Goal: Task Accomplishment & Management: Manage account settings

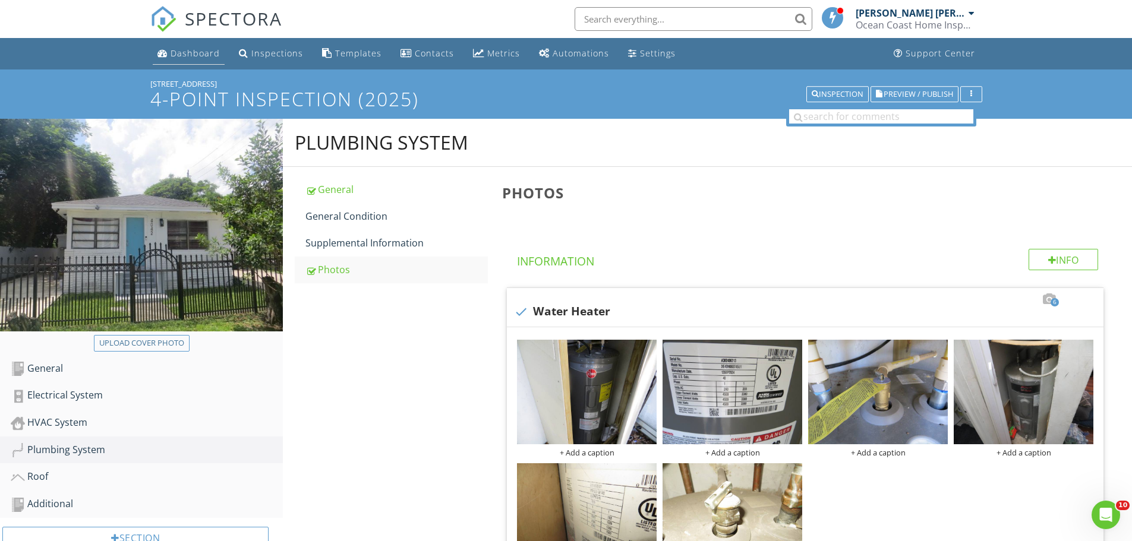
click at [188, 52] on div "Dashboard" at bounding box center [195, 53] width 49 height 11
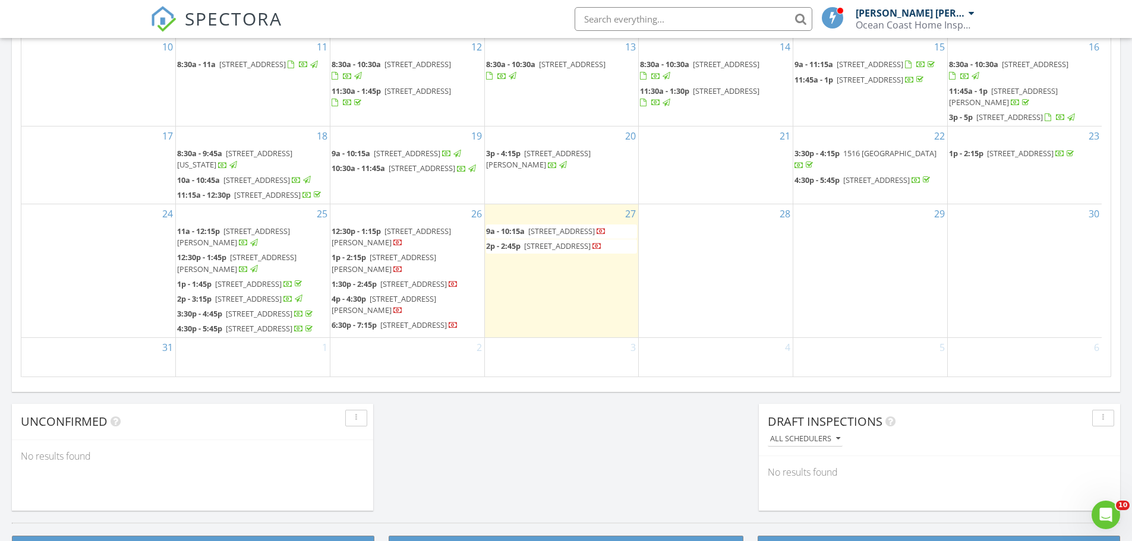
scroll to position [207, 0]
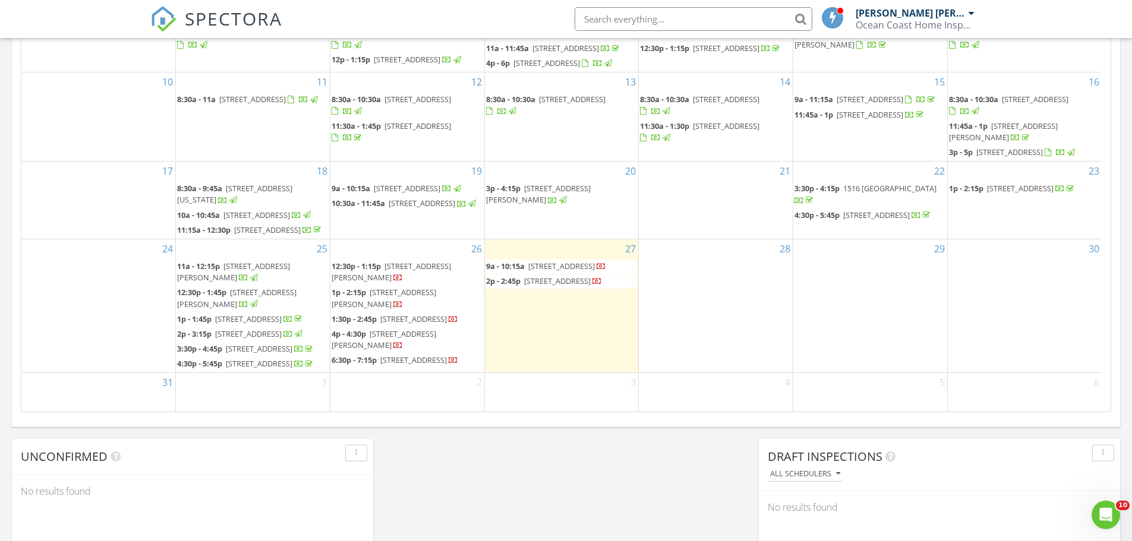
scroll to position [654, 0]
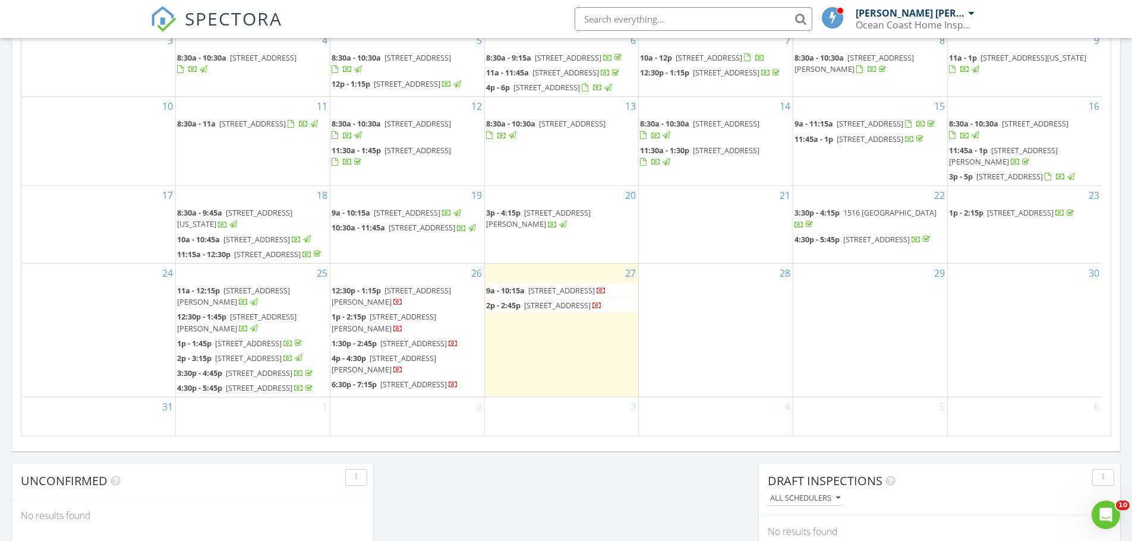
click at [536, 285] on span "4029 Pinewood Ln, Weston 33331" at bounding box center [561, 290] width 67 height 11
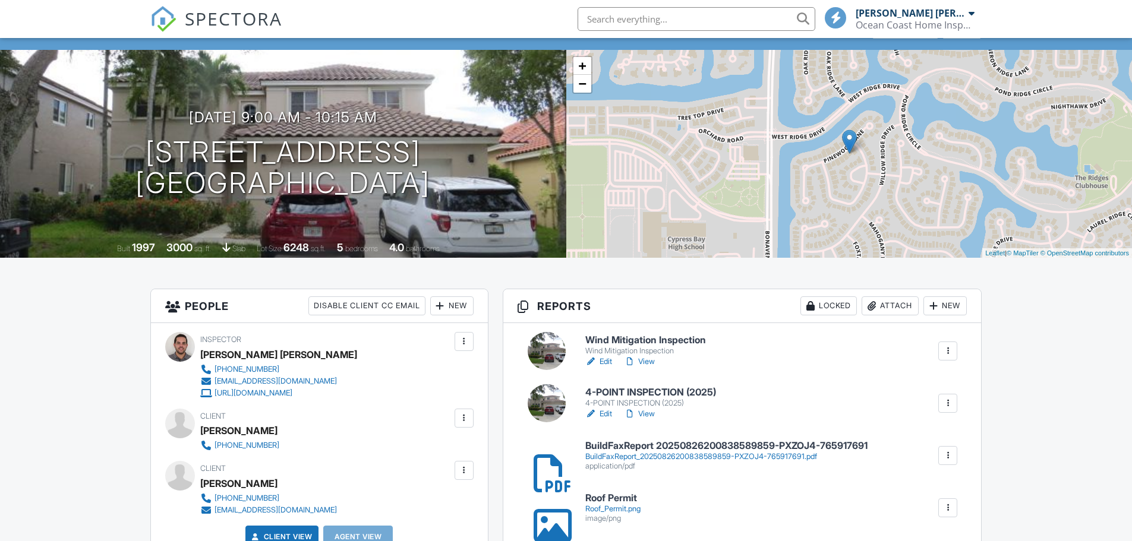
click at [610, 392] on h6 "4-POINT INSPECTION (2025)" at bounding box center [650, 392] width 131 height 11
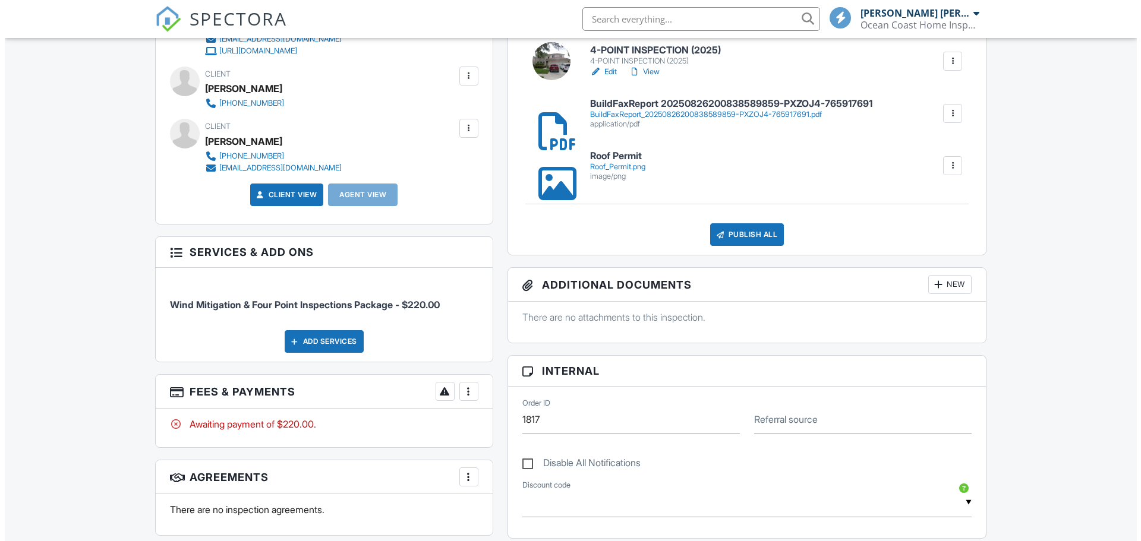
scroll to position [325, 0]
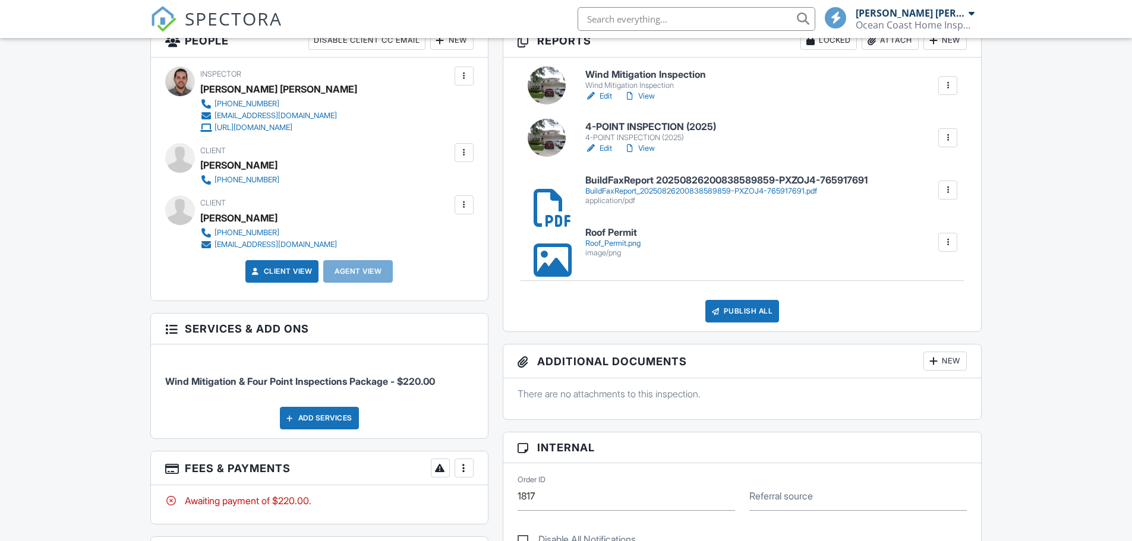
click at [742, 320] on div "Publish All" at bounding box center [742, 311] width 74 height 23
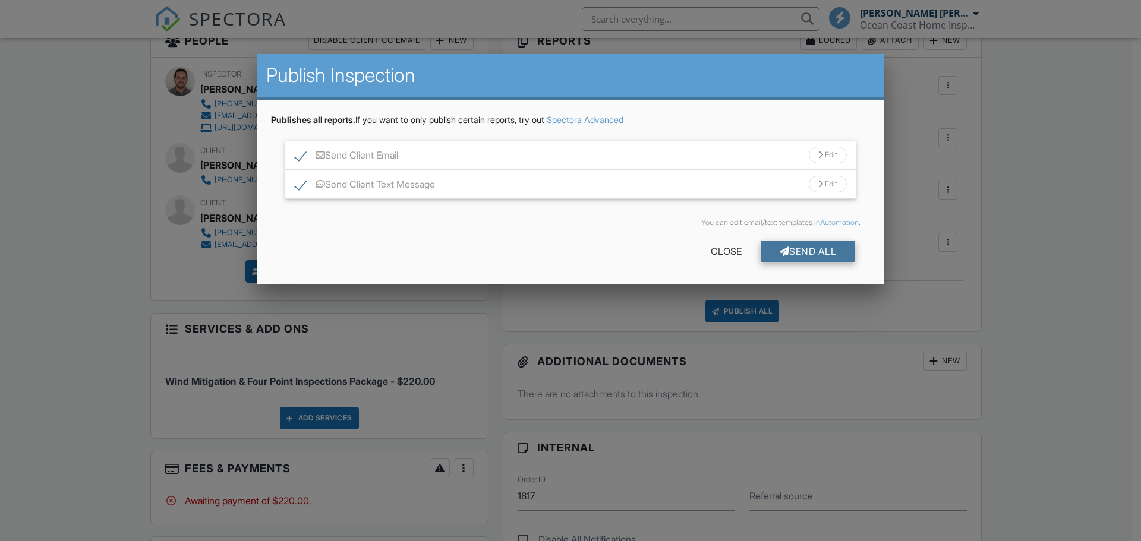
click at [804, 251] on div "Send All" at bounding box center [808, 251] width 95 height 21
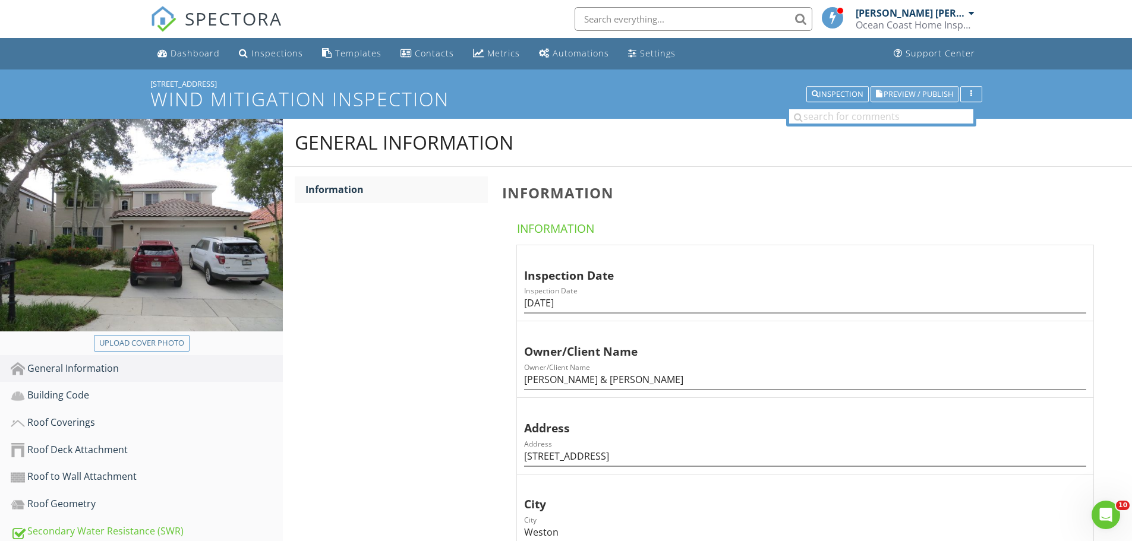
click at [905, 98] on span "Preview / Publish" at bounding box center [919, 94] width 70 height 8
click at [918, 92] on span "Preview / Publish" at bounding box center [919, 94] width 70 height 8
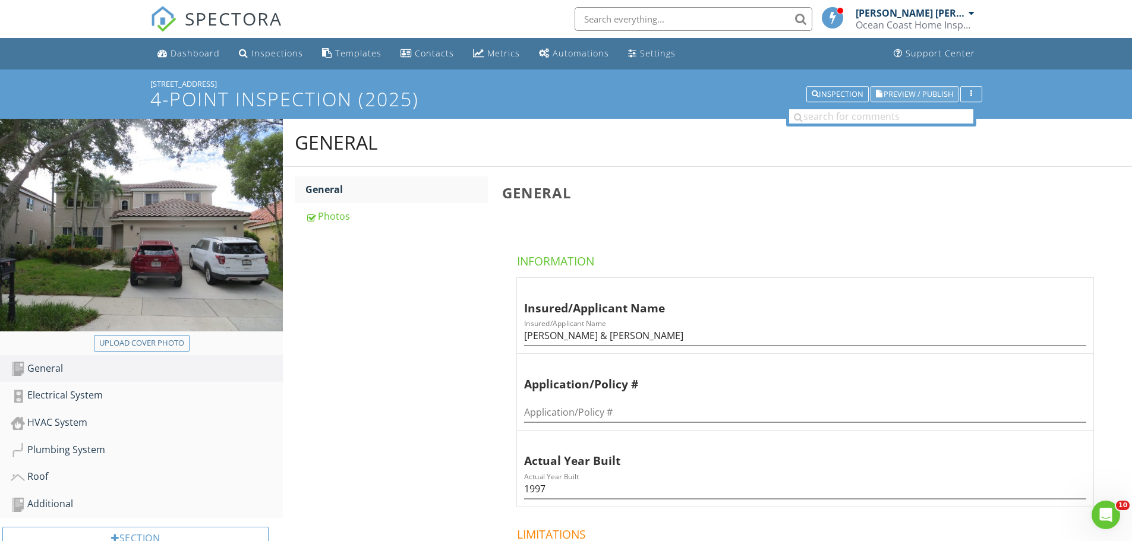
click at [903, 97] on span "Preview / Publish" at bounding box center [919, 94] width 70 height 8
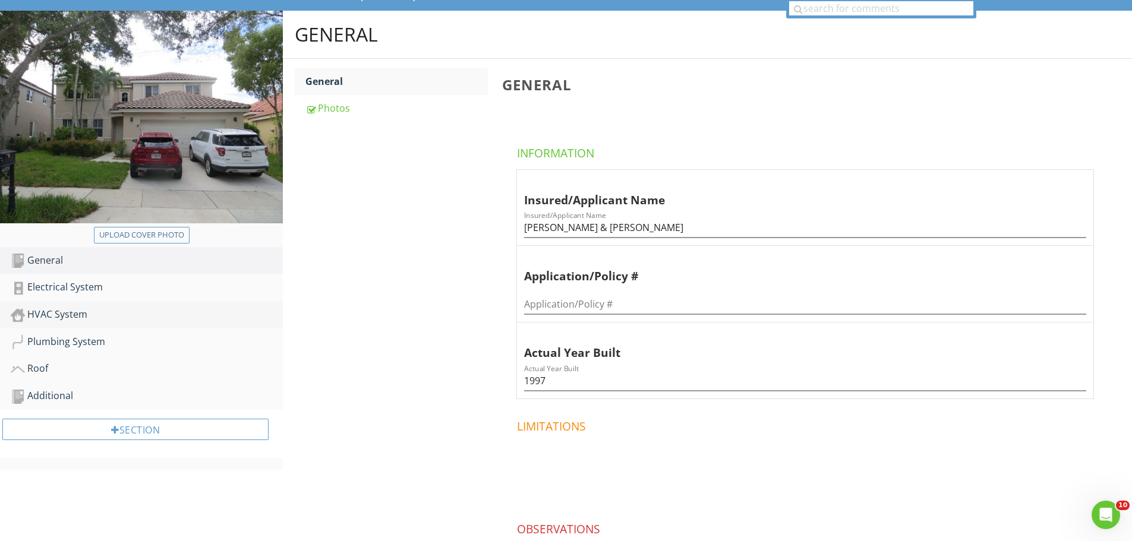
scroll to position [119, 0]
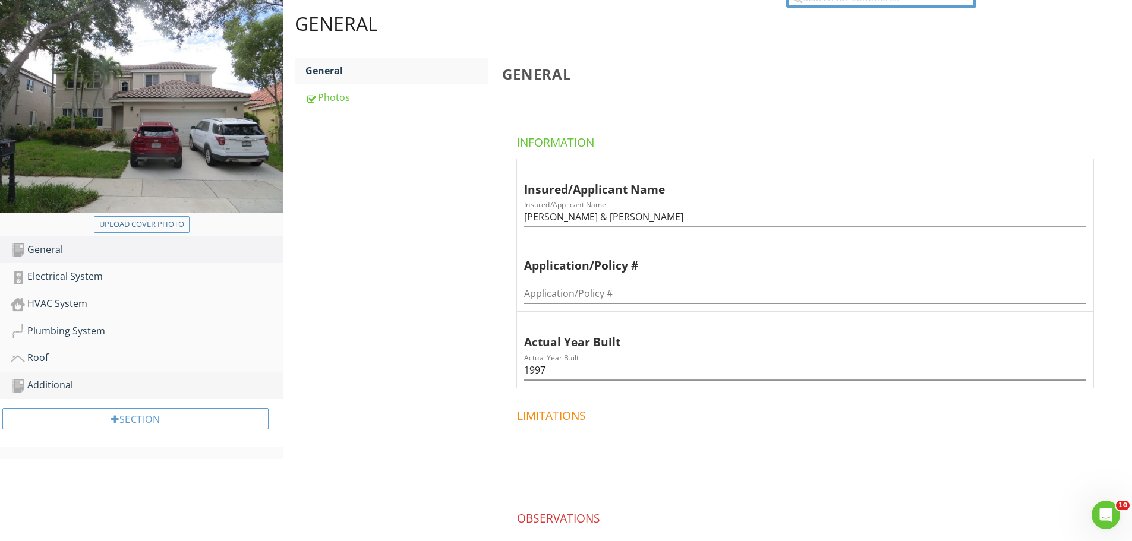
click at [64, 381] on div "Additional" at bounding box center [147, 385] width 272 height 15
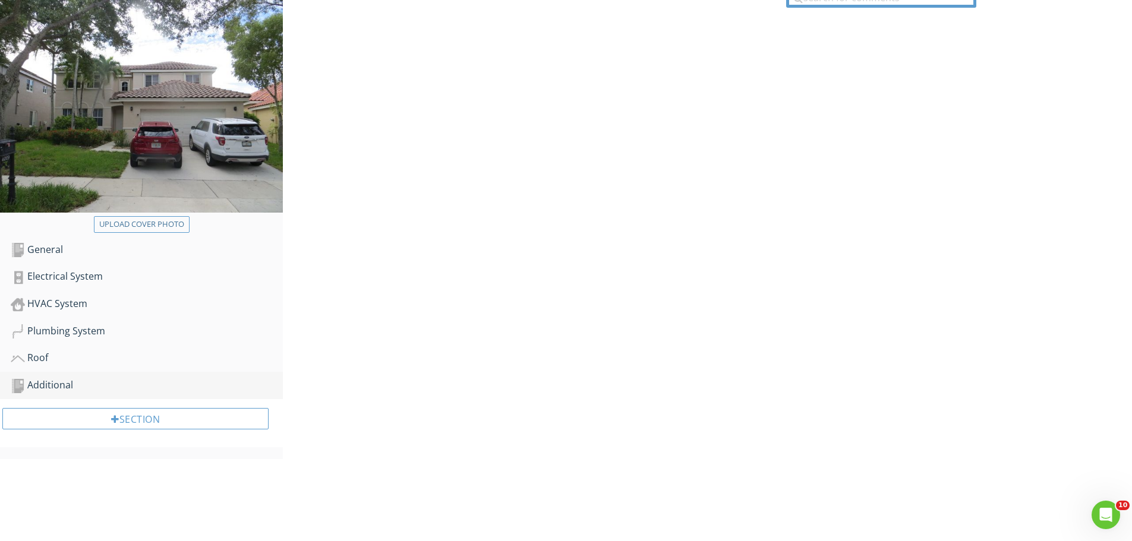
scroll to position [88, 0]
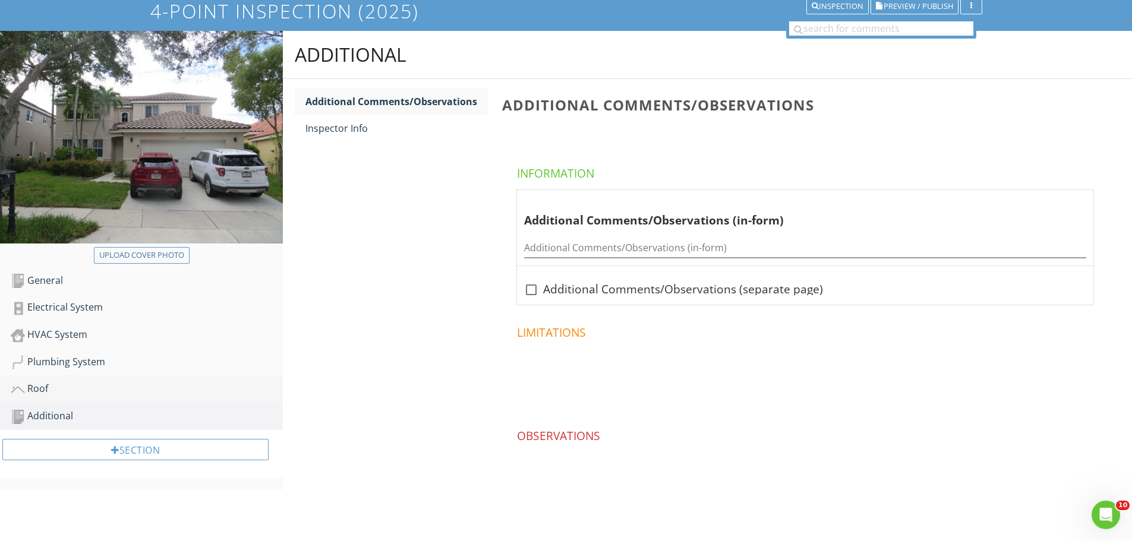
click at [58, 392] on div "Roof" at bounding box center [147, 389] width 272 height 15
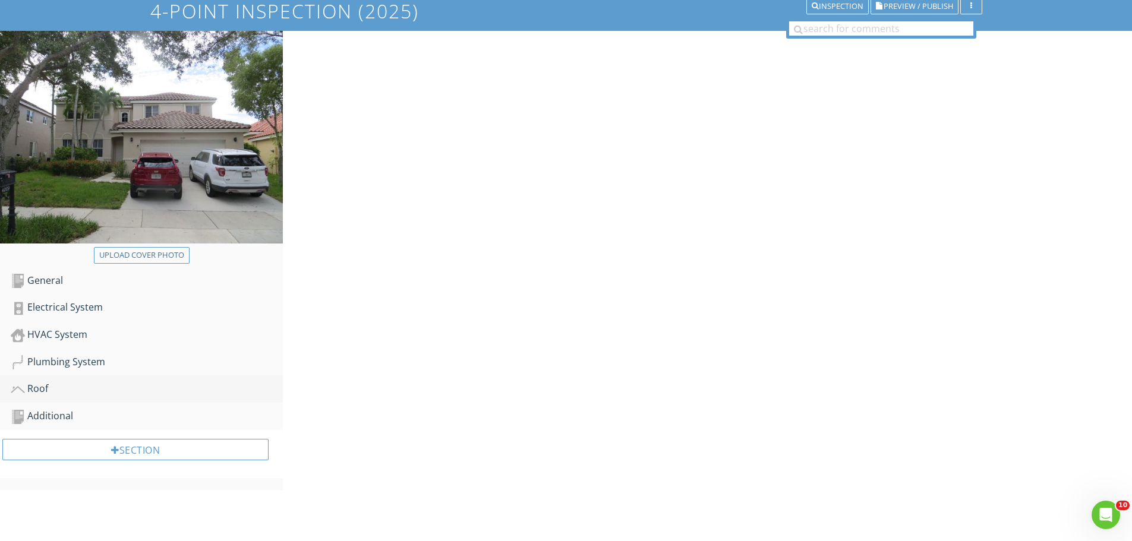
scroll to position [119, 0]
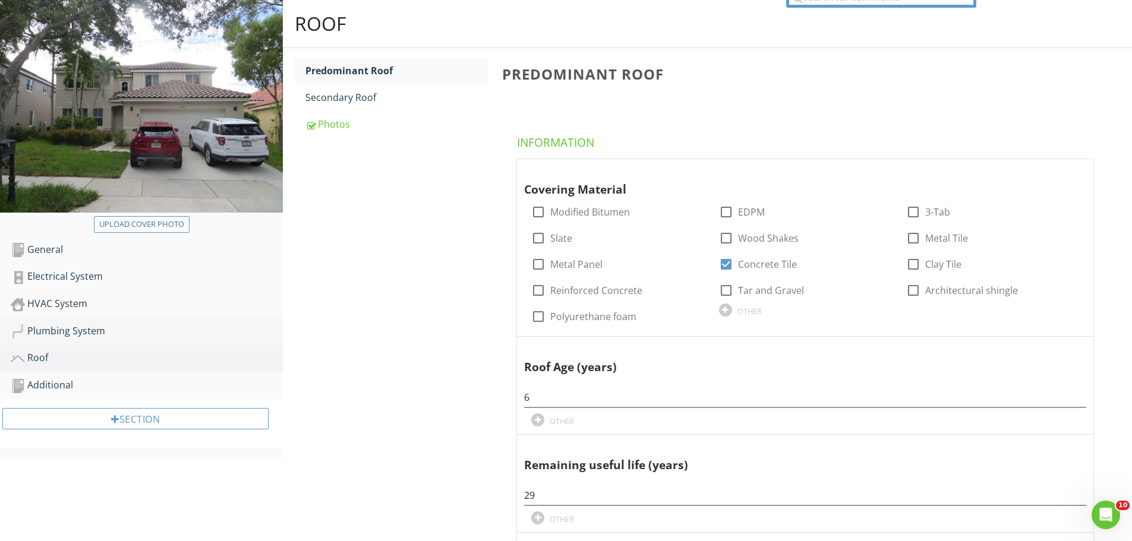
click at [60, 332] on div "Plumbing System" at bounding box center [147, 331] width 272 height 15
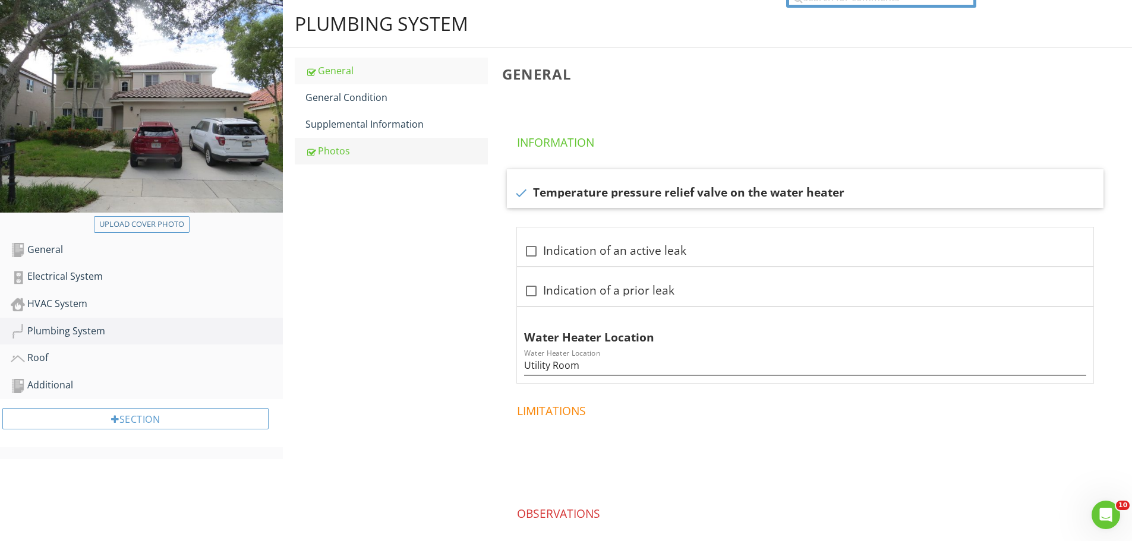
click at [317, 150] on div "Photos" at bounding box center [396, 151] width 182 height 14
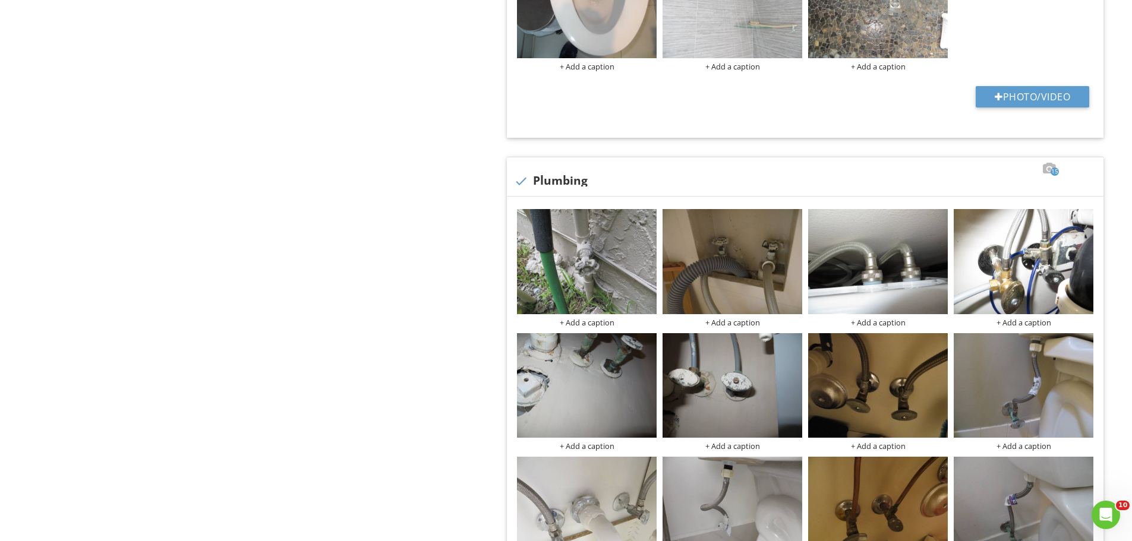
scroll to position [1426, 0]
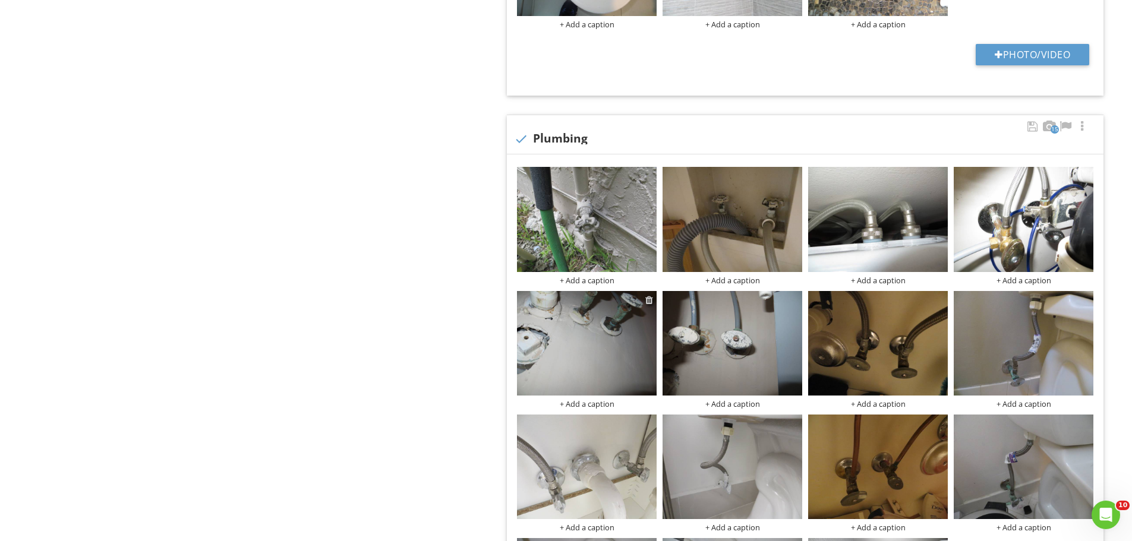
click at [651, 301] on div at bounding box center [649, 300] width 8 height 10
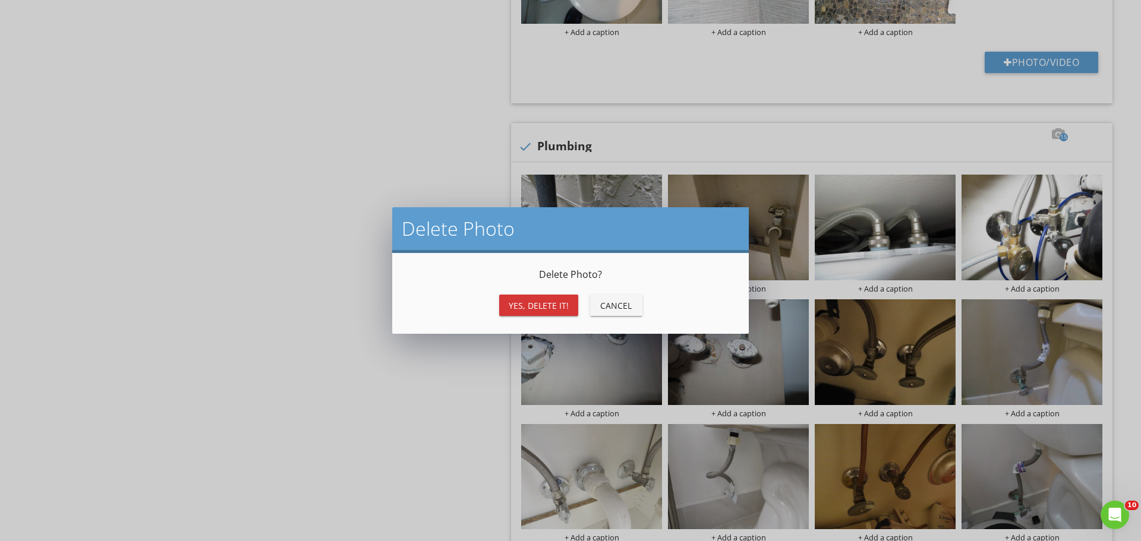
click at [516, 295] on button "Yes, Delete it!" at bounding box center [538, 305] width 79 height 21
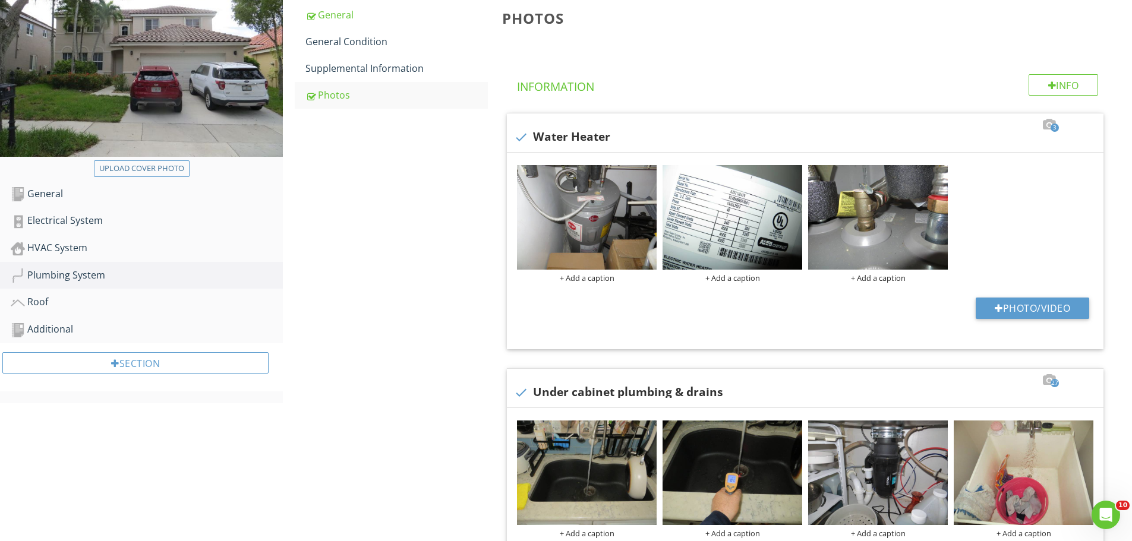
scroll to position [0, 0]
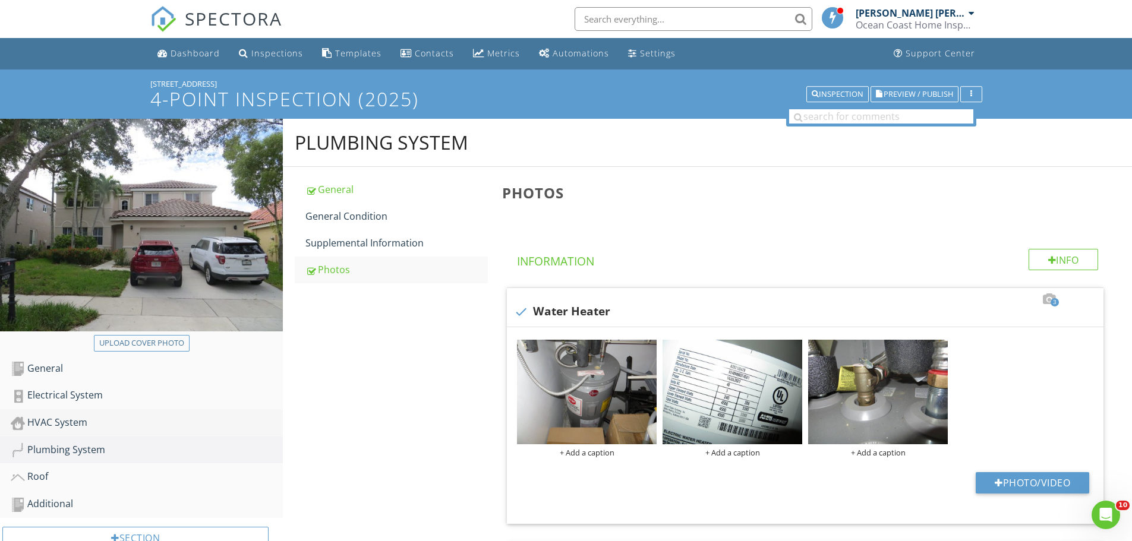
click at [71, 424] on div "HVAC System" at bounding box center [147, 422] width 272 height 15
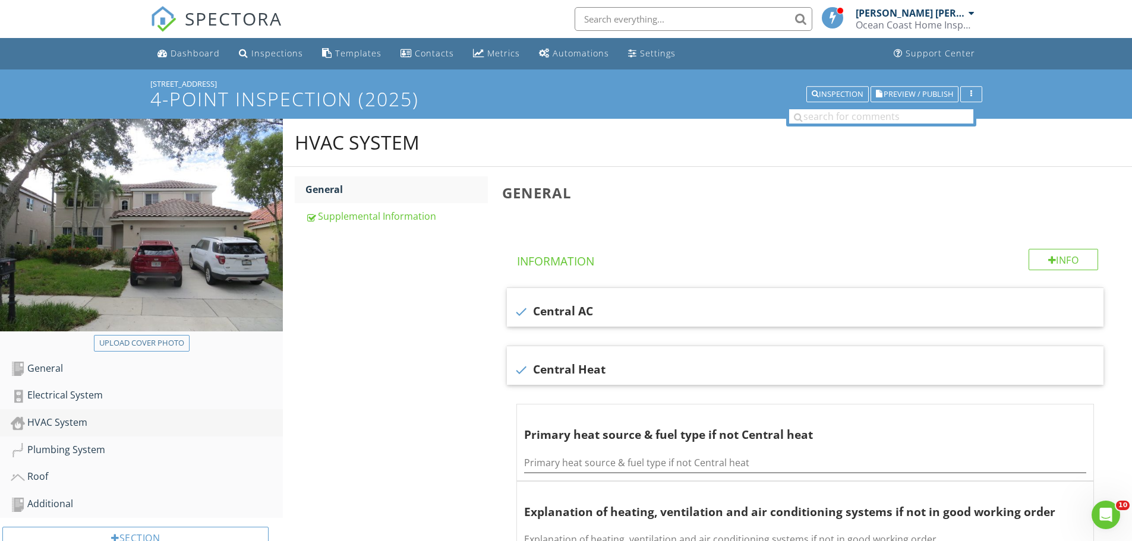
click at [70, 424] on div "HVAC System" at bounding box center [147, 422] width 272 height 15
click at [71, 393] on div "Electrical System" at bounding box center [147, 395] width 272 height 15
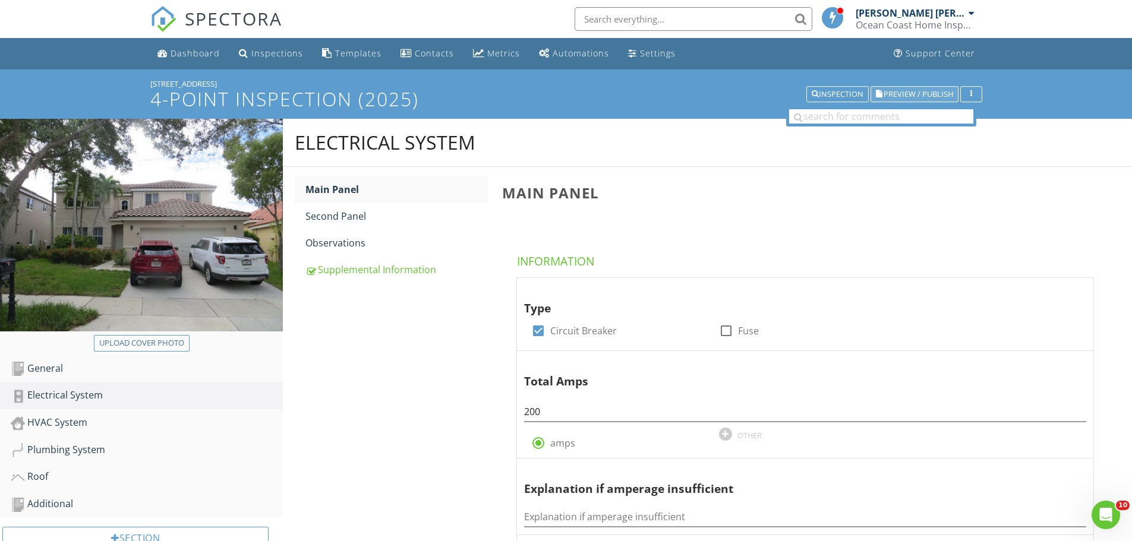
click at [898, 95] on span "Preview / Publish" at bounding box center [919, 94] width 70 height 8
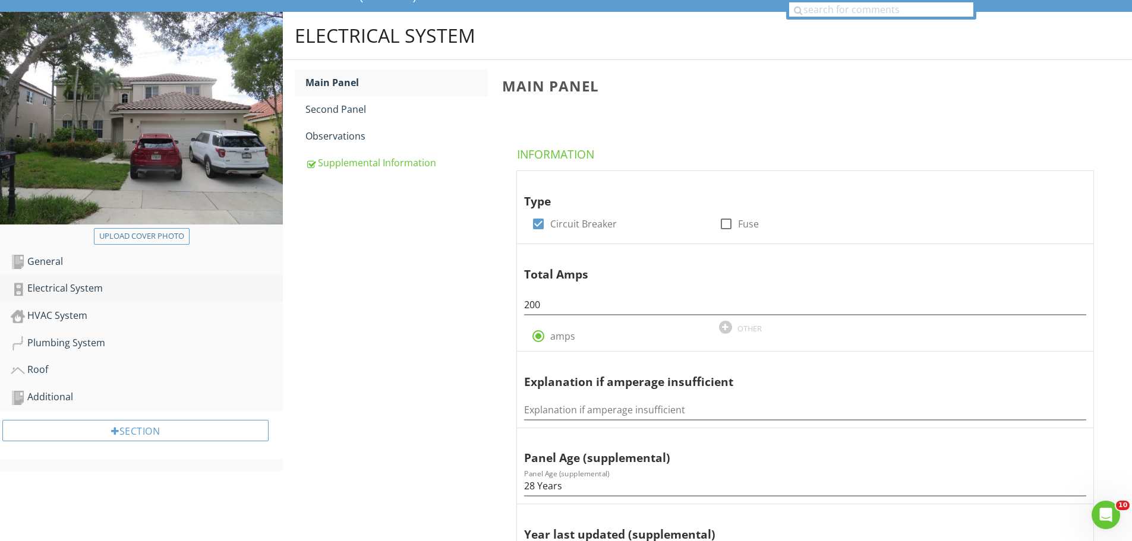
scroll to position [119, 0]
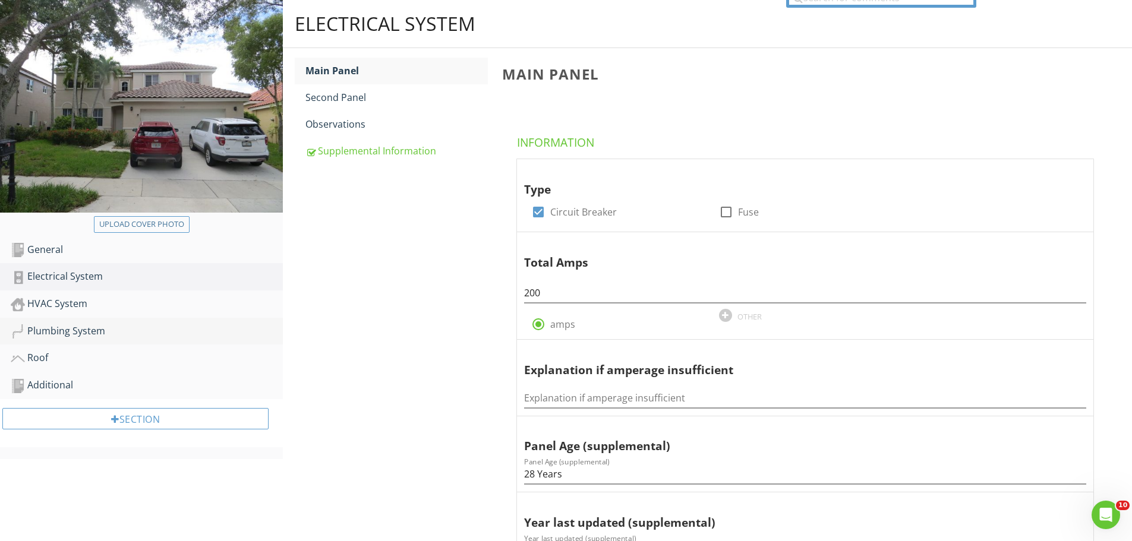
click at [62, 338] on div "Plumbing System" at bounding box center [147, 331] width 272 height 15
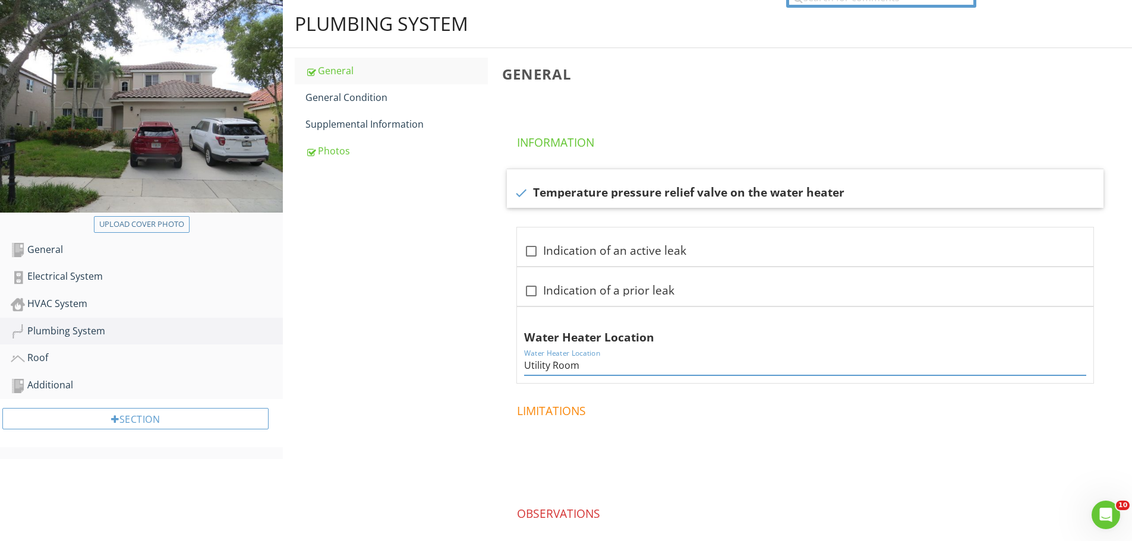
drag, startPoint x: 553, startPoint y: 367, endPoint x: 437, endPoint y: 363, distance: 116.6
click at [437, 363] on div "Plumbing System General General Condition Supplemental Information Photos Gener…" at bounding box center [707, 309] width 849 height 619
type input "Garage"
click at [435, 363] on div "Plumbing System General General Condition Supplemental Information Photos Gener…" at bounding box center [707, 309] width 849 height 619
click at [351, 147] on div "Photos" at bounding box center [396, 151] width 182 height 14
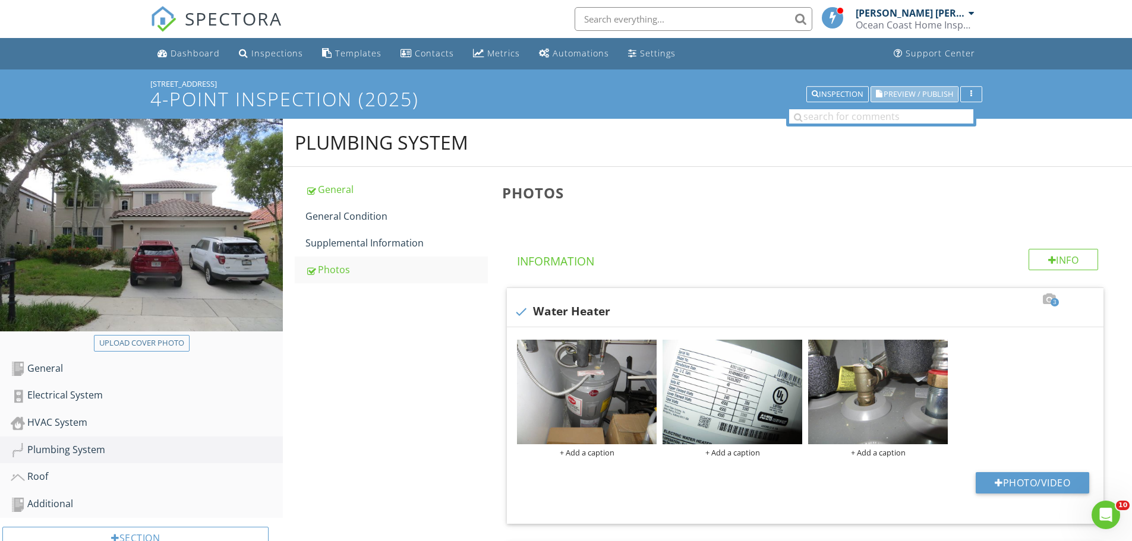
click at [903, 90] on span "Preview / Publish" at bounding box center [919, 94] width 70 height 8
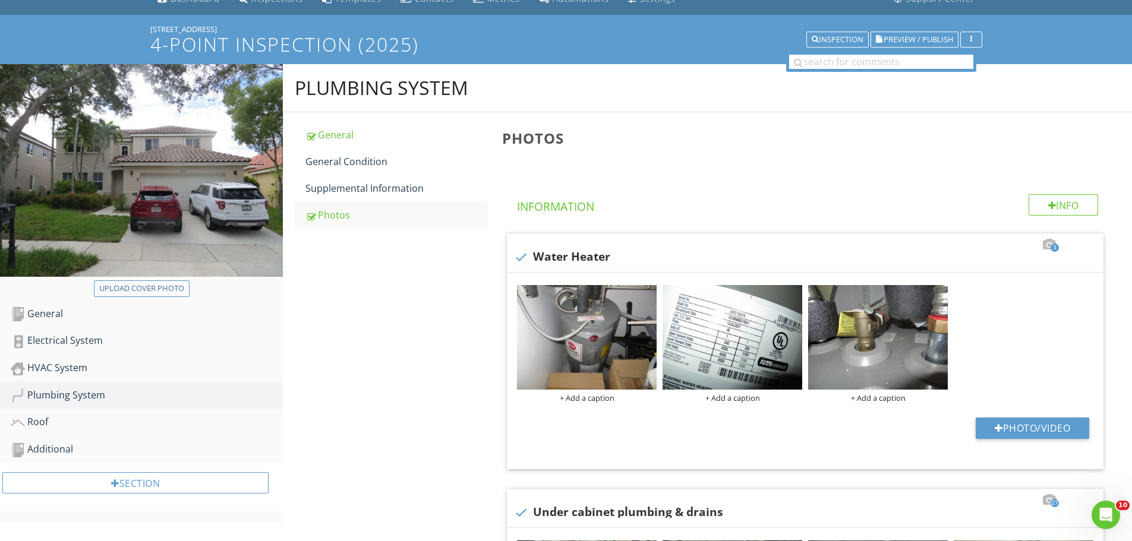
scroll to position [59, 0]
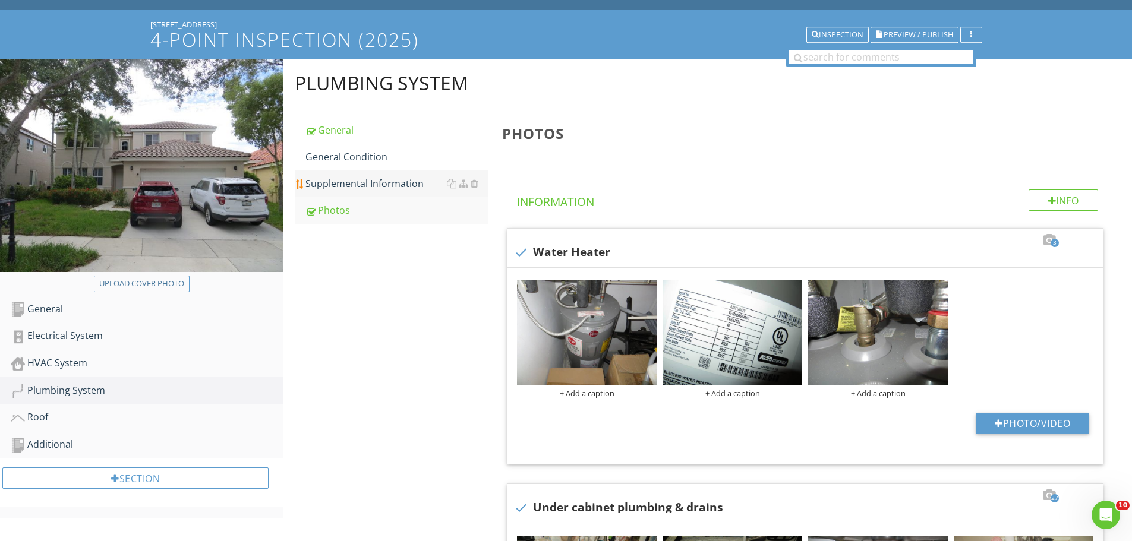
click at [360, 191] on link "Supplemental Information" at bounding box center [396, 184] width 182 height 26
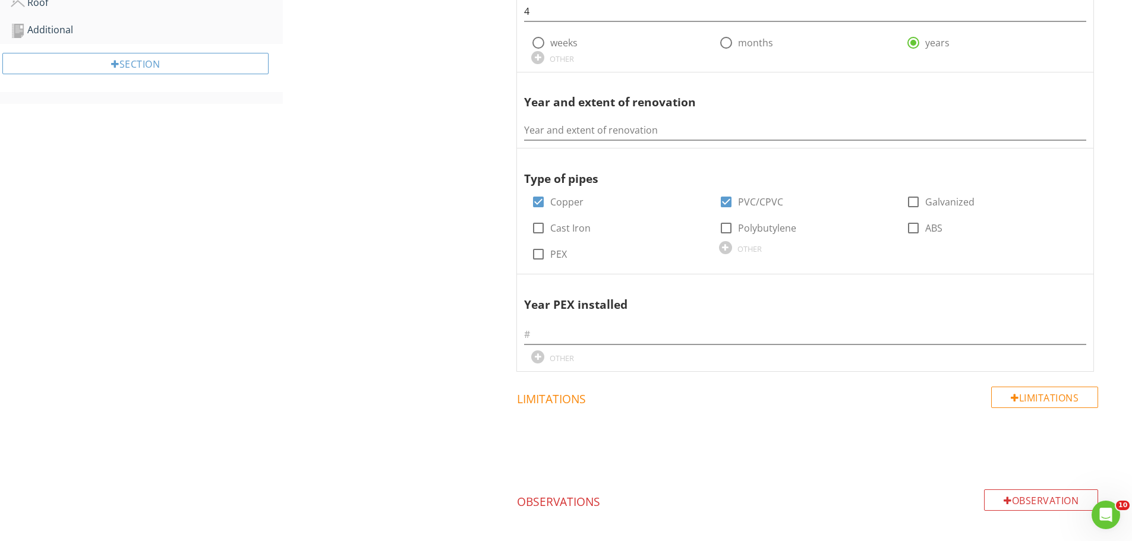
scroll to position [475, 0]
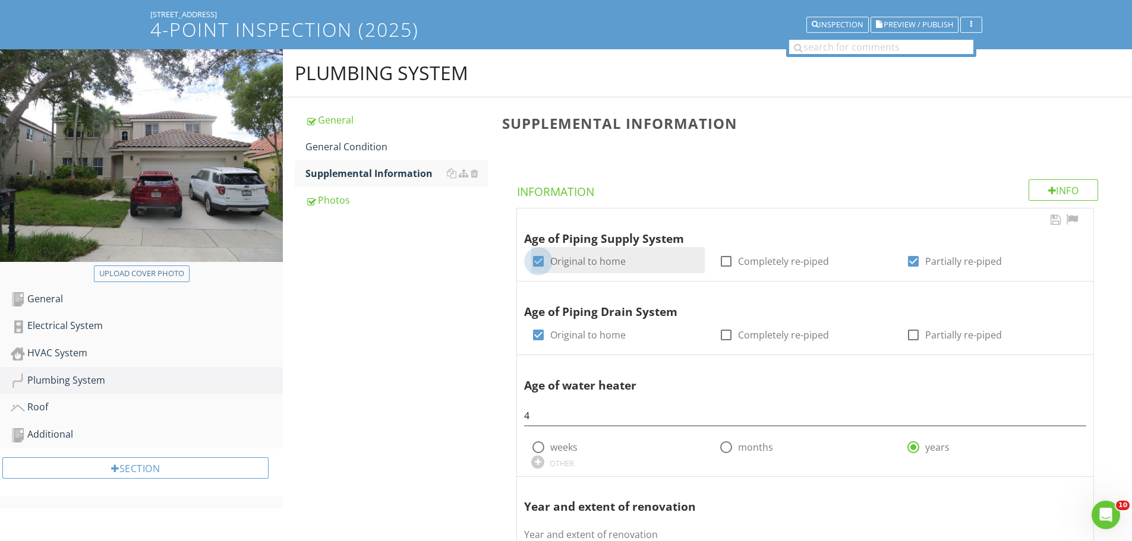
click at [536, 258] on div at bounding box center [538, 261] width 20 height 20
checkbox input "false"
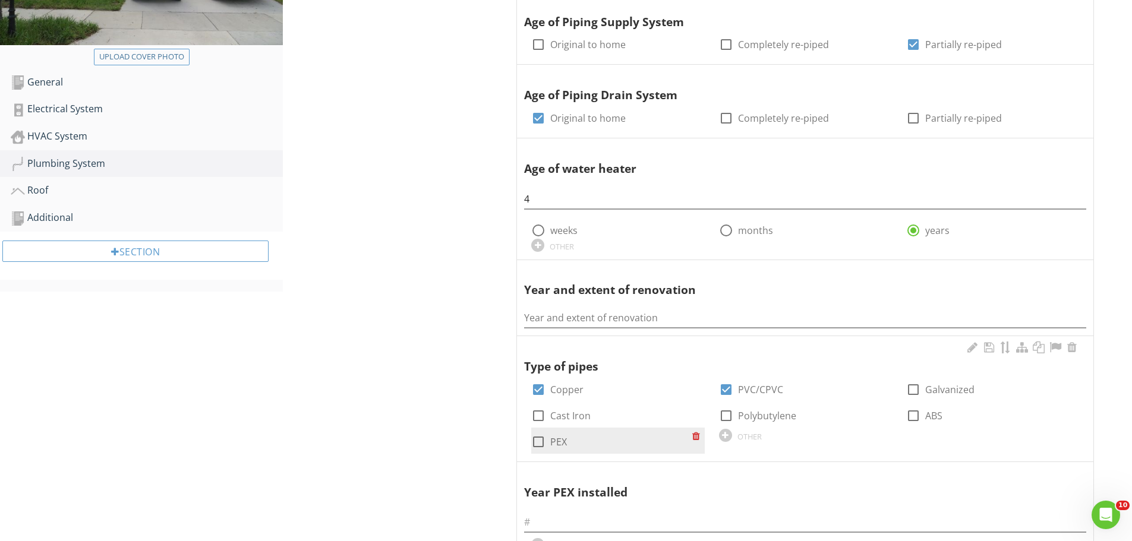
scroll to position [307, 0]
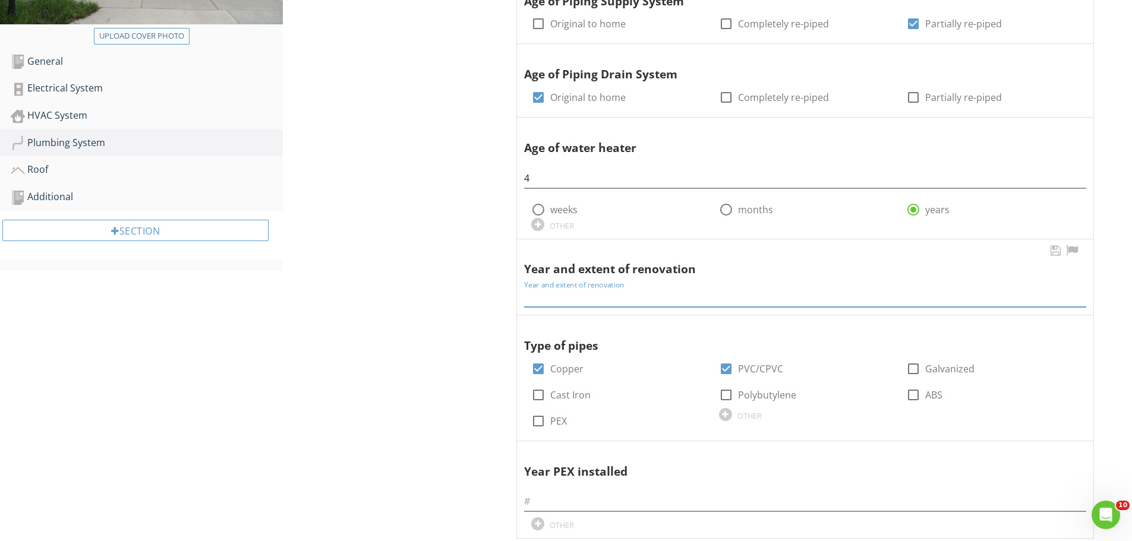
paste input "One of the bathrooms was renovated in [DATE]"
type input "One of the bathrooms was renovated in 2020"
click at [367, 270] on div "Plumbing System General General Condition Supplemental Information Photos Suppl…" at bounding box center [707, 293] width 849 height 963
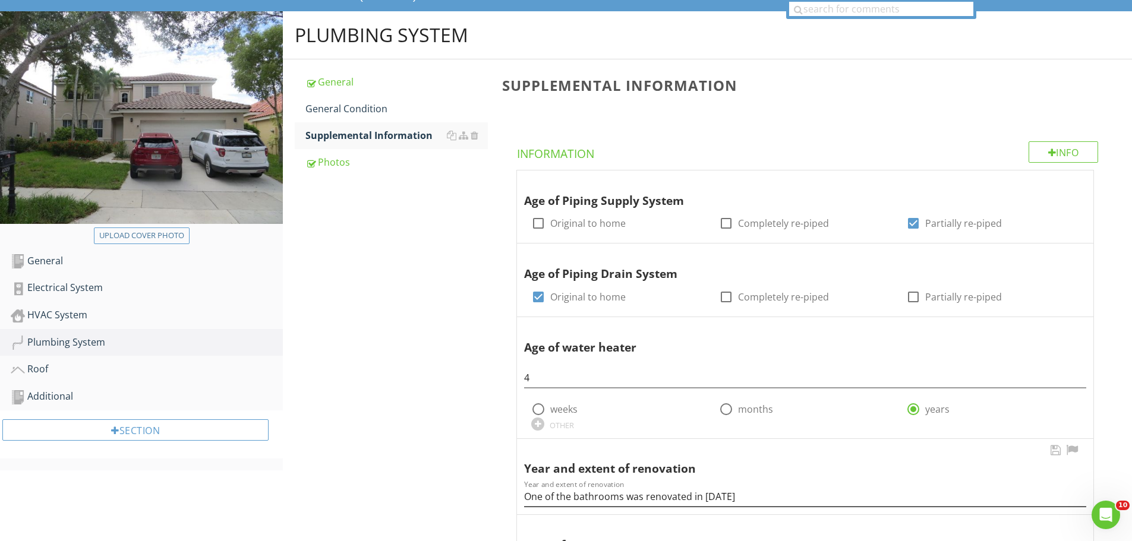
scroll to position [0, 0]
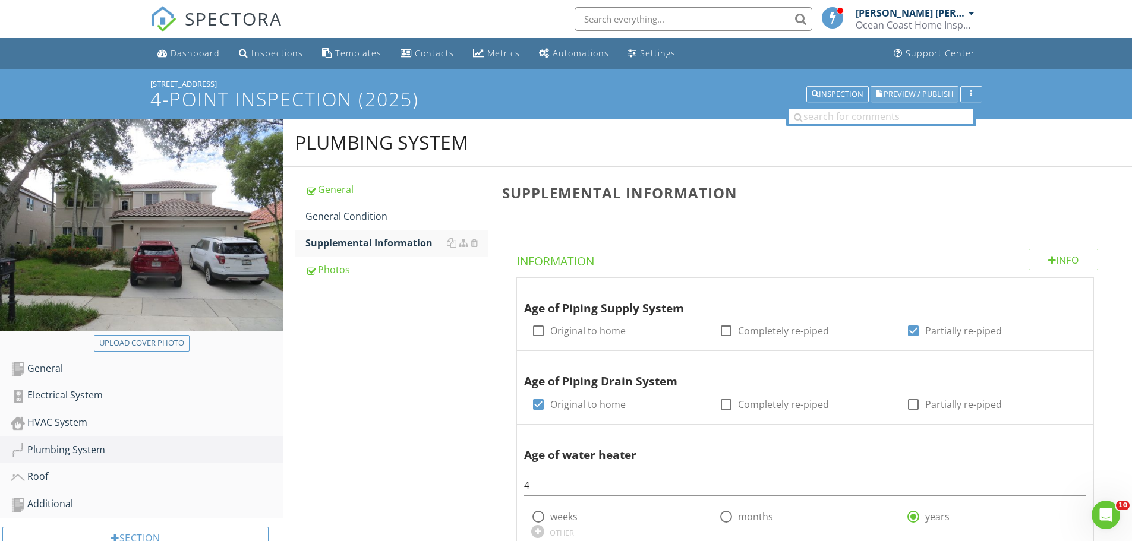
click at [908, 95] on span "Preview / Publish" at bounding box center [919, 94] width 70 height 8
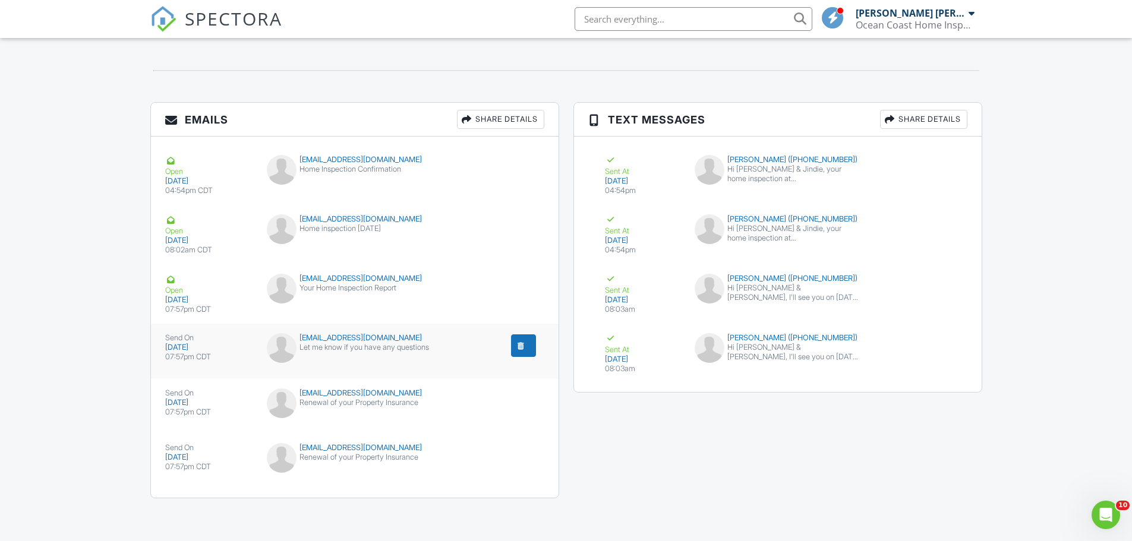
click at [522, 347] on div "submit" at bounding box center [521, 346] width 12 height 12
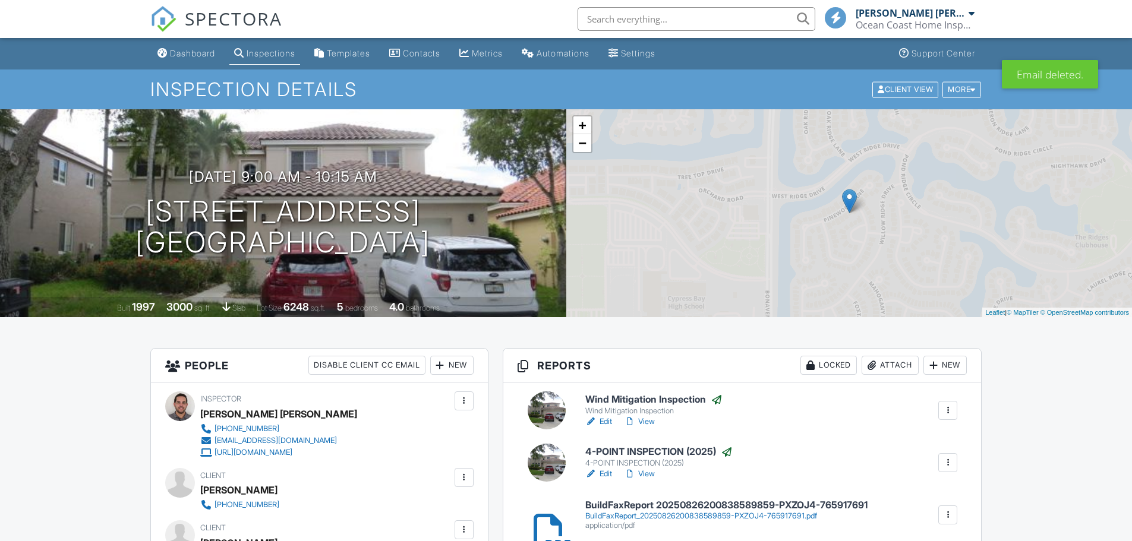
scroll to position [1386, 0]
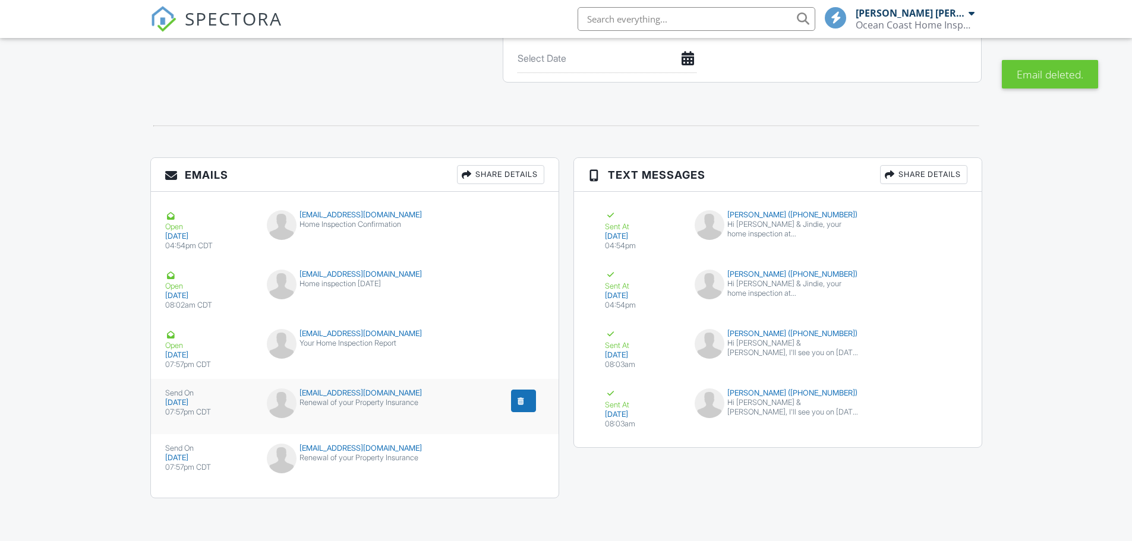
click at [521, 399] on div "submit" at bounding box center [521, 401] width 12 height 12
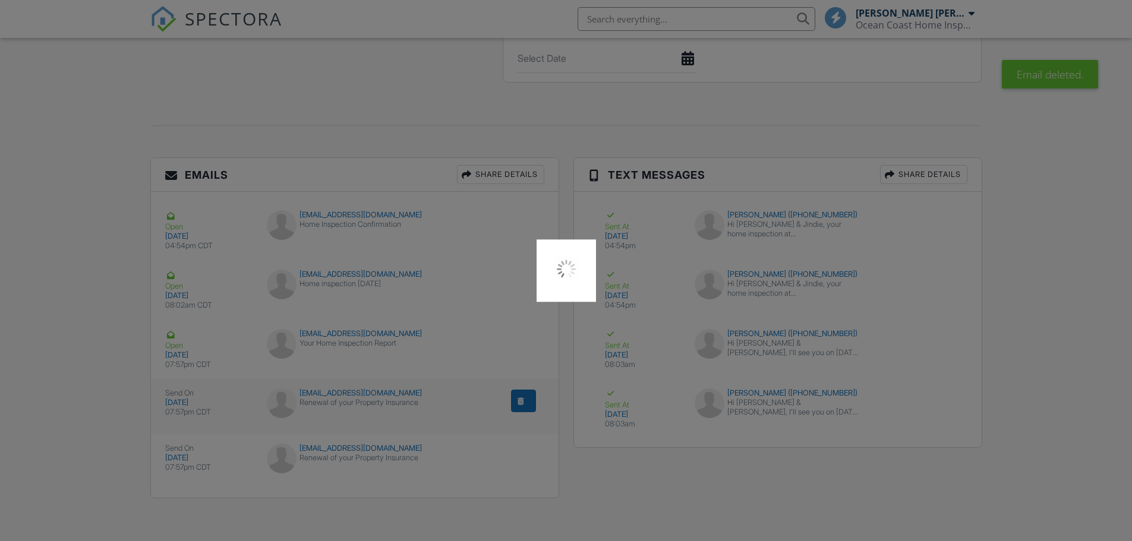
scroll to position [0, 0]
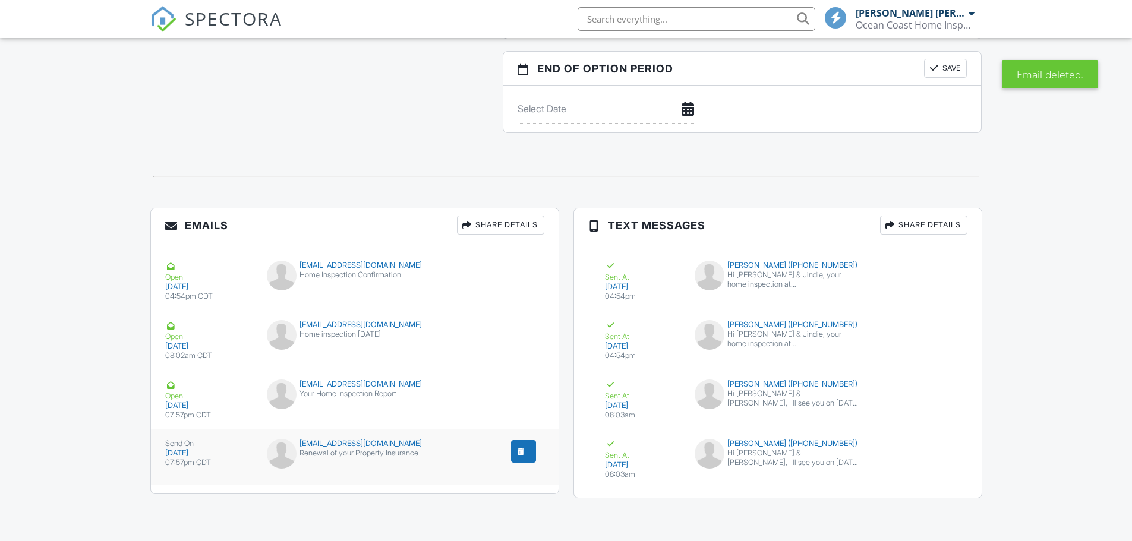
click at [520, 450] on div "submit" at bounding box center [521, 452] width 12 height 12
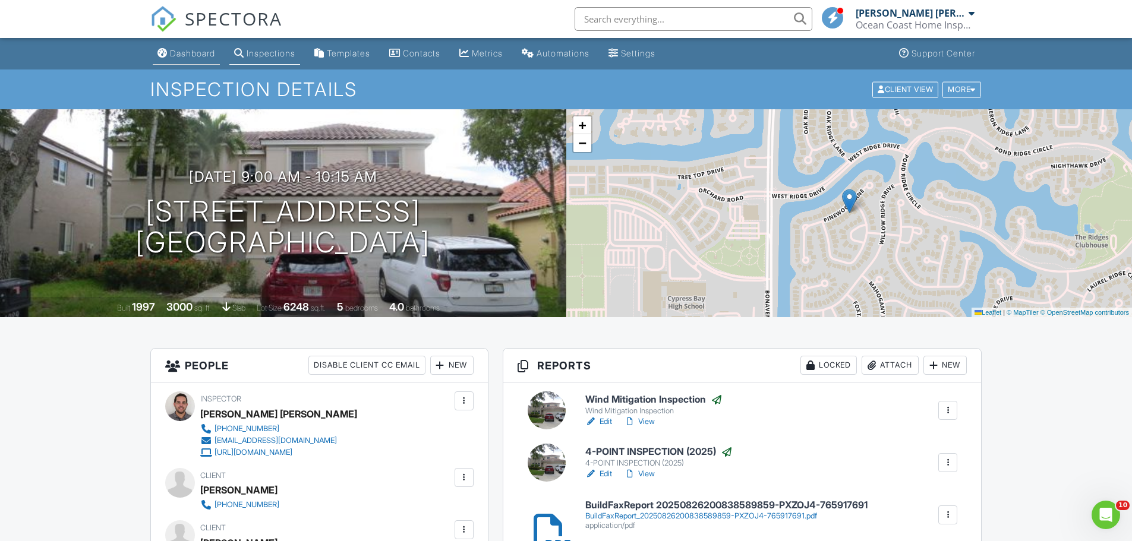
click at [191, 62] on link "Dashboard" at bounding box center [186, 54] width 67 height 22
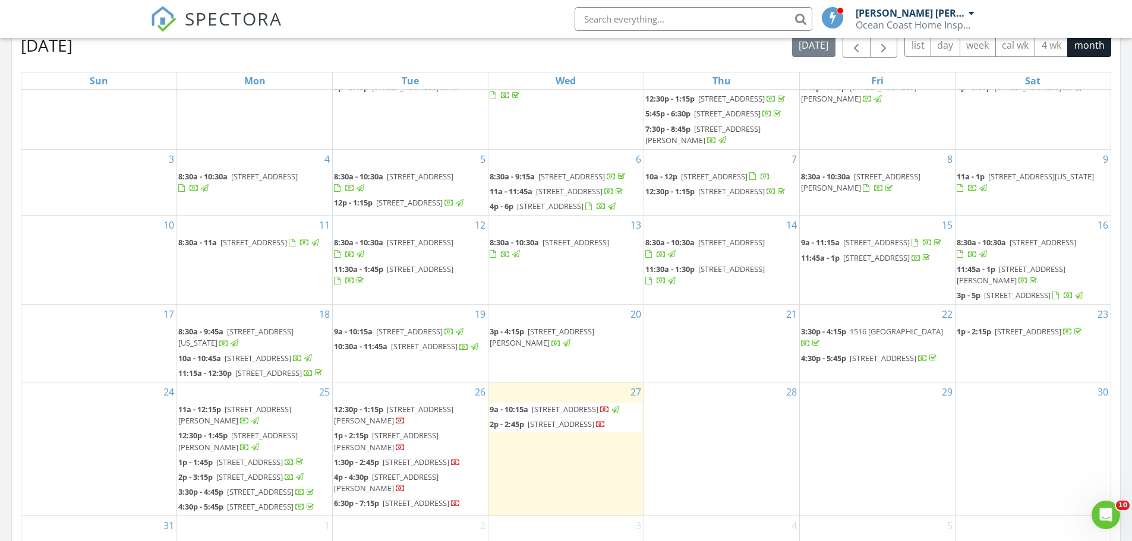
scroll to position [207, 0]
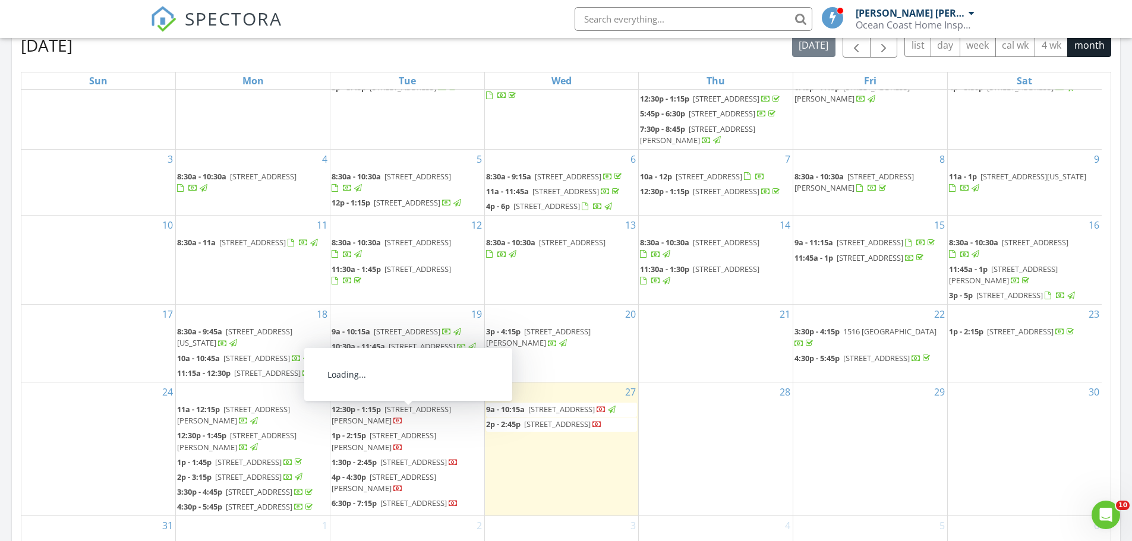
click at [537, 419] on span "4042 NW 23rd Ave, Miami 33142" at bounding box center [557, 424] width 67 height 11
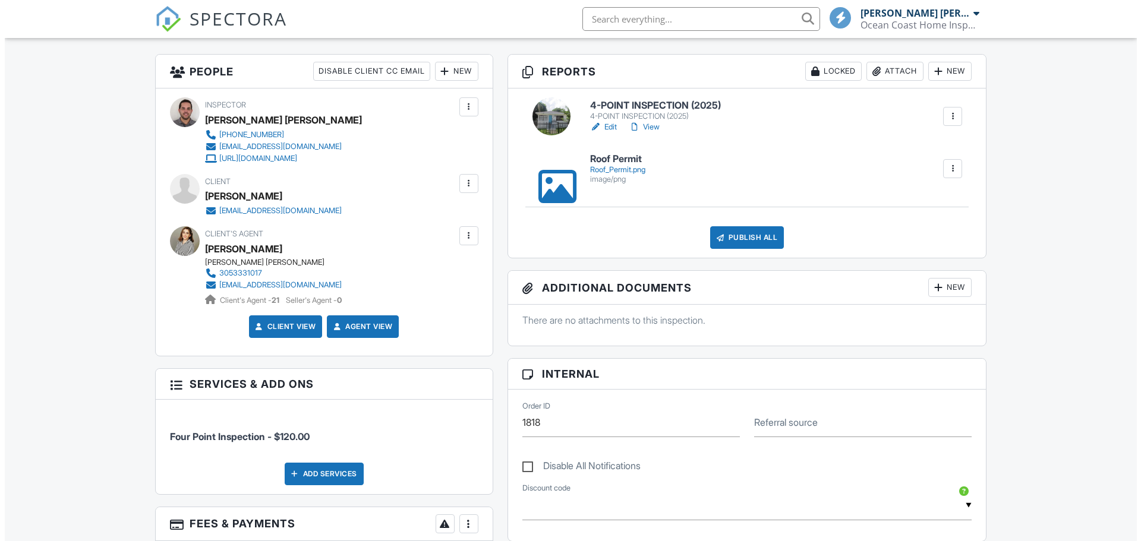
scroll to position [178, 0]
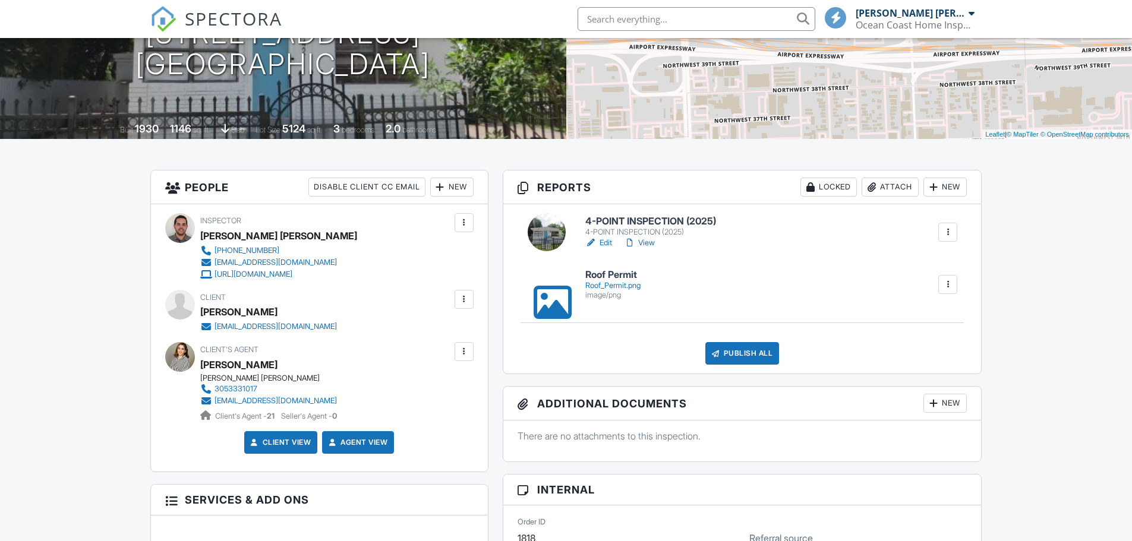
click at [745, 359] on div "Publish All" at bounding box center [742, 353] width 74 height 23
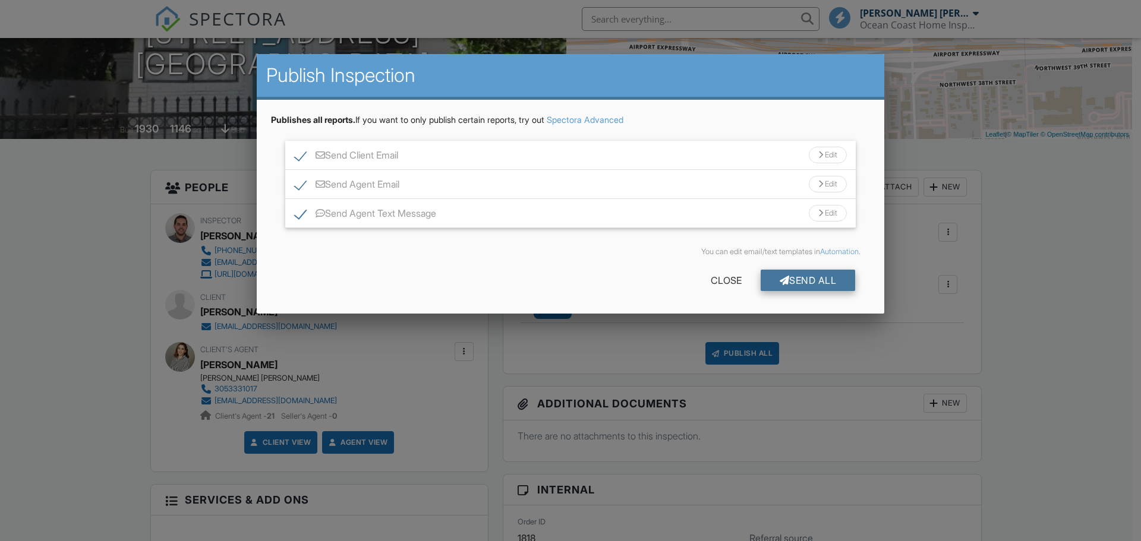
click at [795, 281] on div "Send All" at bounding box center [808, 280] width 95 height 21
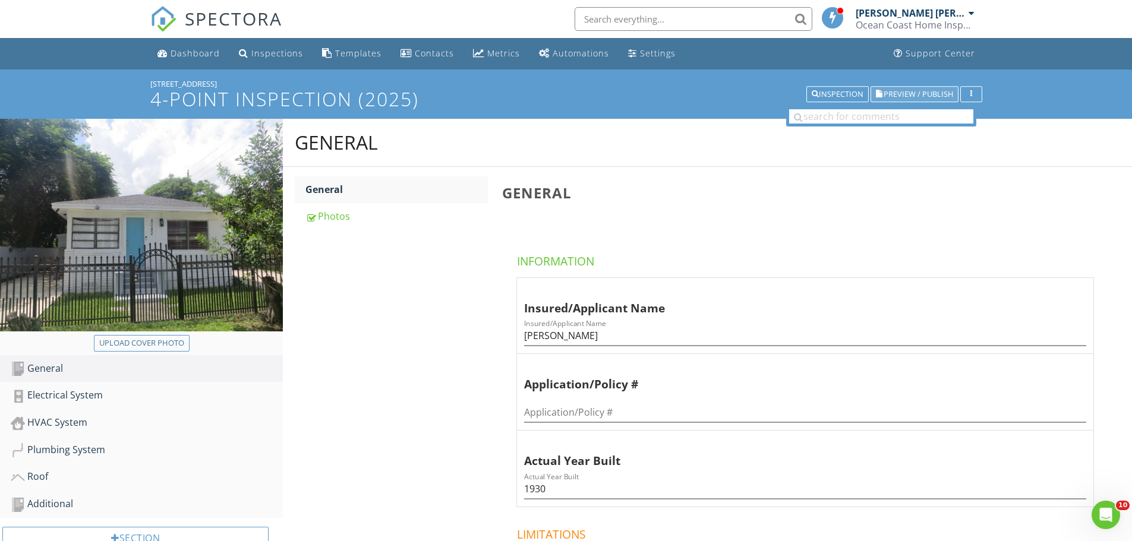
click at [894, 97] on span "Preview / Publish" at bounding box center [919, 94] width 70 height 8
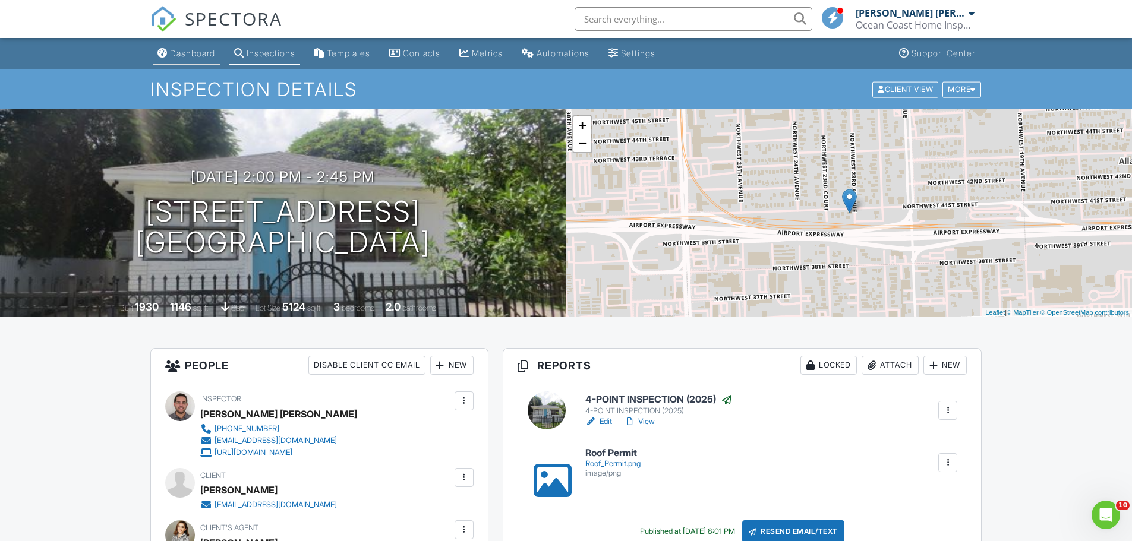
click at [193, 52] on div "Dashboard" at bounding box center [192, 53] width 45 height 10
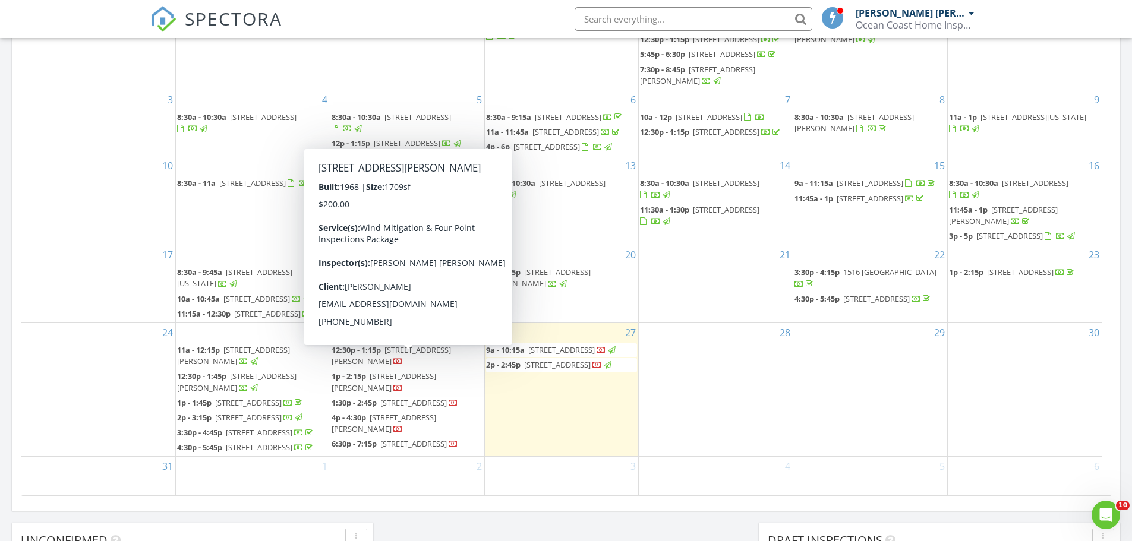
scroll to position [207, 0]
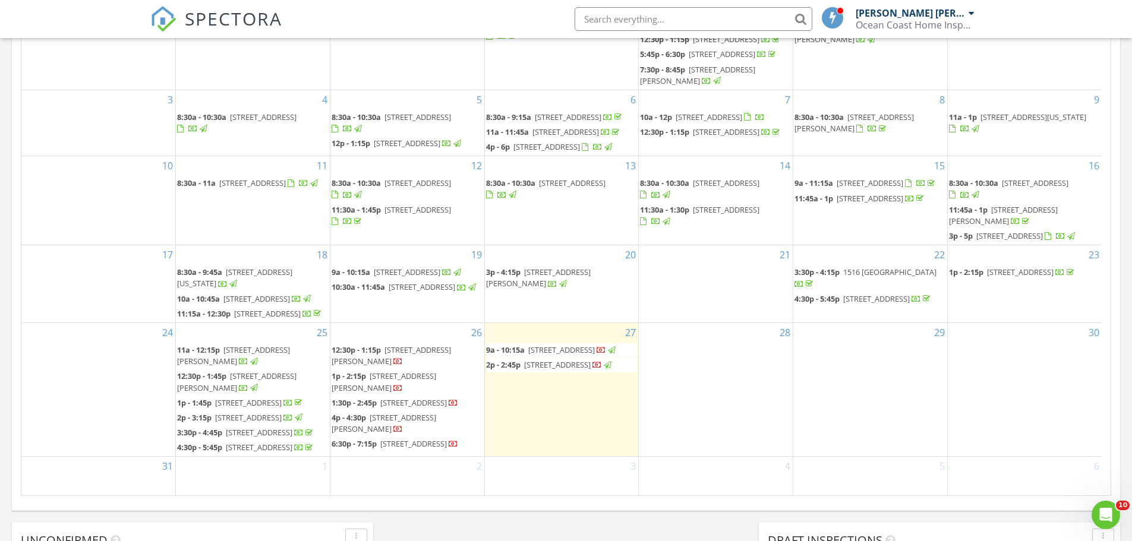
click at [389, 345] on span "7905 Beasley Rd, Tampa 33615" at bounding box center [391, 356] width 119 height 22
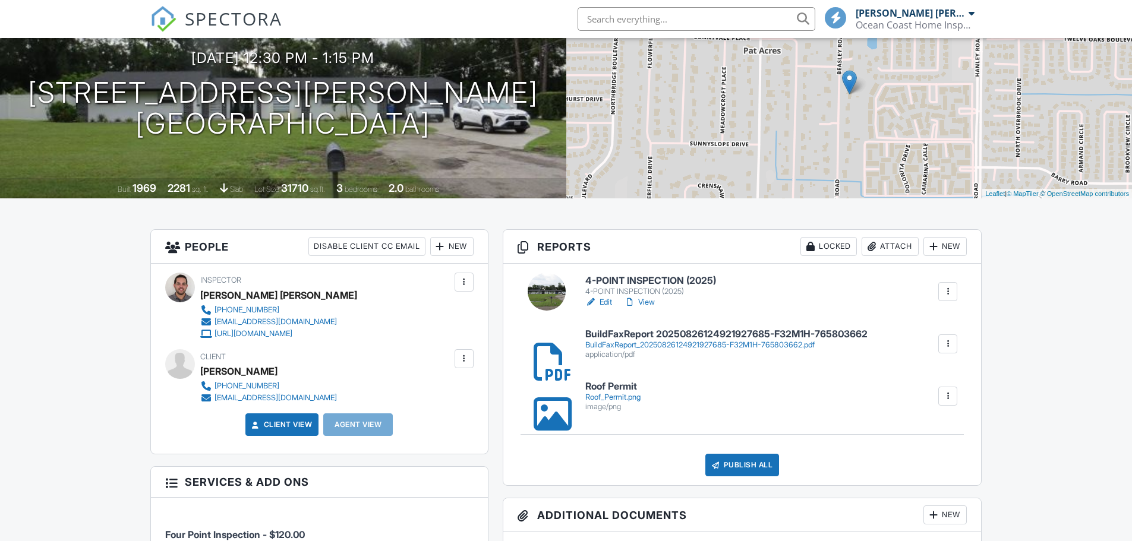
scroll to position [119, 0]
click at [639, 281] on h6 "4-POINT INSPECTION (2025)" at bounding box center [650, 281] width 131 height 11
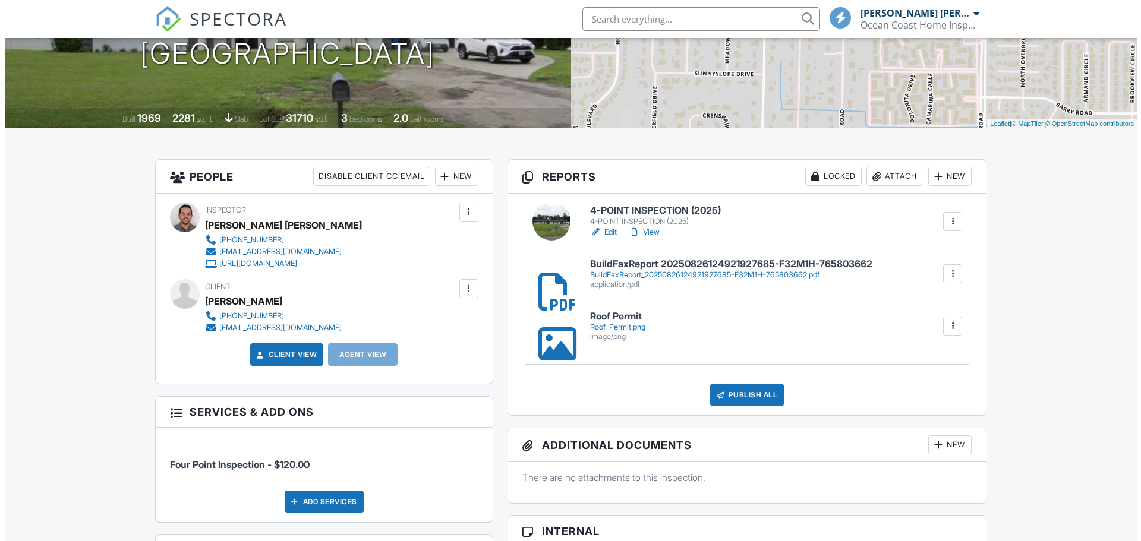
scroll to position [178, 0]
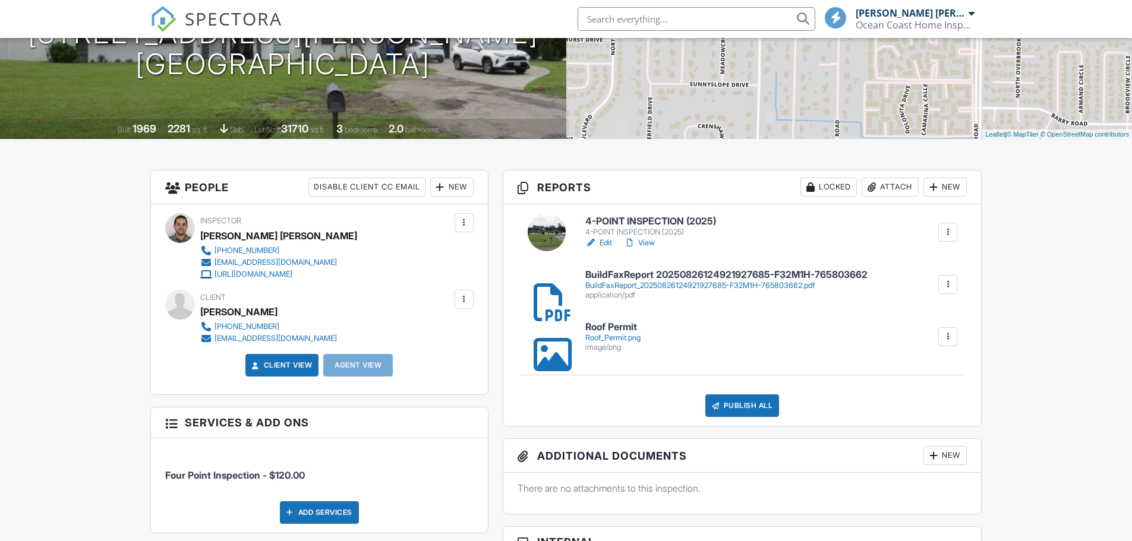
click at [441, 185] on div at bounding box center [440, 187] width 12 height 12
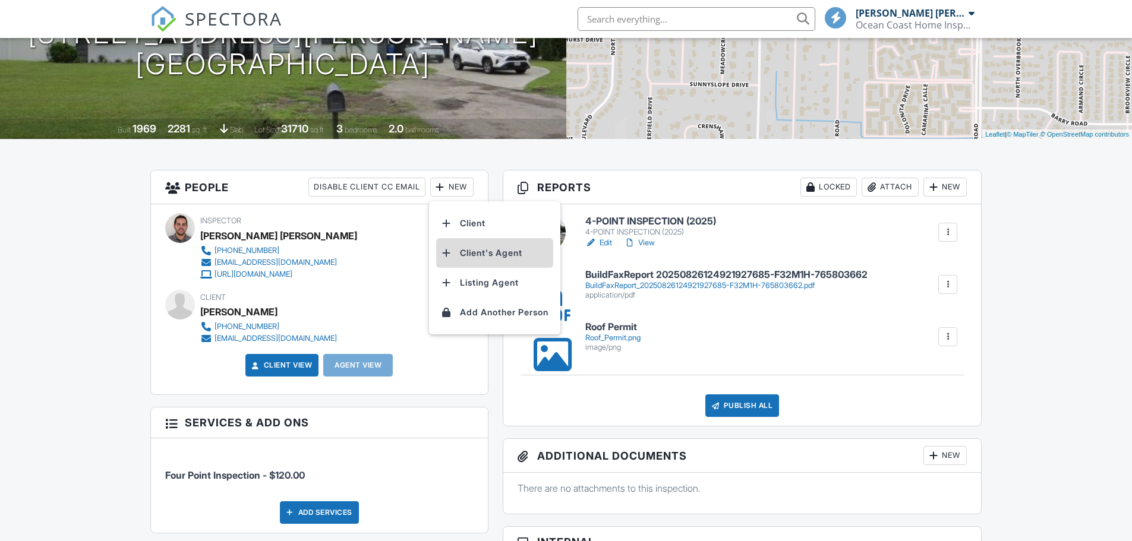
click at [468, 250] on li "Client's Agent" at bounding box center [494, 253] width 117 height 30
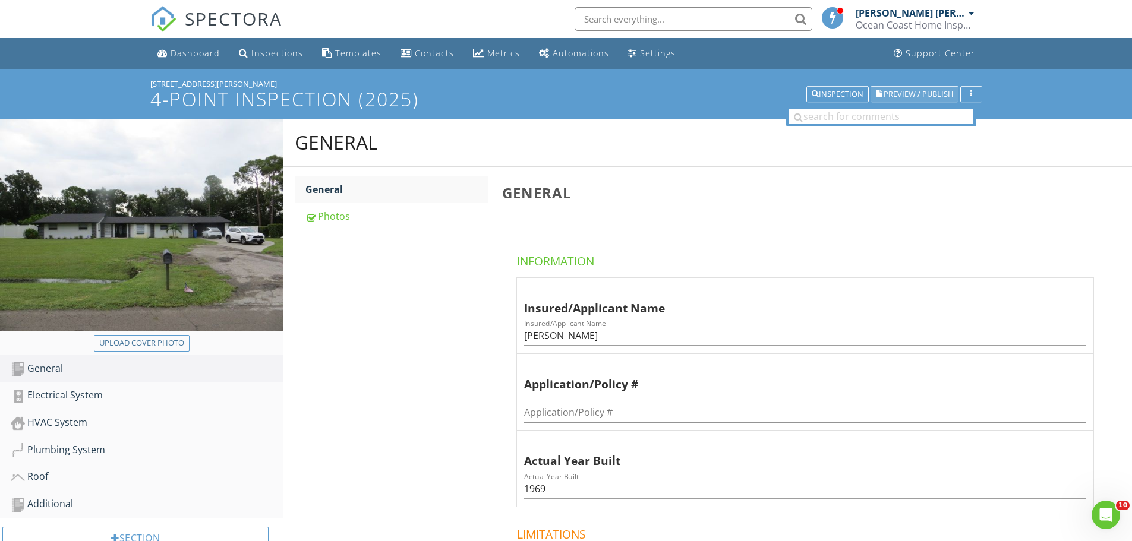
click at [898, 94] on span "Preview / Publish" at bounding box center [919, 94] width 70 height 8
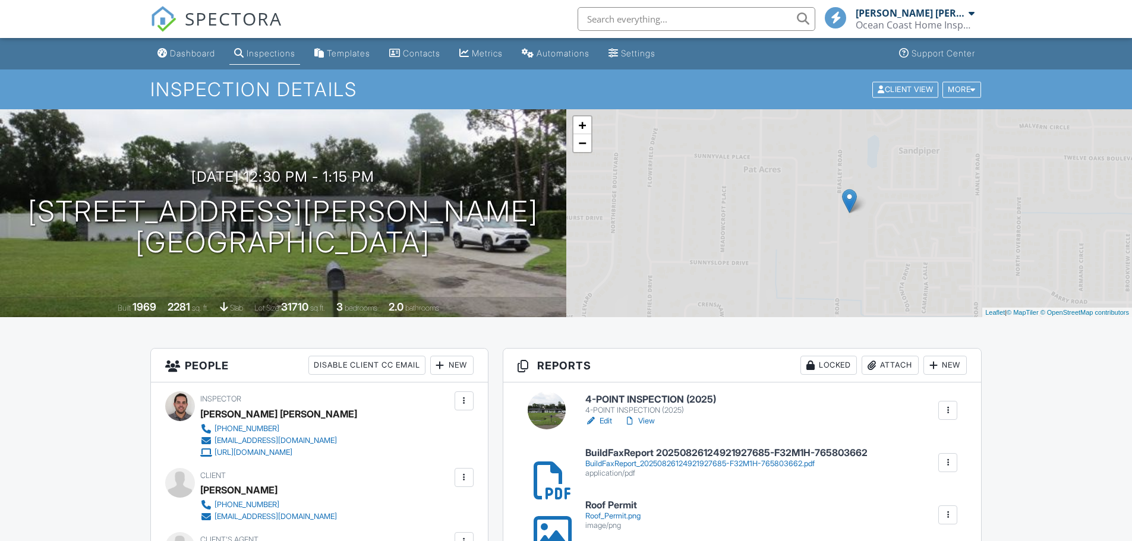
scroll to position [476, 0]
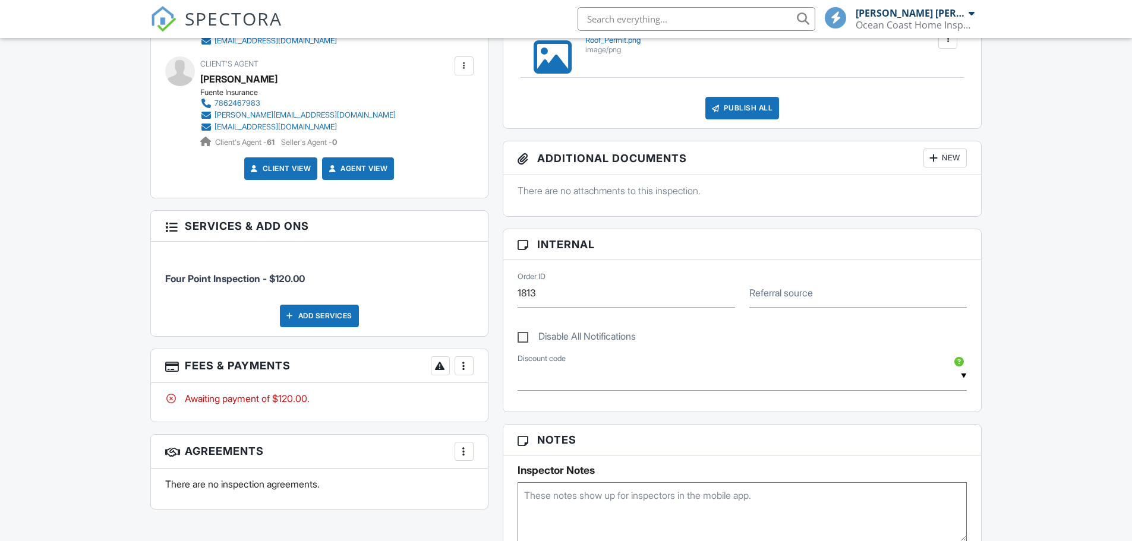
click at [468, 360] on div at bounding box center [464, 366] width 12 height 12
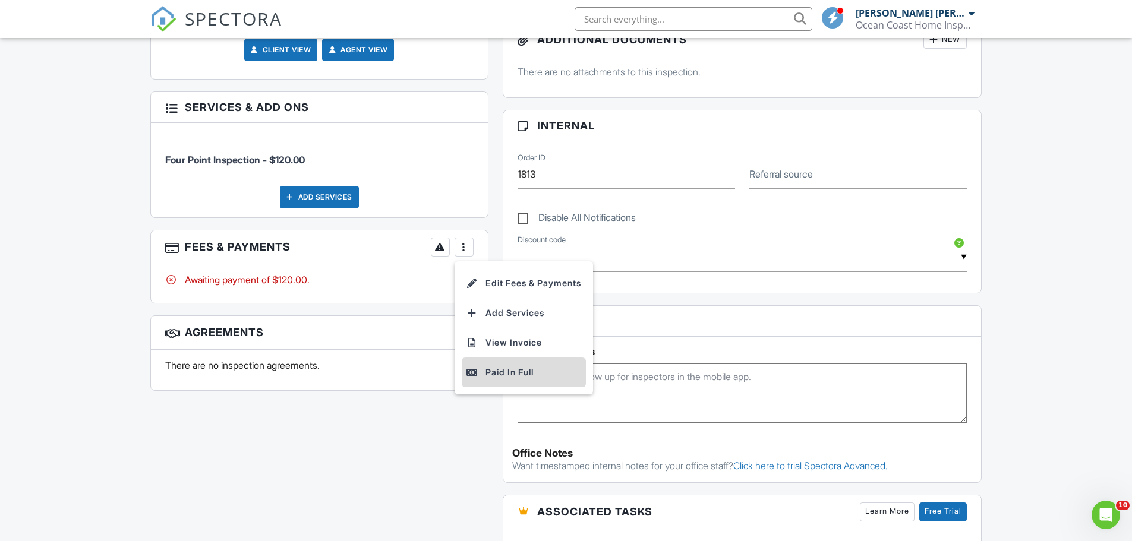
scroll to position [0, 0]
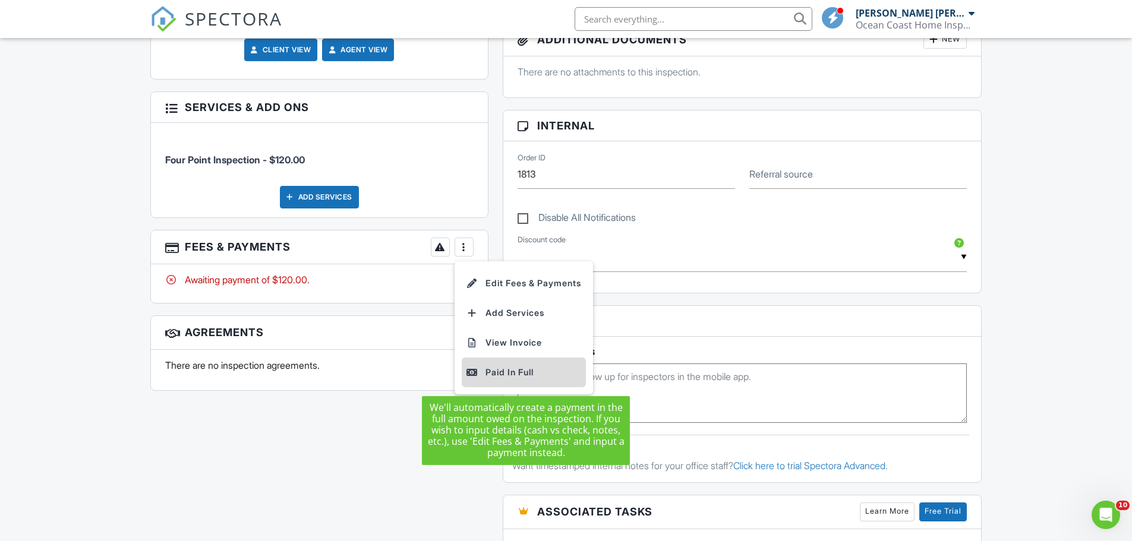
click at [506, 370] on div "Paid In Full" at bounding box center [524, 373] width 115 height 14
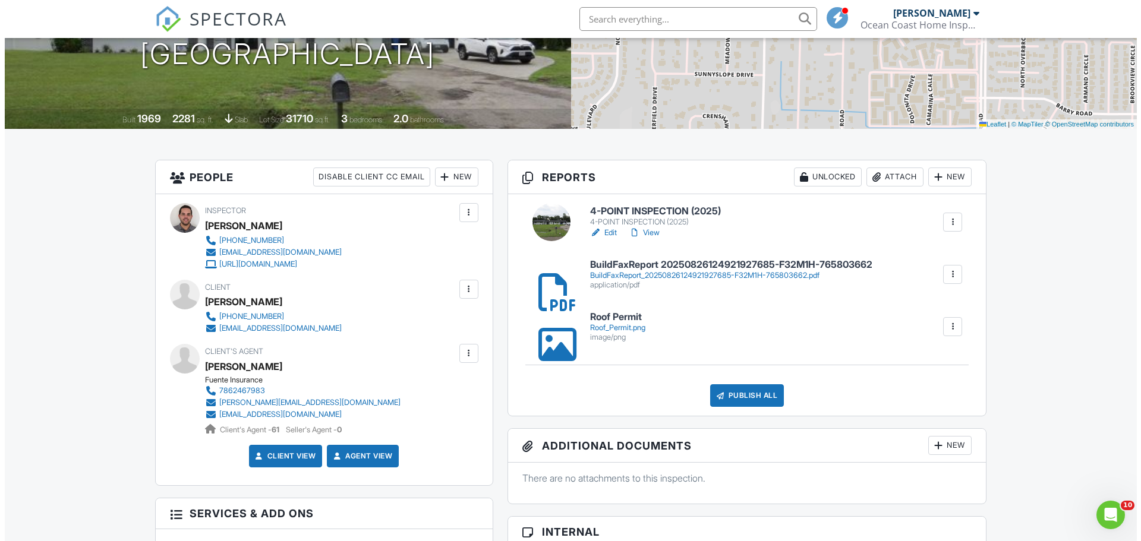
scroll to position [154, 0]
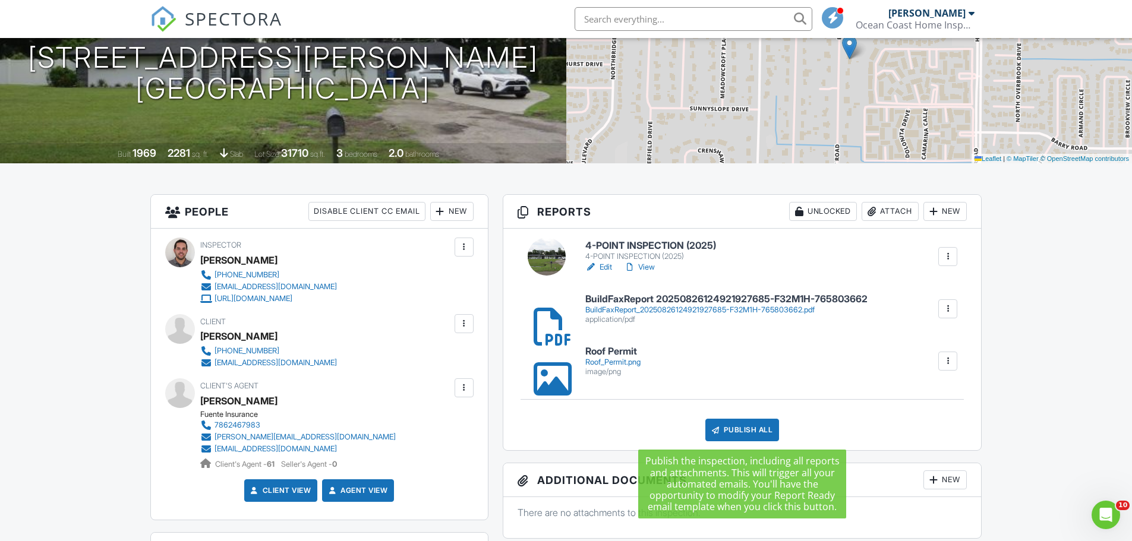
click at [734, 429] on div "Publish All" at bounding box center [742, 430] width 74 height 23
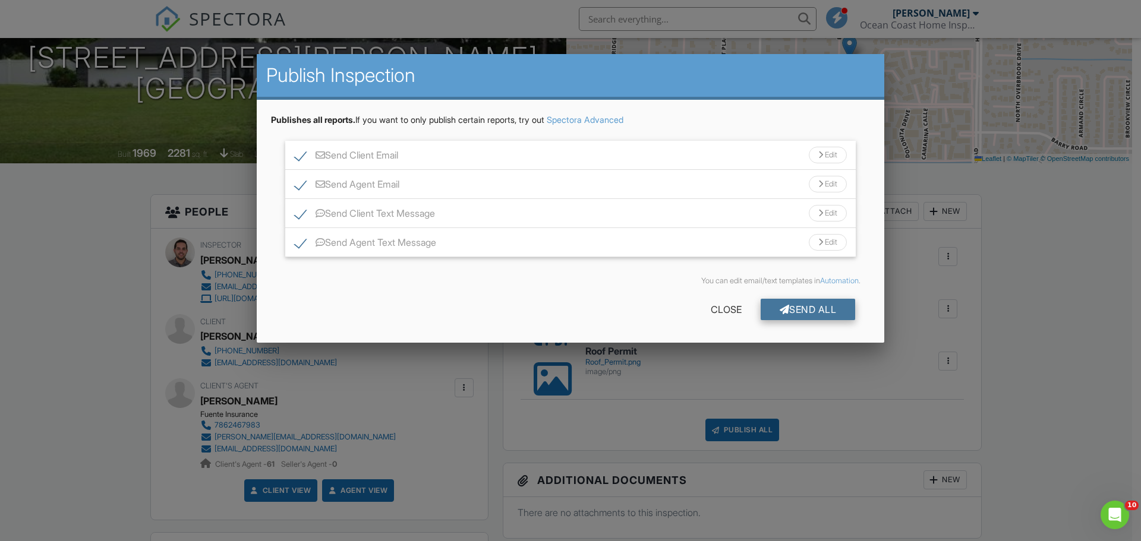
click at [816, 304] on div "Send All" at bounding box center [808, 309] width 95 height 21
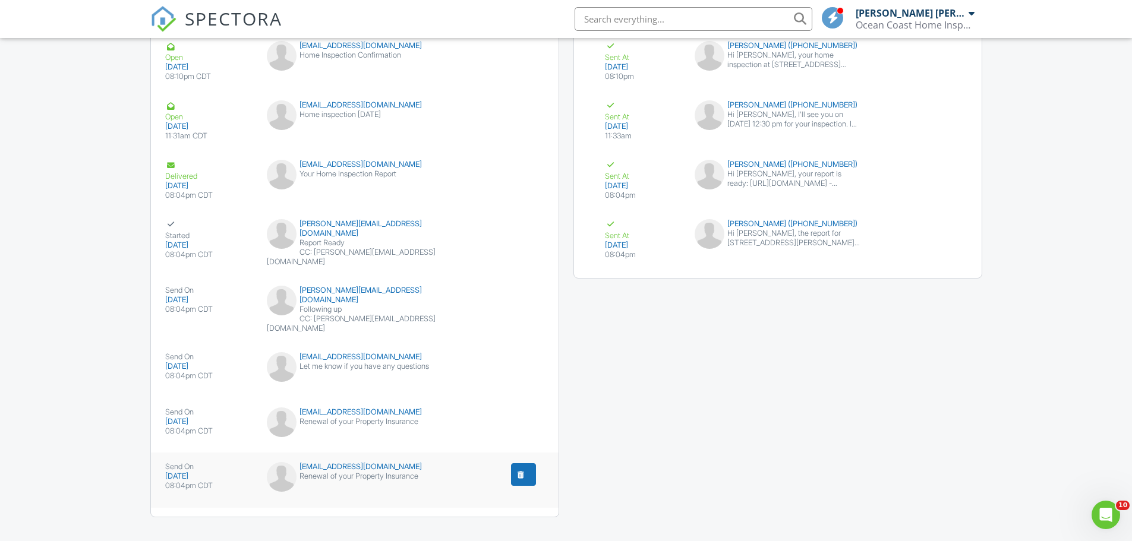
click at [522, 469] on div "submit" at bounding box center [521, 475] width 12 height 12
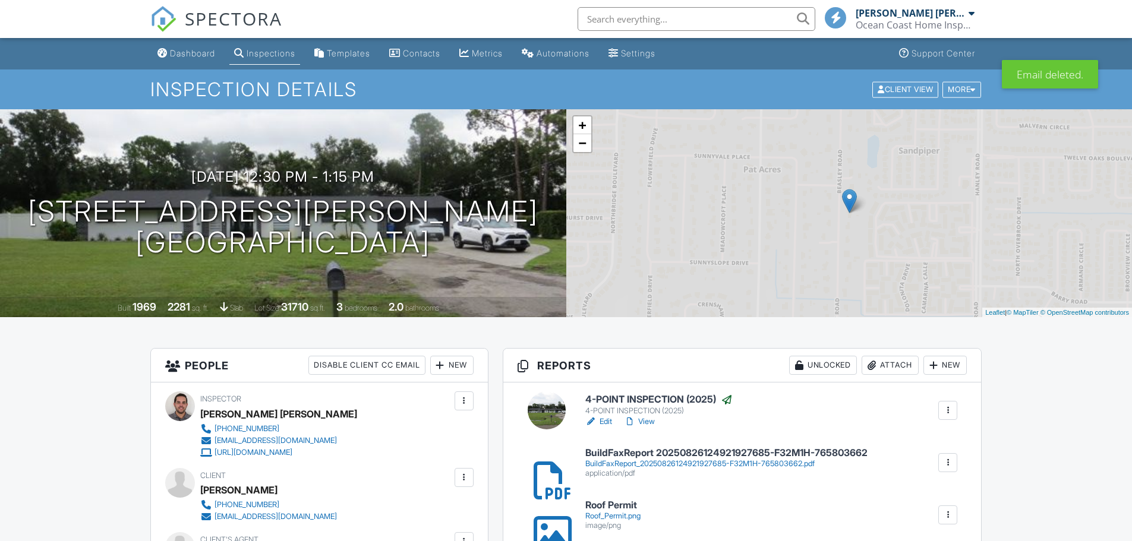
scroll to position [1448, 0]
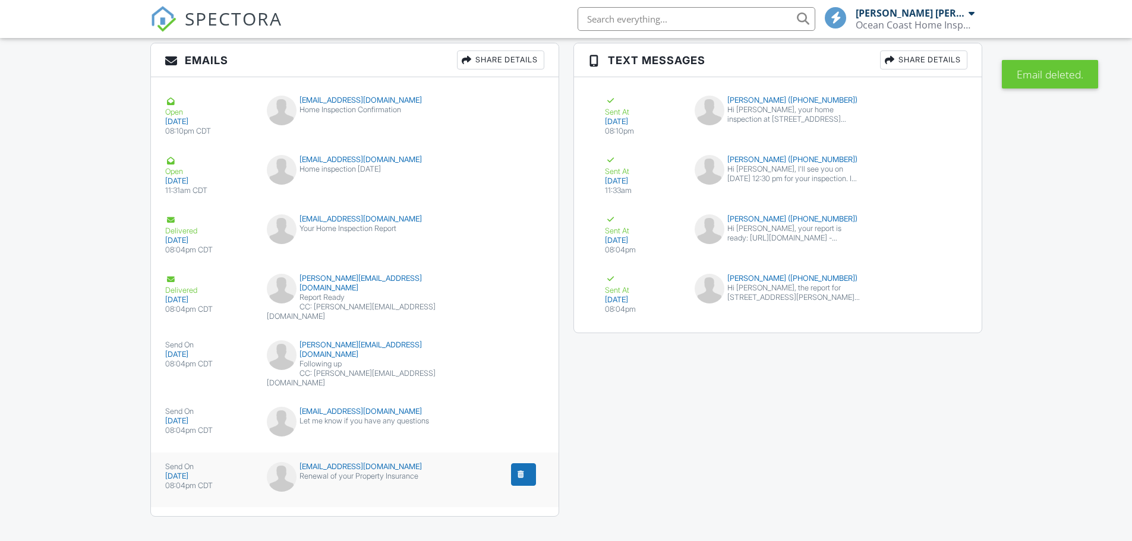
click at [519, 469] on div "submit" at bounding box center [521, 475] width 12 height 12
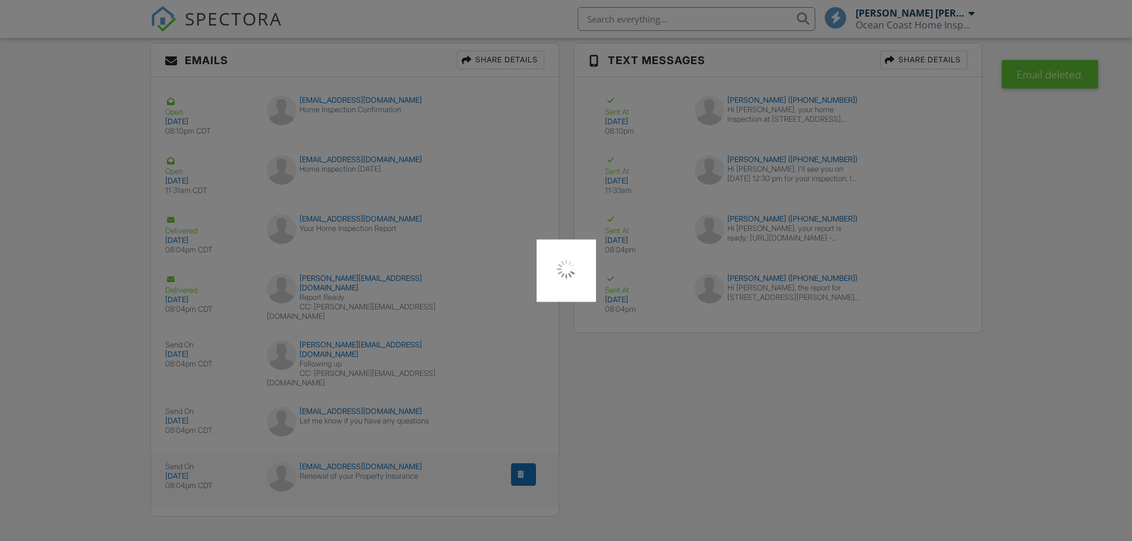
scroll to position [0, 0]
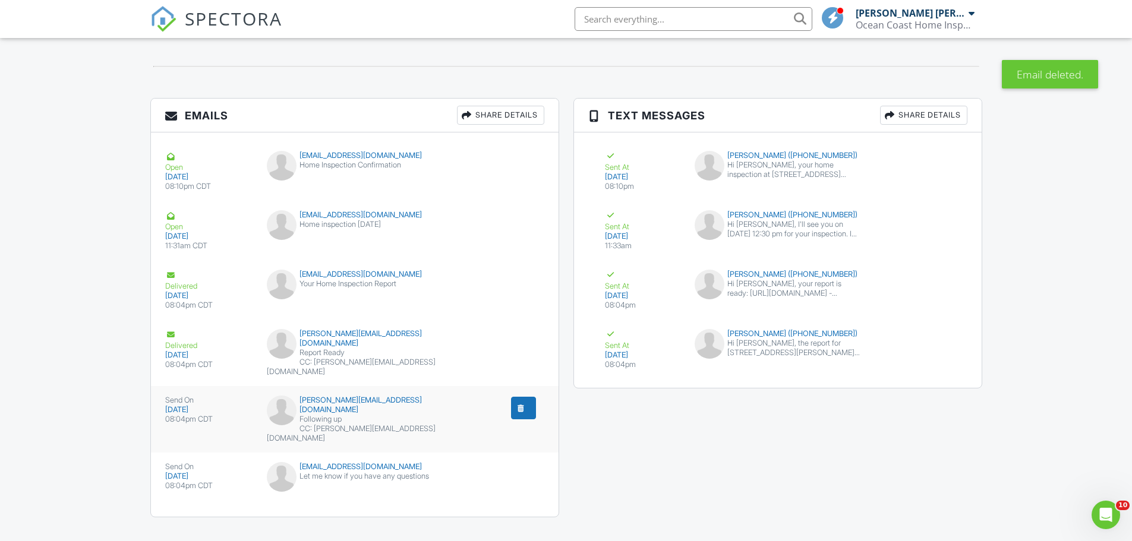
click at [522, 402] on div "submit" at bounding box center [521, 408] width 12 height 12
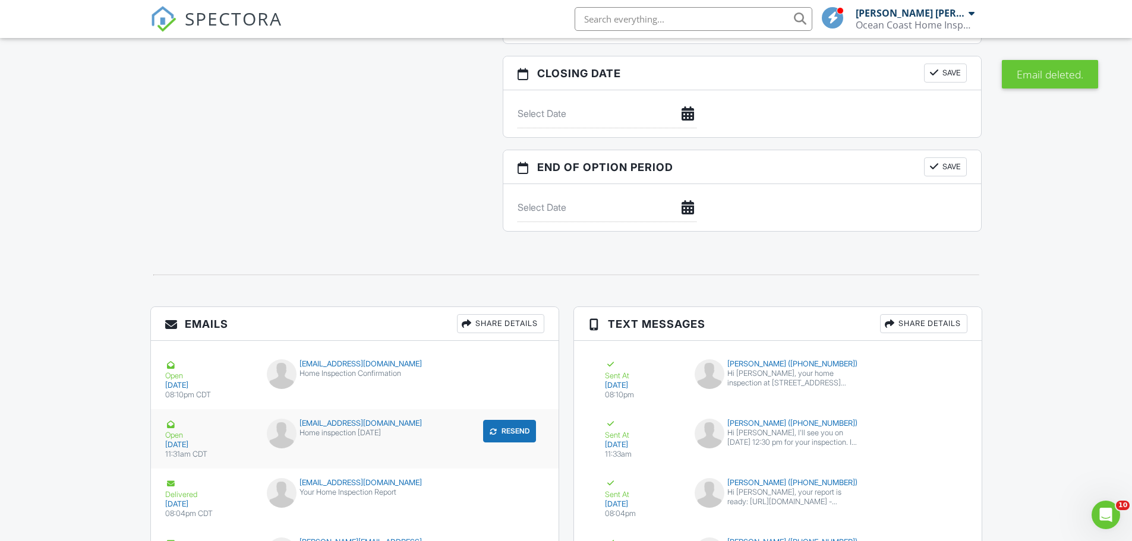
scroll to position [1338, 0]
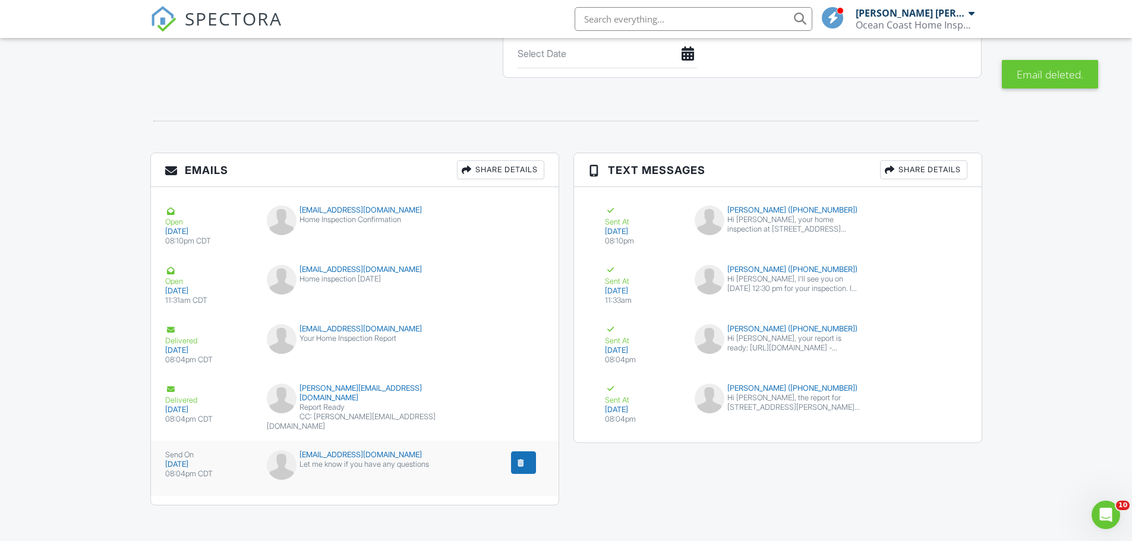
click at [210, 470] on div "08:04pm CDT" at bounding box center [209, 475] width 88 height 10
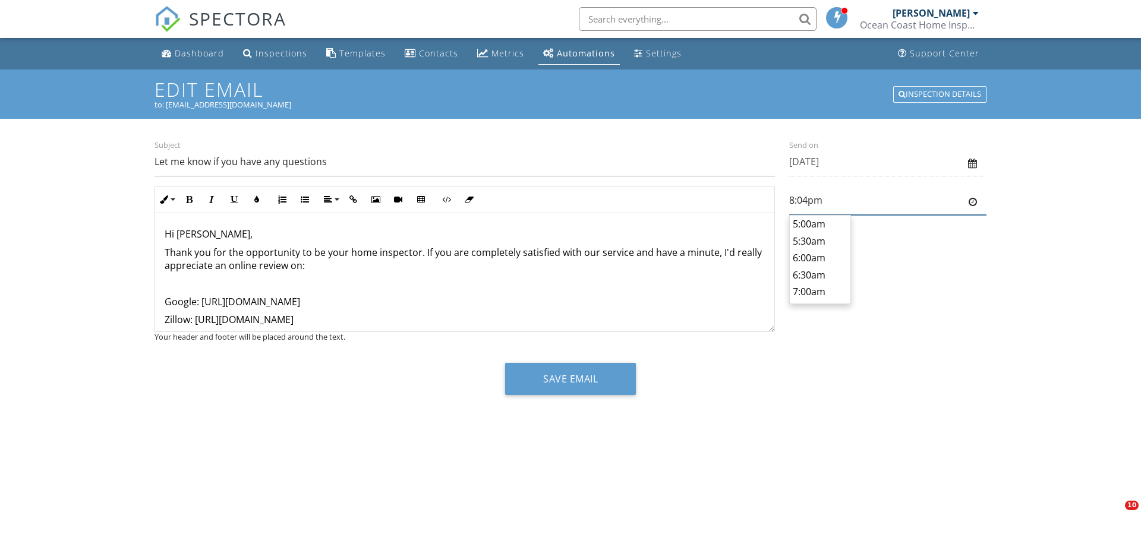
click at [834, 206] on input "8:04pm" at bounding box center [887, 200] width 197 height 29
type input "6:00pm"
click at [821, 234] on body "SPECTORA Jorge F Morera Saavedra Ocean Coast Home Inspections Role: Inspector D…" at bounding box center [570, 266] width 1141 height 533
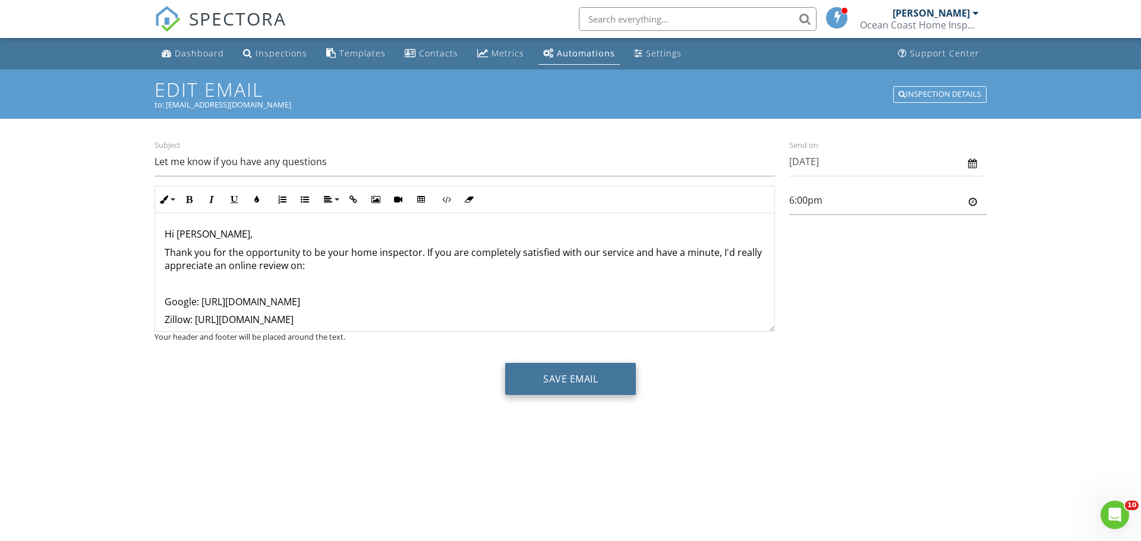
click at [586, 377] on button "Save Email" at bounding box center [570, 379] width 131 height 32
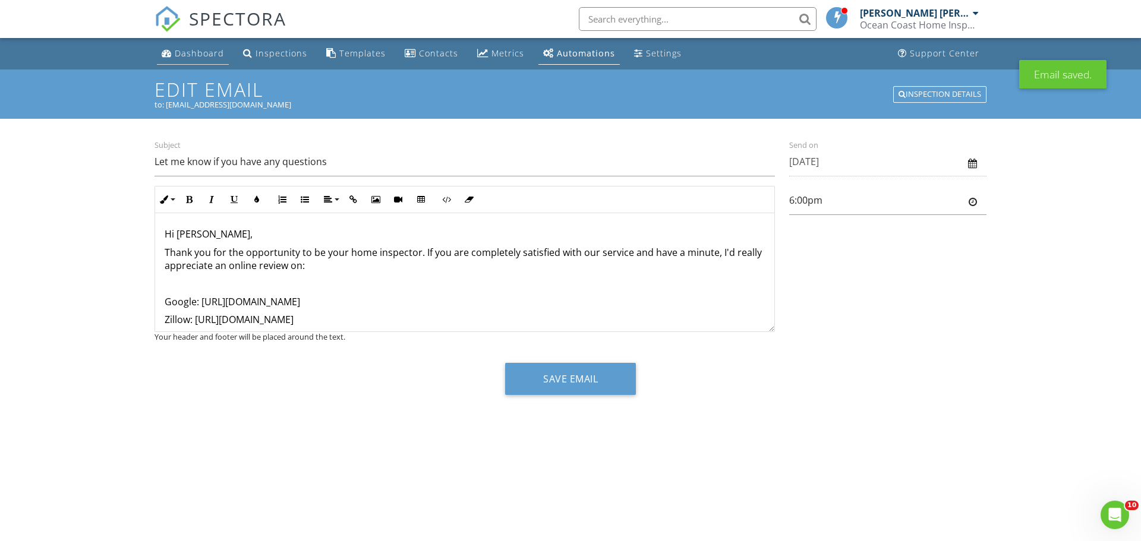
click at [199, 57] on div "Dashboard" at bounding box center [199, 53] width 49 height 11
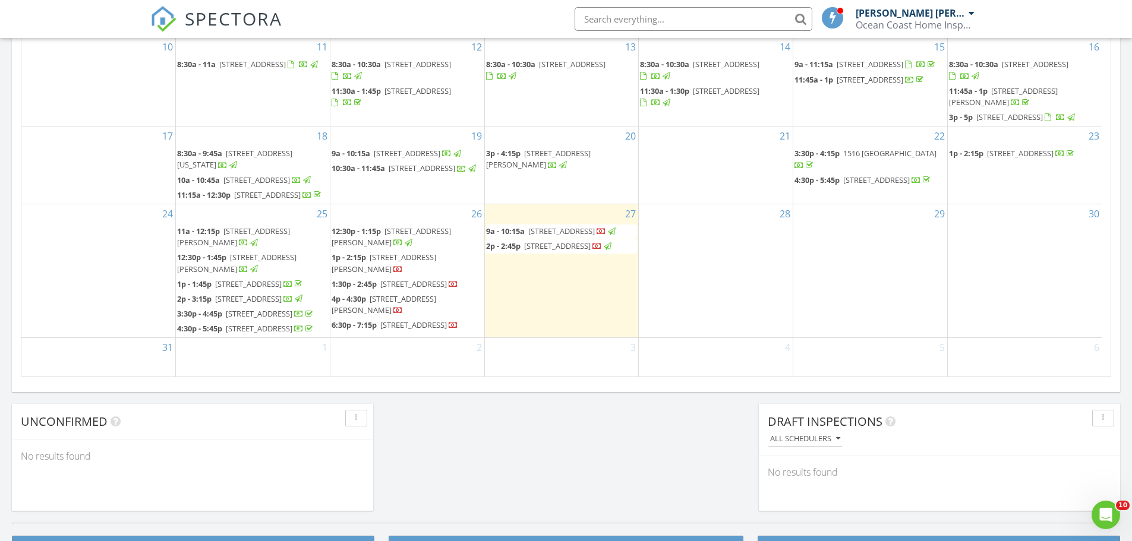
scroll to position [207, 0]
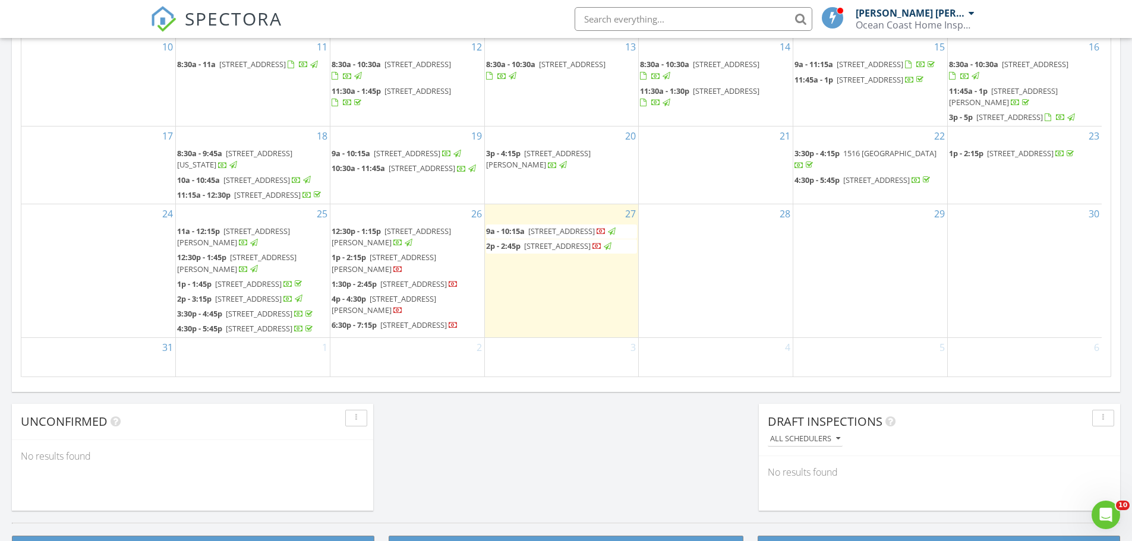
click at [386, 252] on span "6506 Sawyer Pl, Tampa 33634" at bounding box center [384, 263] width 105 height 22
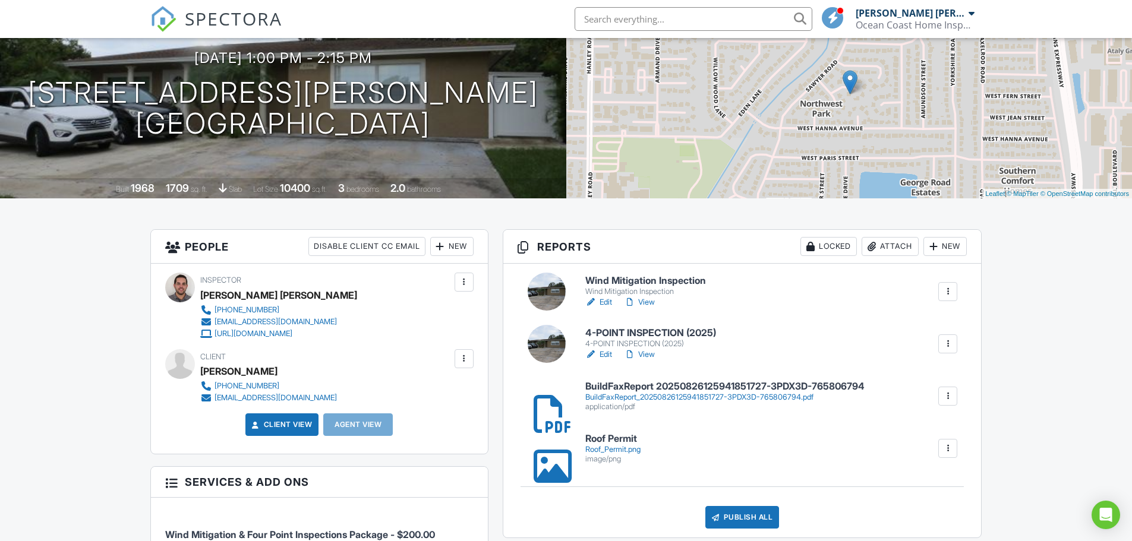
click at [636, 279] on h6 "Wind Mitigation Inspection" at bounding box center [645, 281] width 121 height 11
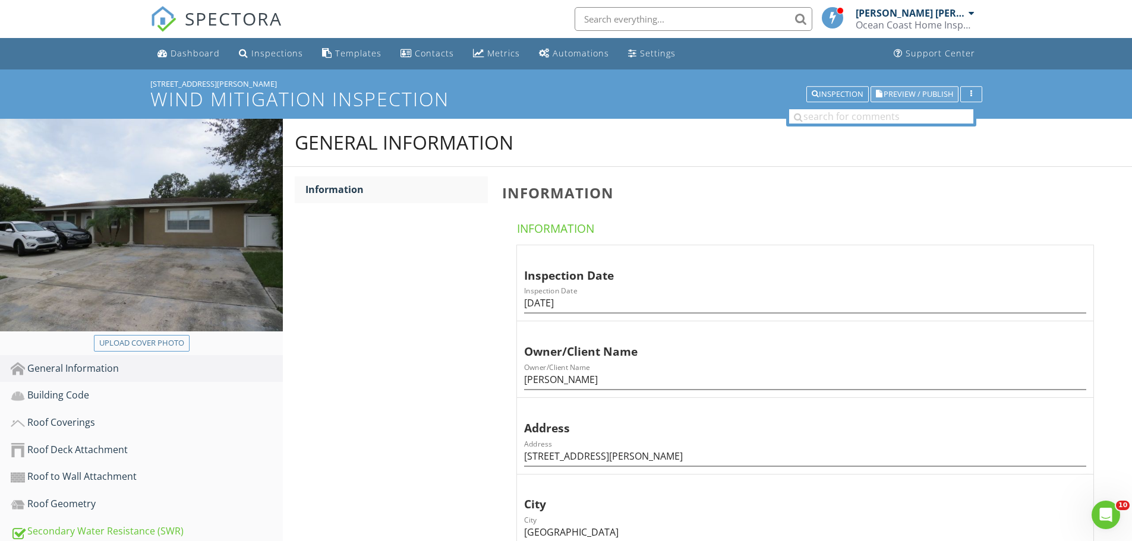
click at [903, 93] on span "Preview / Publish" at bounding box center [919, 94] width 70 height 8
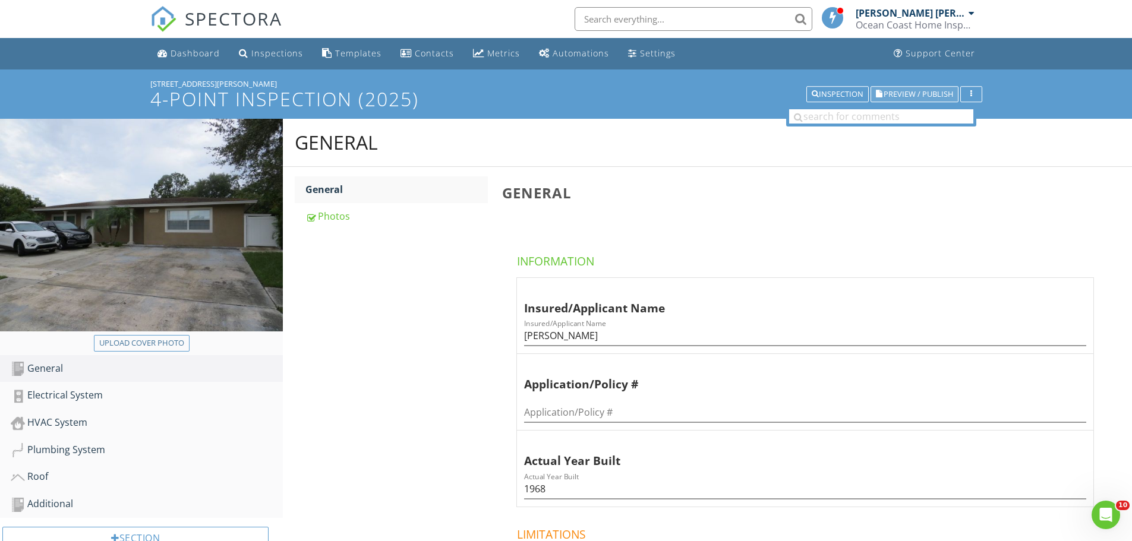
click at [897, 90] on span "Preview / Publish" at bounding box center [919, 94] width 70 height 8
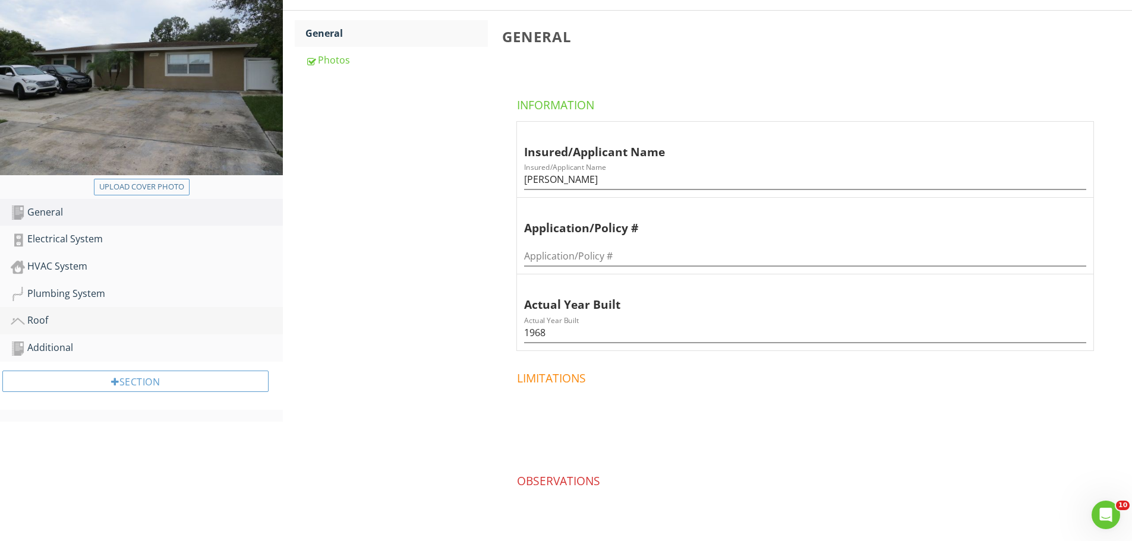
scroll to position [178, 0]
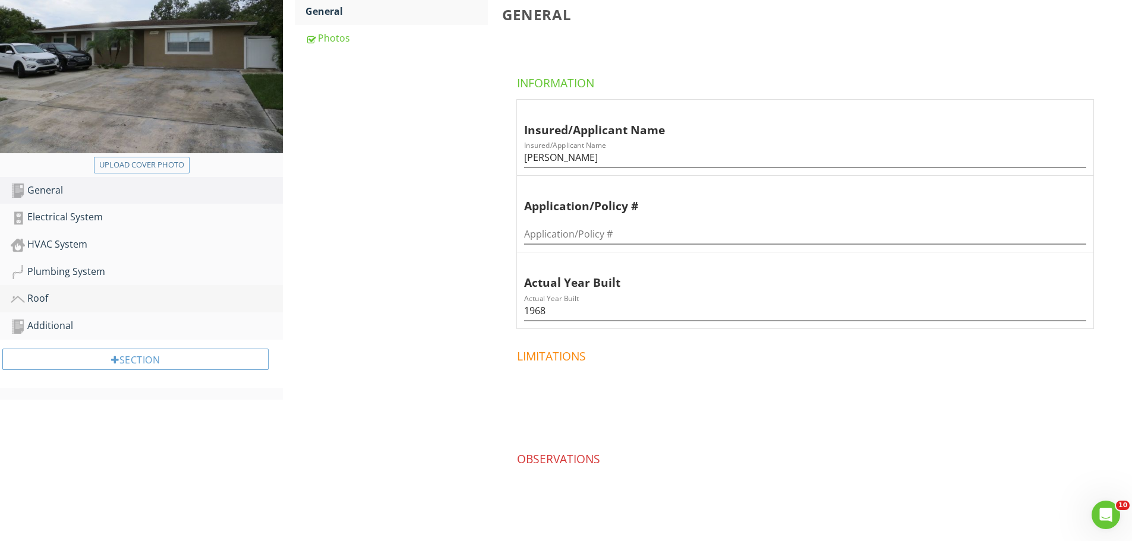
click at [46, 309] on link "Roof" at bounding box center [147, 298] width 272 height 27
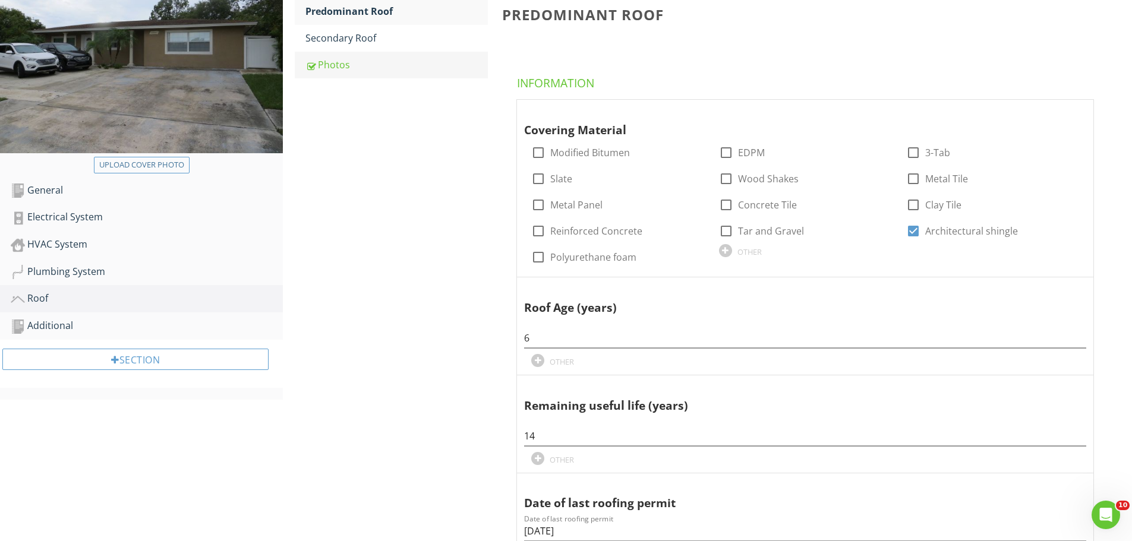
click at [333, 68] on div "Photos" at bounding box center [396, 65] width 182 height 14
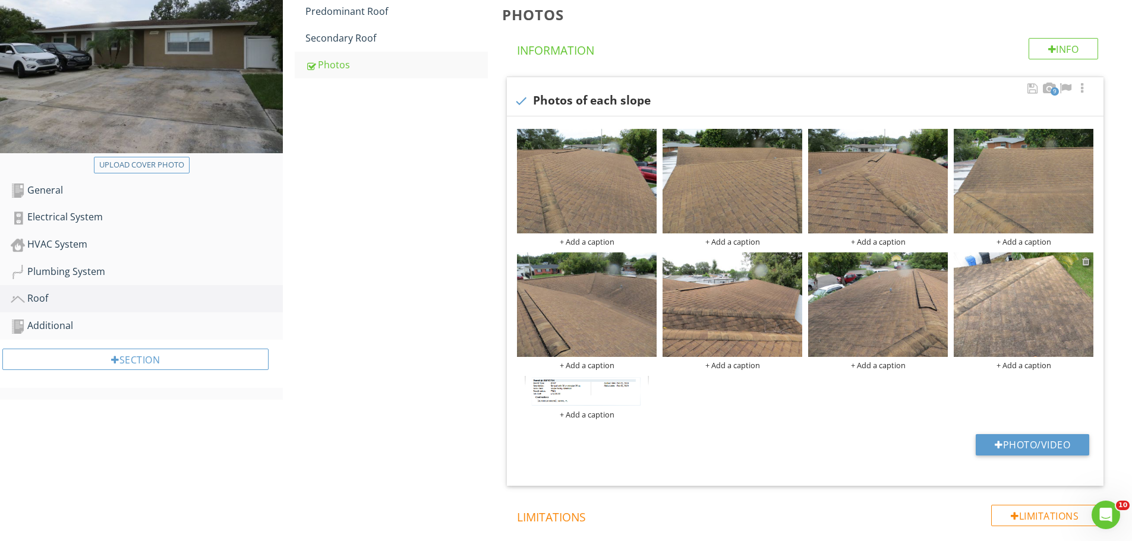
click at [1085, 262] on div at bounding box center [1086, 262] width 8 height 10
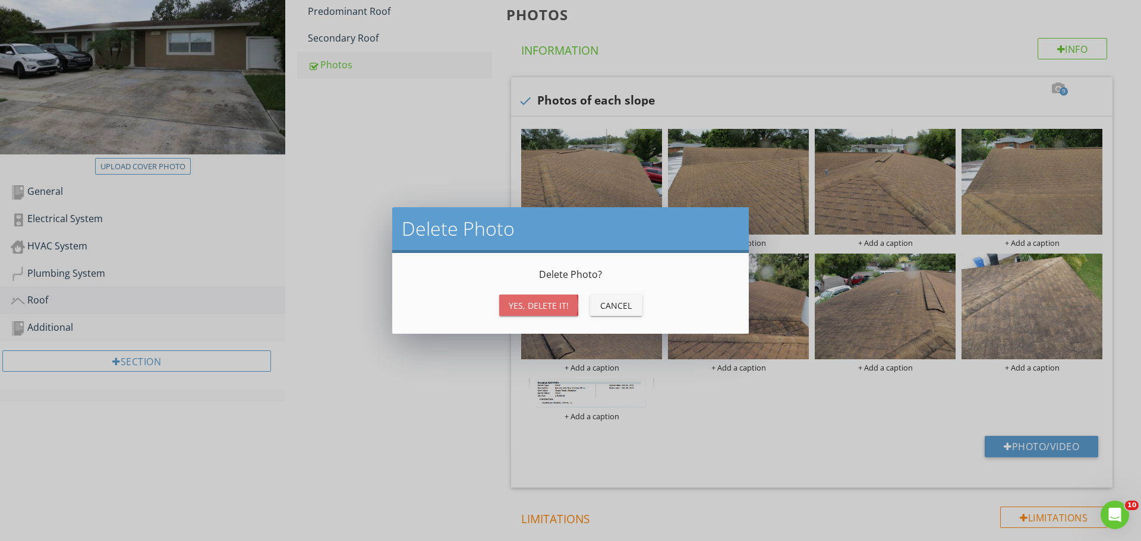
click at [541, 300] on div "Yes, Delete it!" at bounding box center [539, 306] width 60 height 12
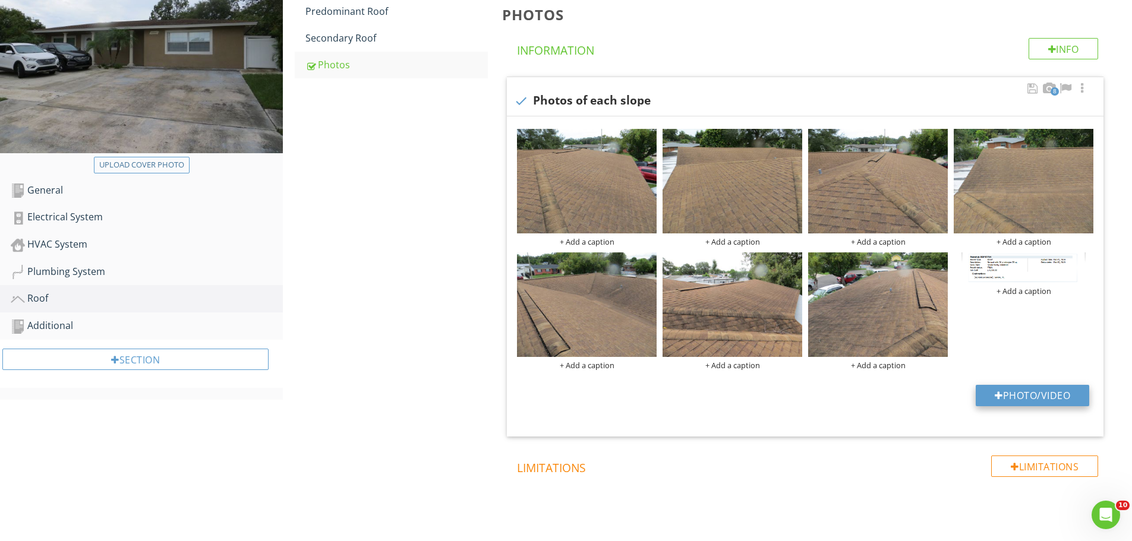
click at [1014, 389] on button "Photo/Video" at bounding box center [1033, 395] width 114 height 21
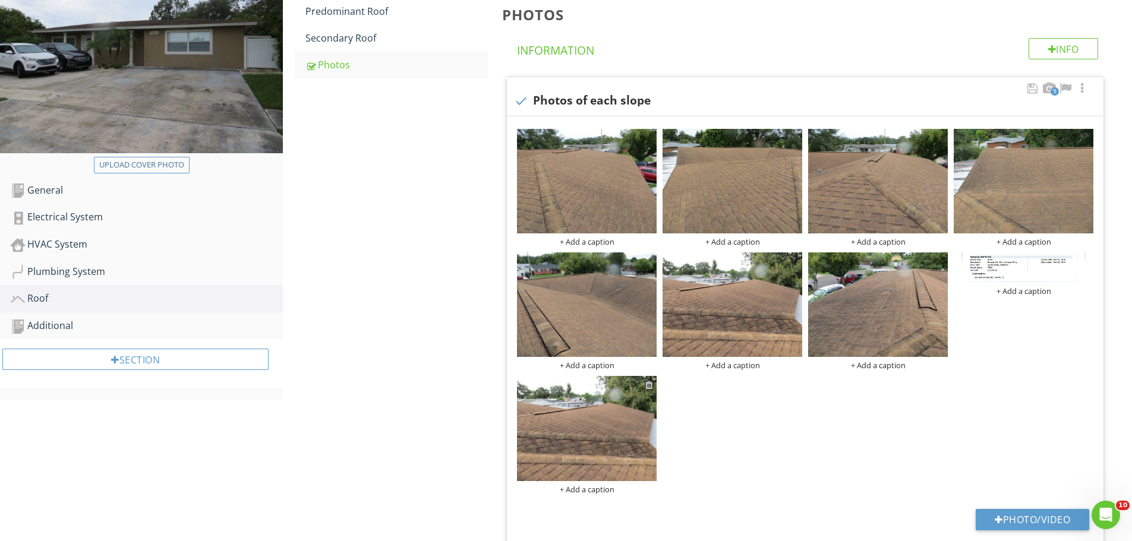
click at [649, 386] on div at bounding box center [649, 385] width 8 height 10
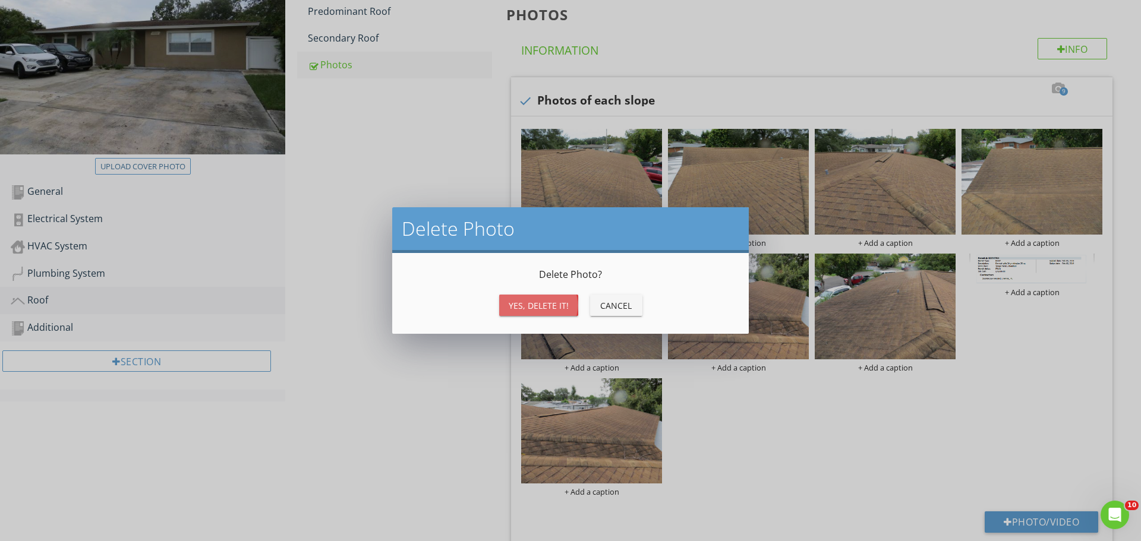
click at [527, 305] on div "Yes, Delete it!" at bounding box center [539, 306] width 60 height 12
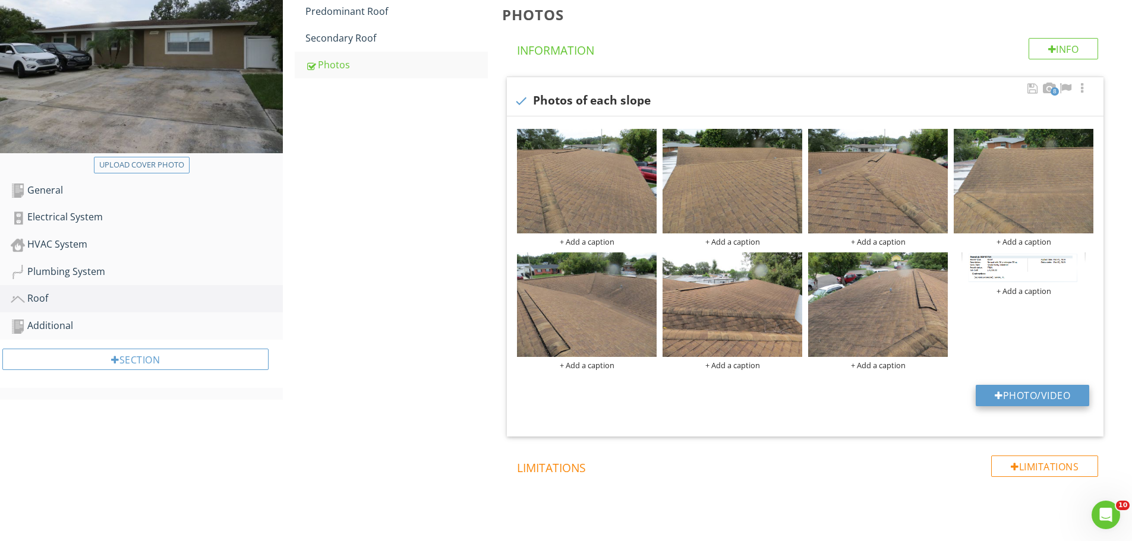
click at [1006, 391] on button "Photo/Video" at bounding box center [1033, 395] width 114 height 21
type input "C:\fakepath\IMG_7957.JPG"
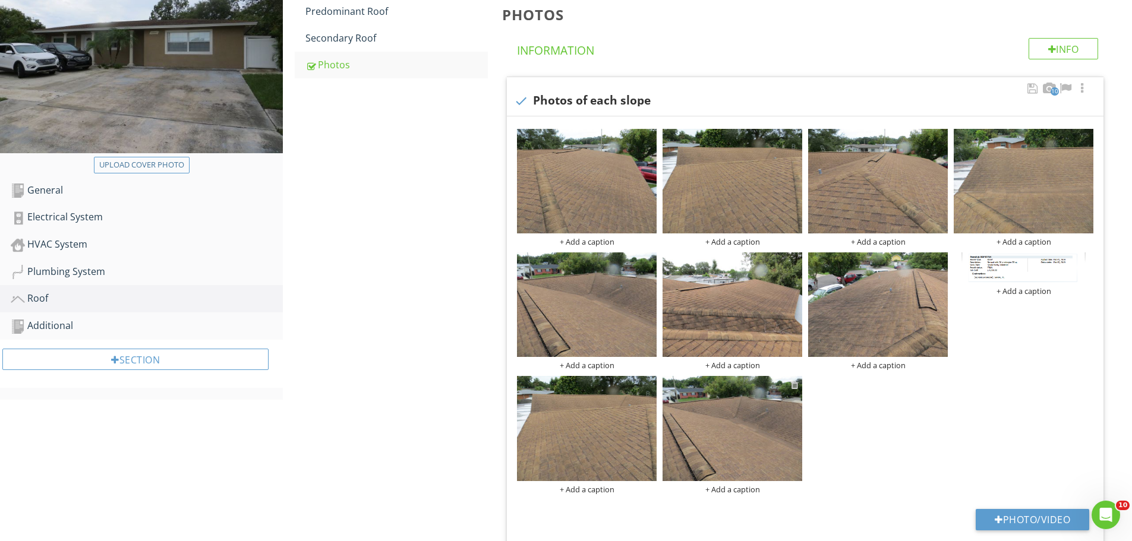
click at [797, 386] on div at bounding box center [795, 385] width 8 height 10
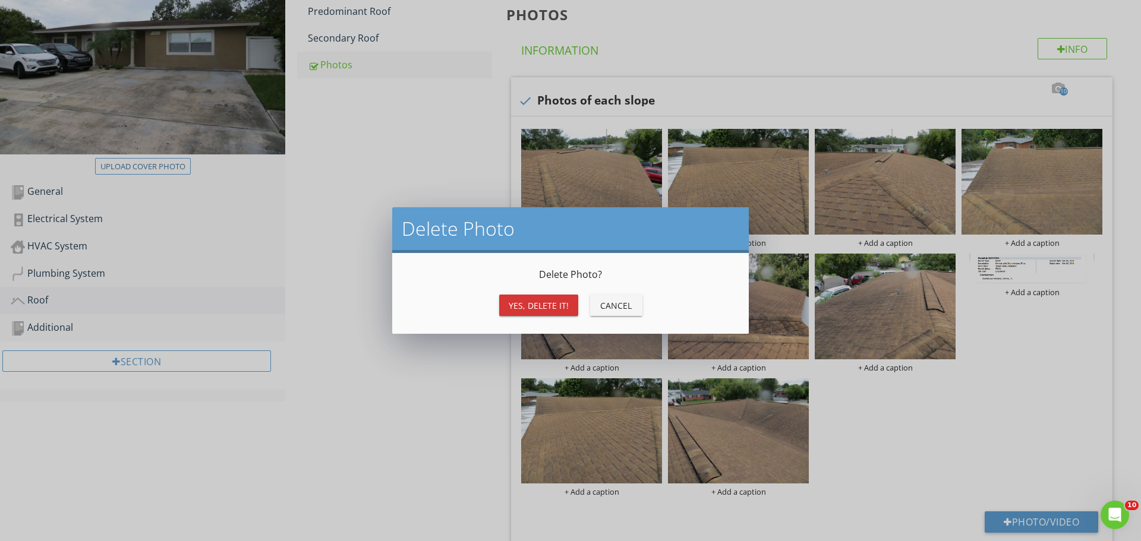
click at [541, 311] on div "Yes, Delete it!" at bounding box center [539, 306] width 60 height 12
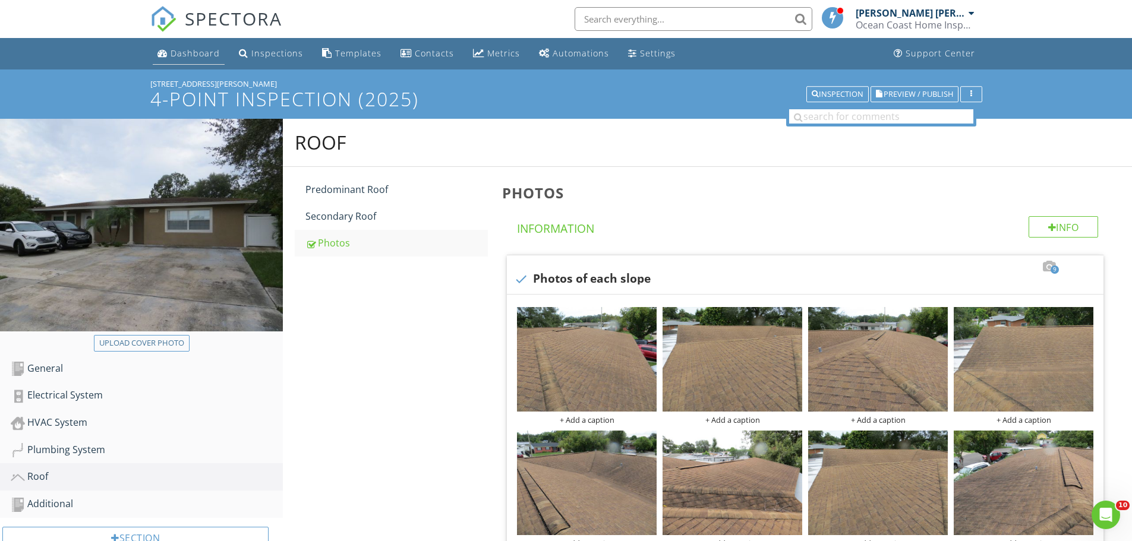
click at [184, 56] on div "Dashboard" at bounding box center [195, 53] width 49 height 11
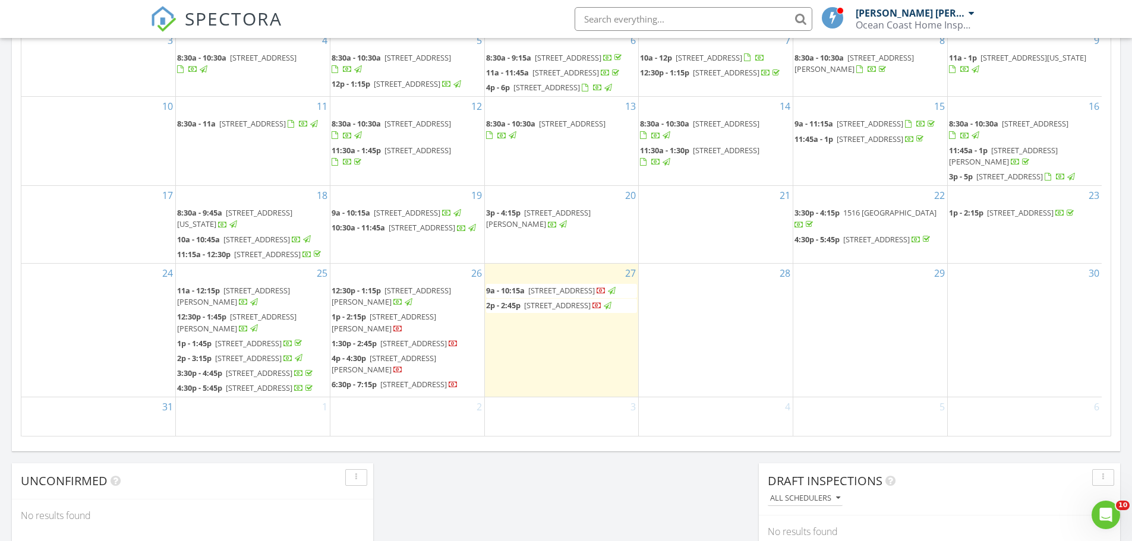
scroll to position [207, 0]
click at [384, 311] on span "6506 Sawyer Pl, Tampa 33634" at bounding box center [384, 322] width 105 height 22
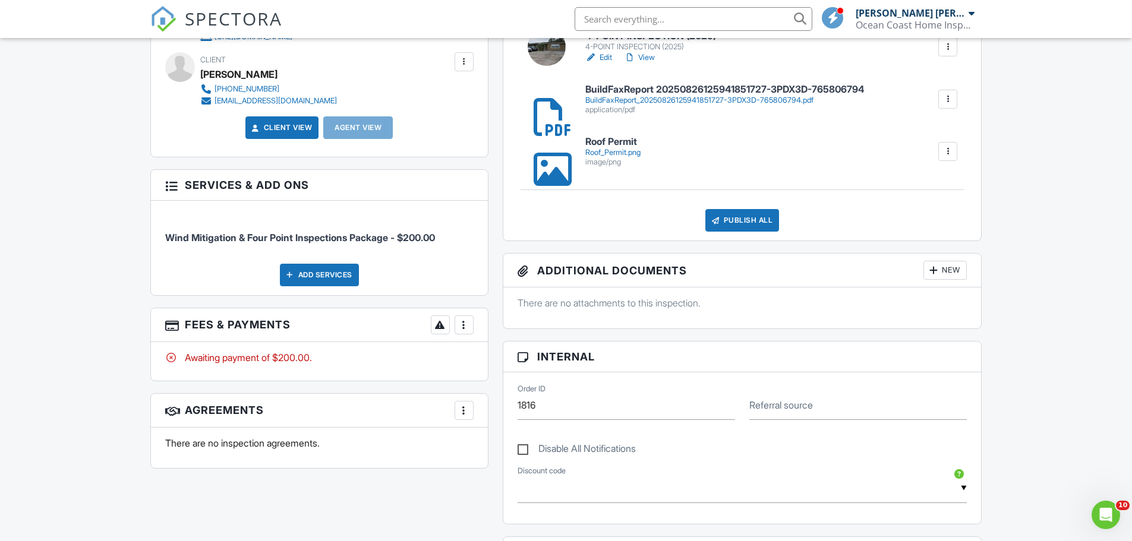
click at [463, 327] on div at bounding box center [464, 325] width 12 height 12
click at [493, 449] on div "Paid In Full" at bounding box center [524, 450] width 115 height 14
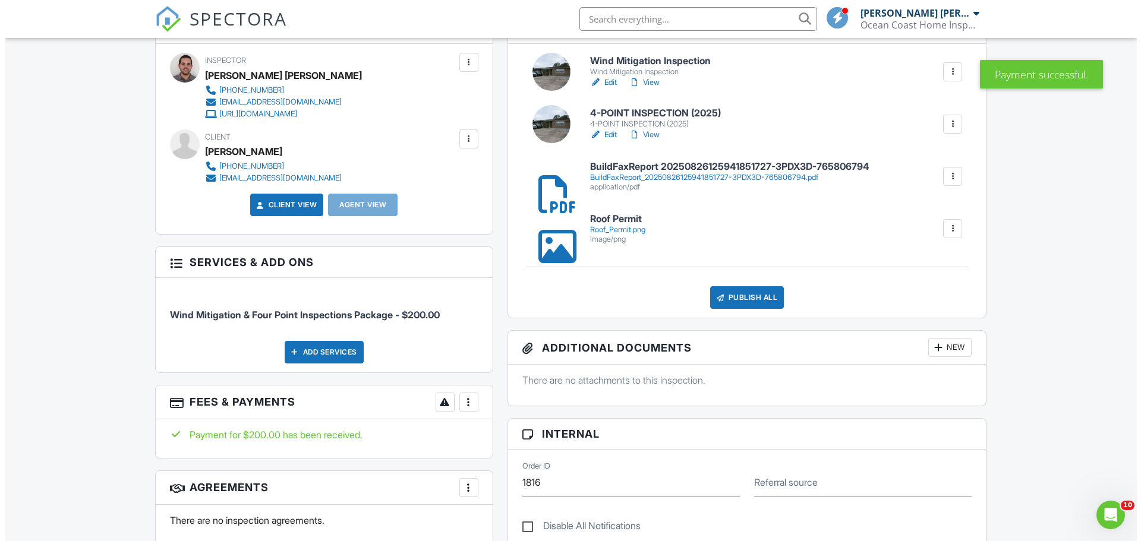
scroll to position [325, 0]
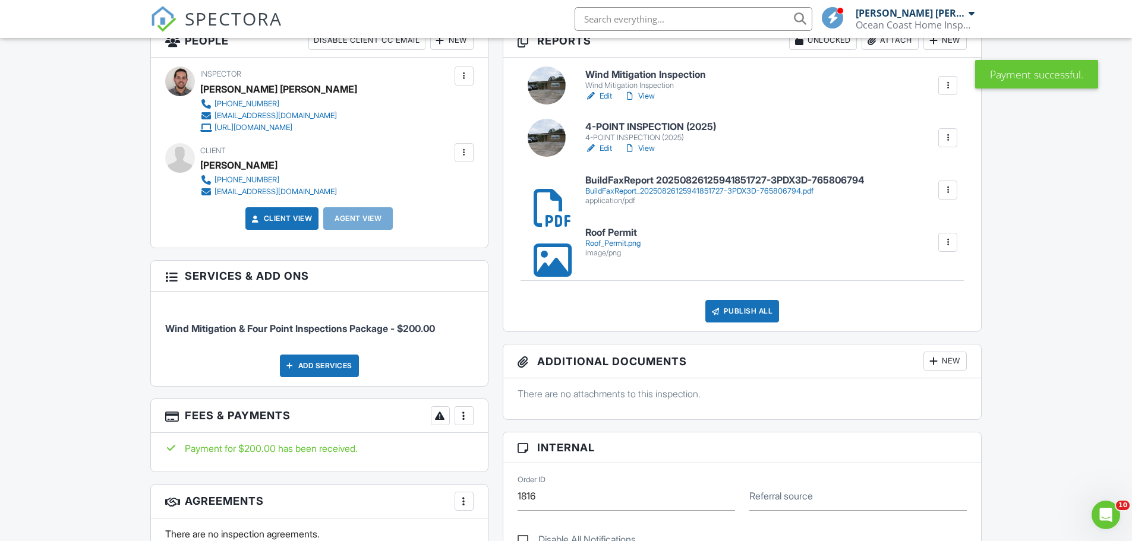
click at [745, 307] on div "Publish All" at bounding box center [742, 311] width 74 height 23
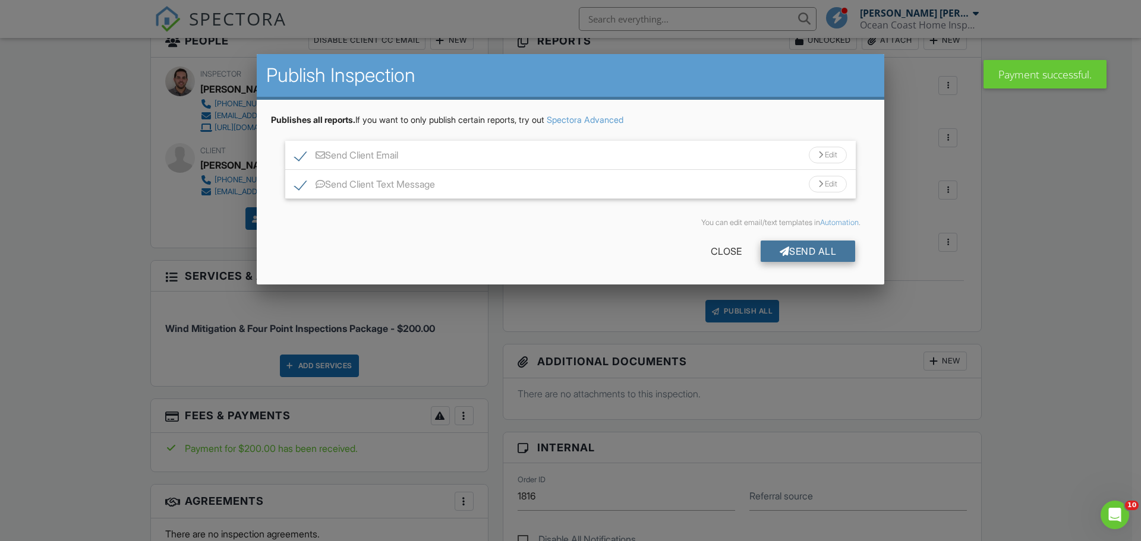
click at [811, 252] on div "Send All" at bounding box center [808, 251] width 95 height 21
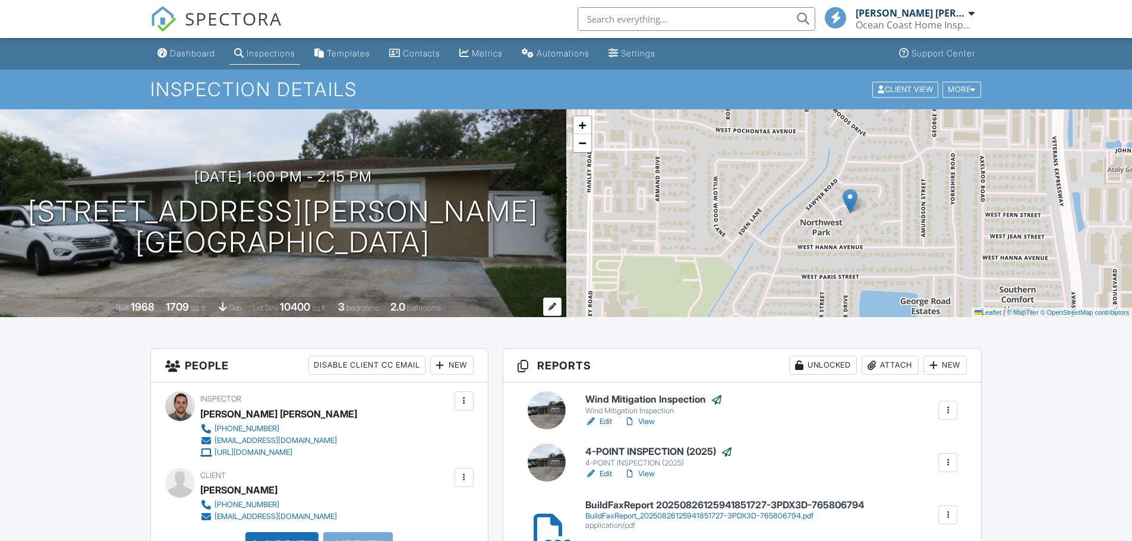
scroll to position [59, 0]
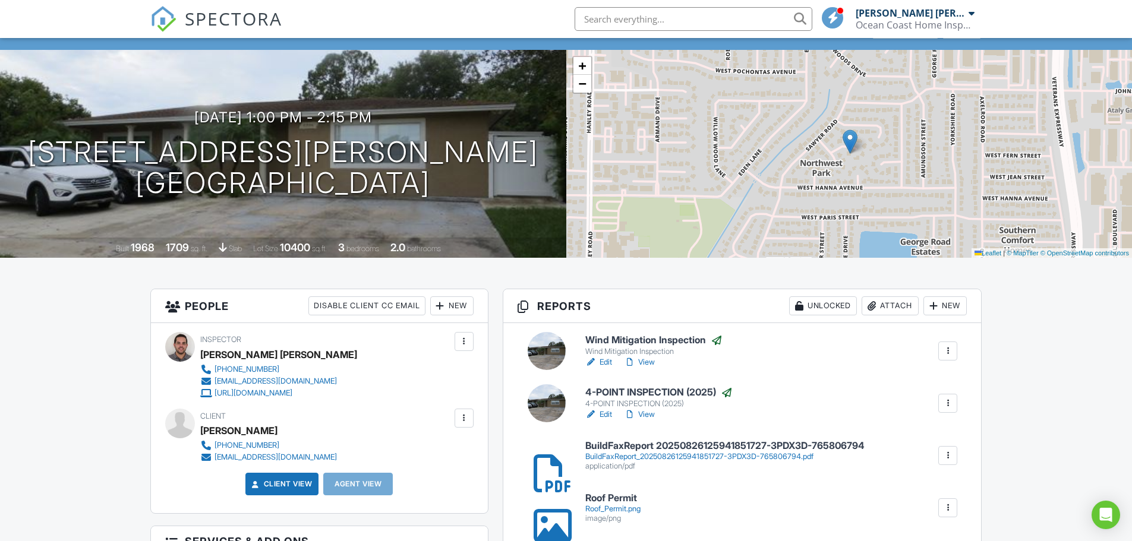
click at [440, 304] on div at bounding box center [440, 306] width 12 height 12
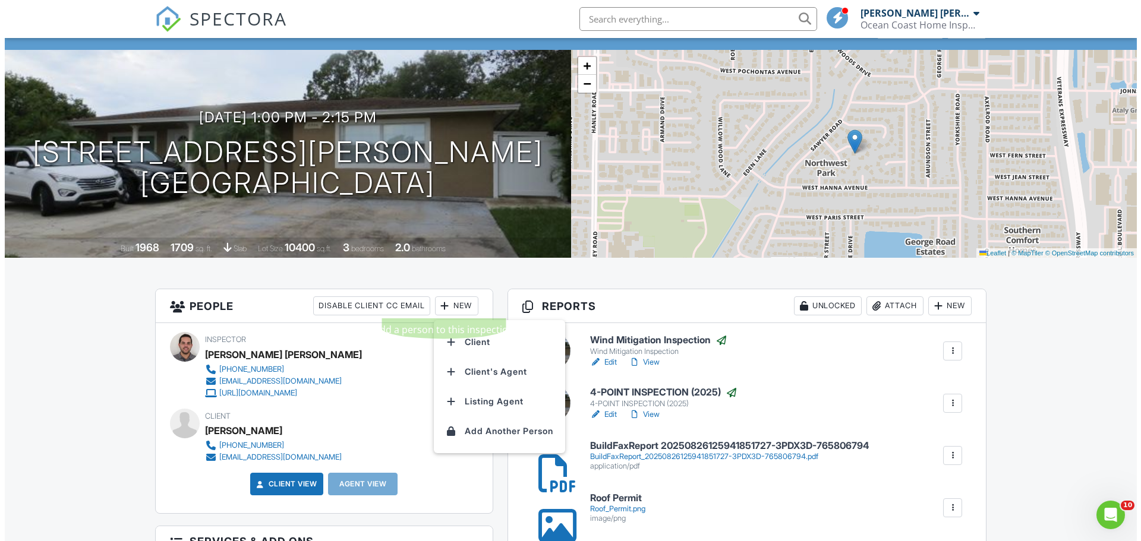
scroll to position [0, 0]
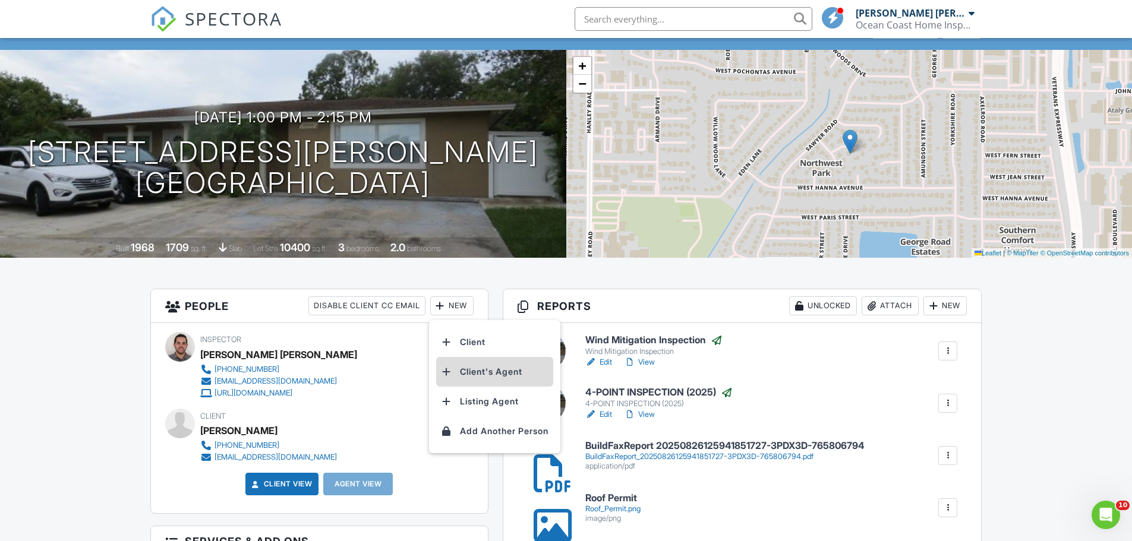
click at [478, 367] on li "Client's Agent" at bounding box center [494, 372] width 117 height 30
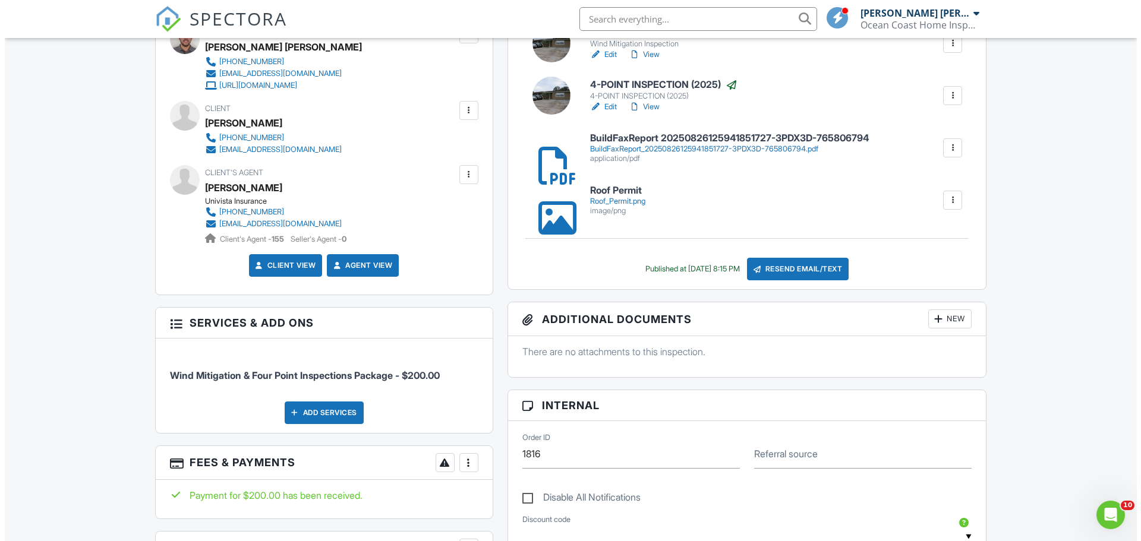
scroll to position [357, 0]
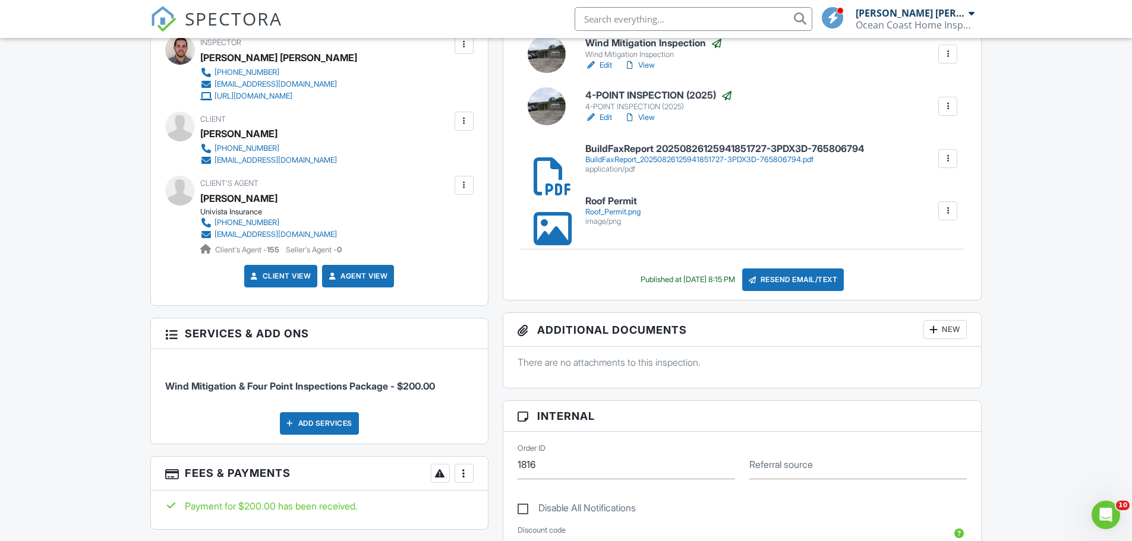
click at [806, 282] on div "Resend Email/Text" at bounding box center [793, 280] width 102 height 23
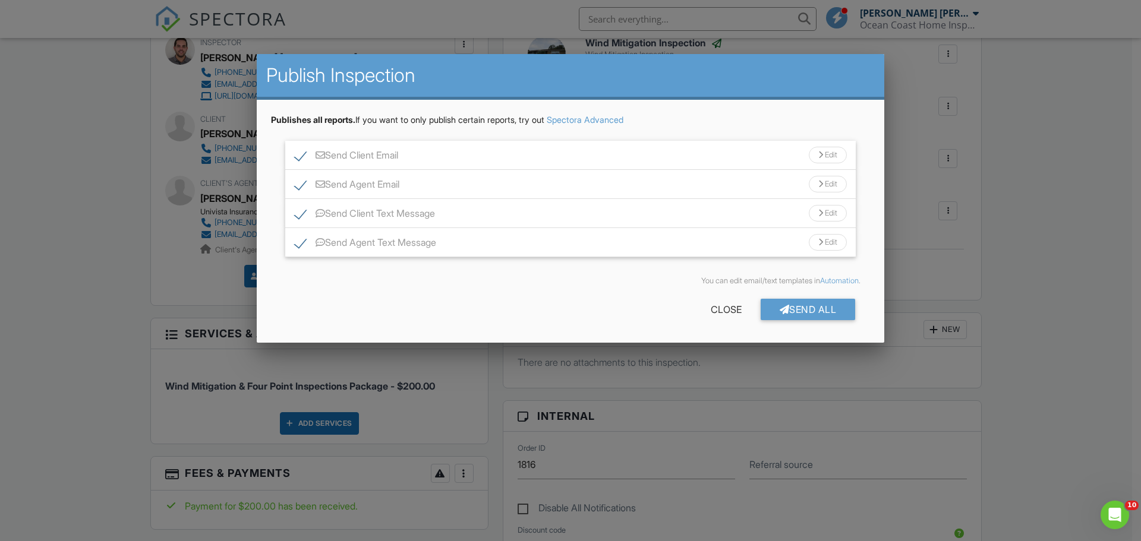
click at [297, 157] on label "Send Client Email" at bounding box center [346, 157] width 103 height 15
checkbox input "false"
click at [298, 217] on label "Send Client Text Message" at bounding box center [365, 215] width 140 height 15
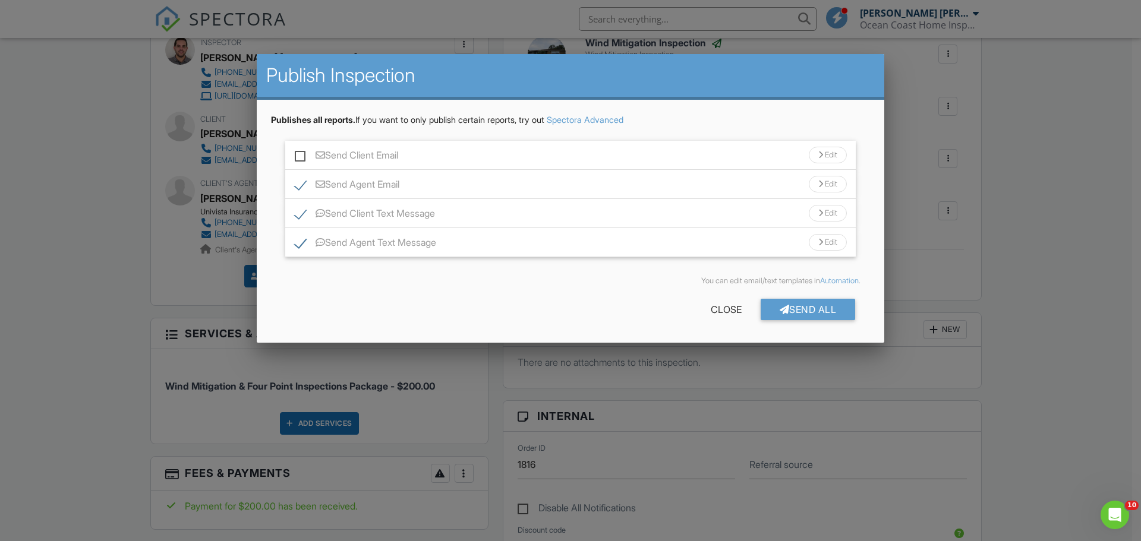
checkbox input "false"
click at [792, 308] on div "Send All" at bounding box center [808, 309] width 95 height 21
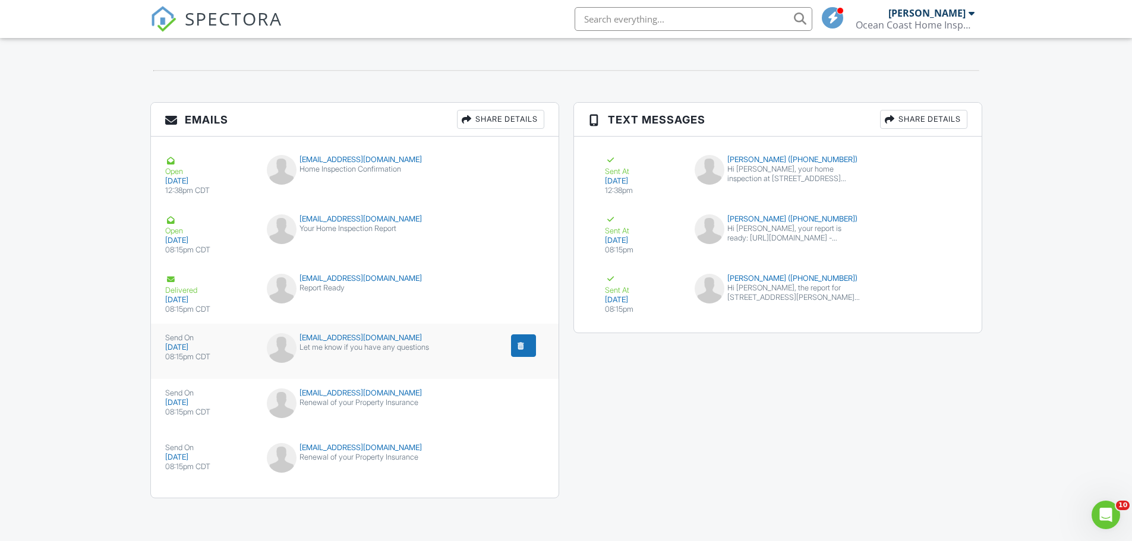
click at [520, 348] on div "submit" at bounding box center [521, 346] width 12 height 12
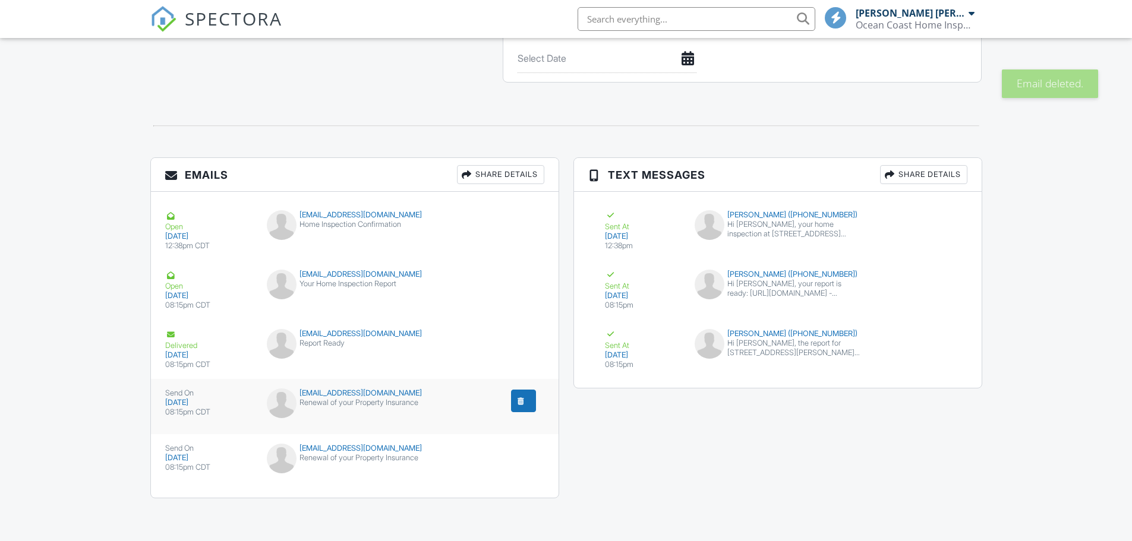
scroll to position [1386, 0]
click at [518, 402] on div "submit" at bounding box center [521, 401] width 12 height 12
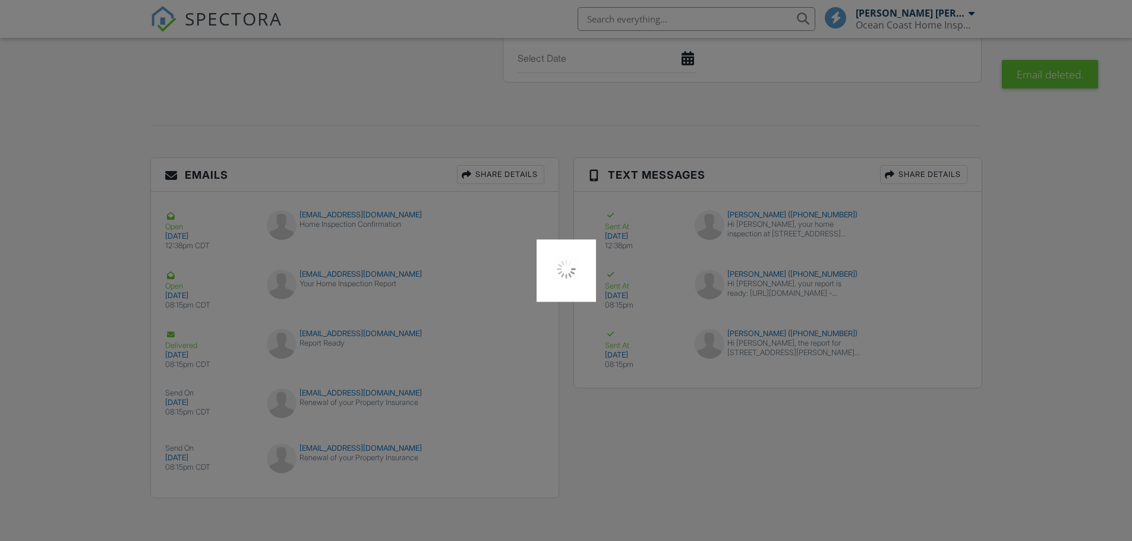
scroll to position [0, 0]
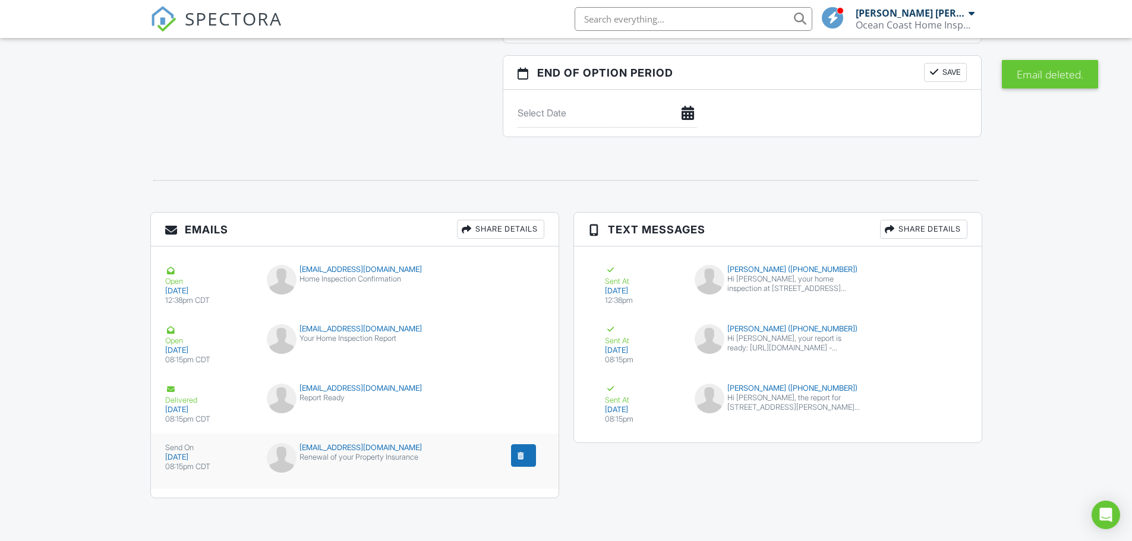
click at [519, 456] on div "submit" at bounding box center [521, 456] width 12 height 12
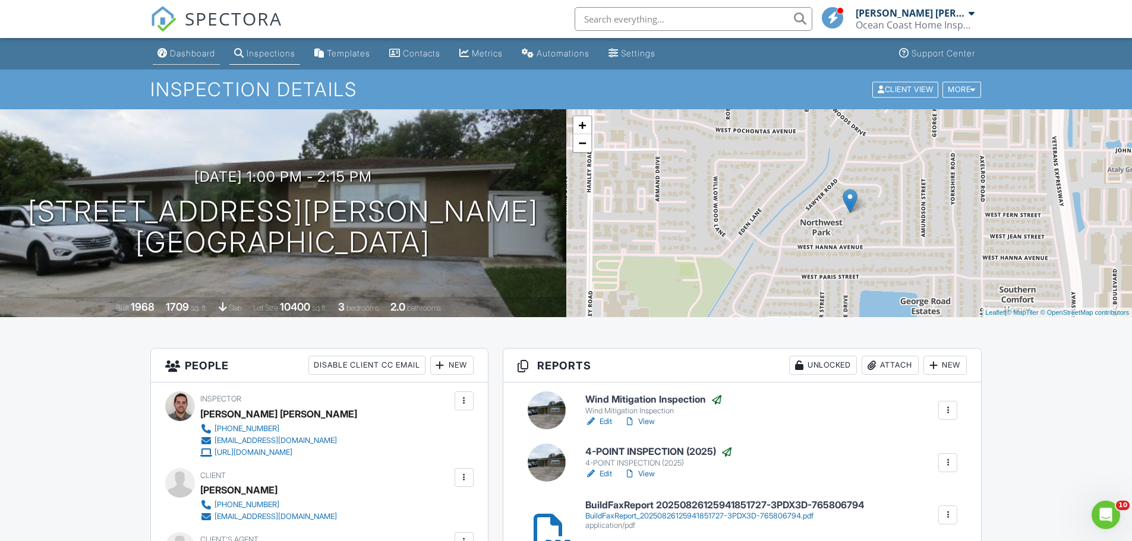
click at [188, 53] on div "Dashboard" at bounding box center [192, 53] width 45 height 10
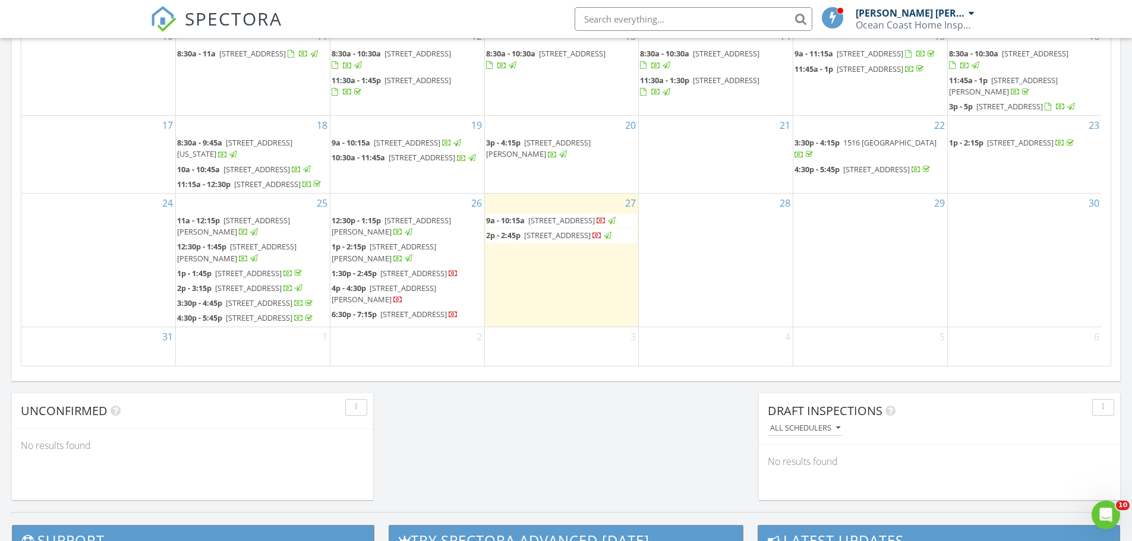
scroll to position [713, 0]
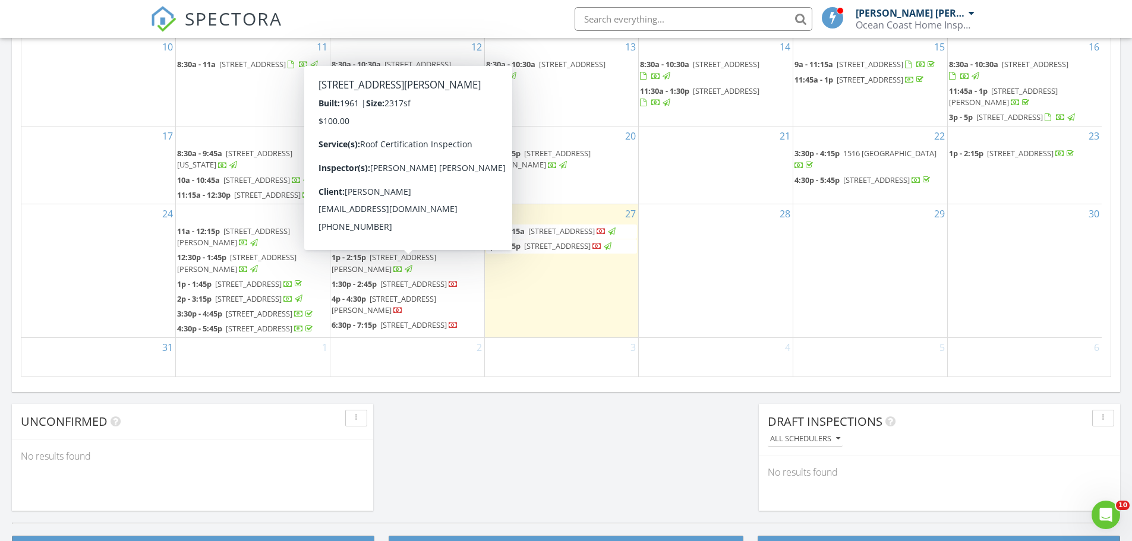
click at [389, 294] on span "6811 W Burke St, Tampa 33634" at bounding box center [384, 305] width 105 height 22
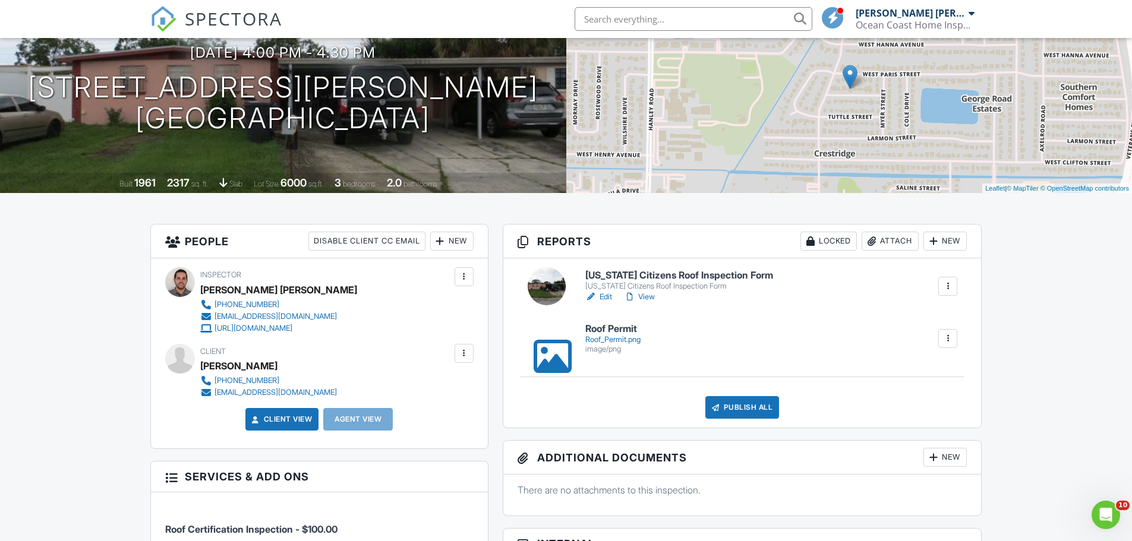
scroll to position [119, 0]
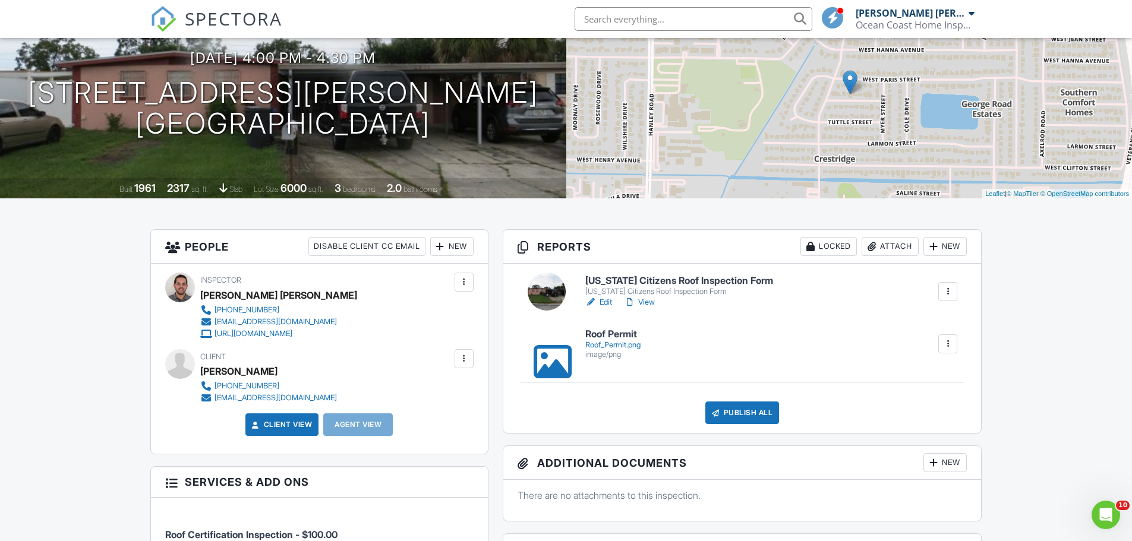
click at [629, 278] on h6 "[US_STATE] Citizens Roof Inspection Form" at bounding box center [679, 281] width 188 height 11
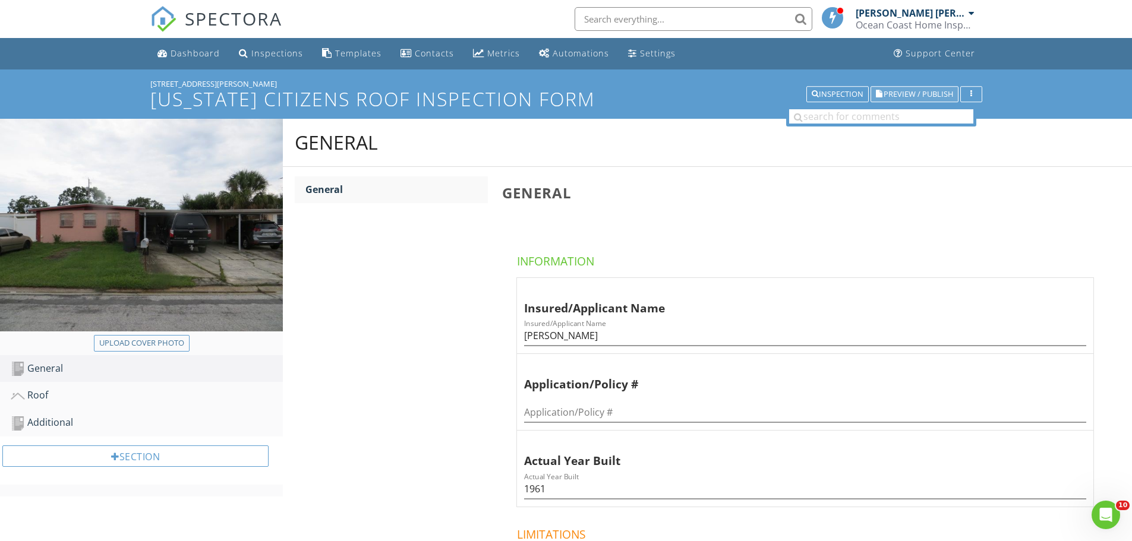
click at [896, 96] on span "Preview / Publish" at bounding box center [919, 94] width 70 height 8
click at [53, 417] on div "Additional" at bounding box center [147, 422] width 272 height 15
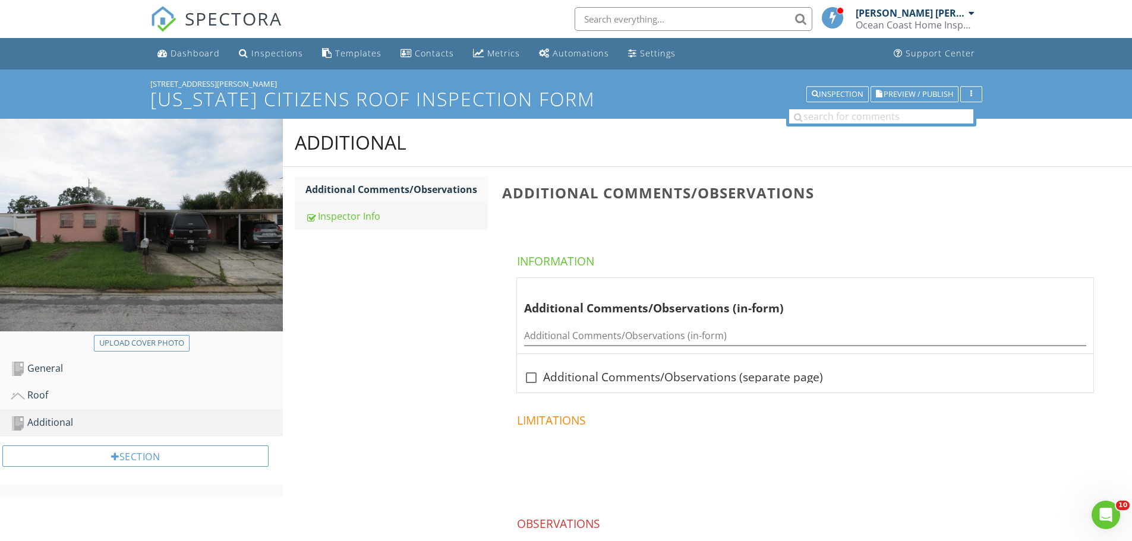
click at [345, 220] on div "Inspector Info" at bounding box center [396, 216] width 182 height 14
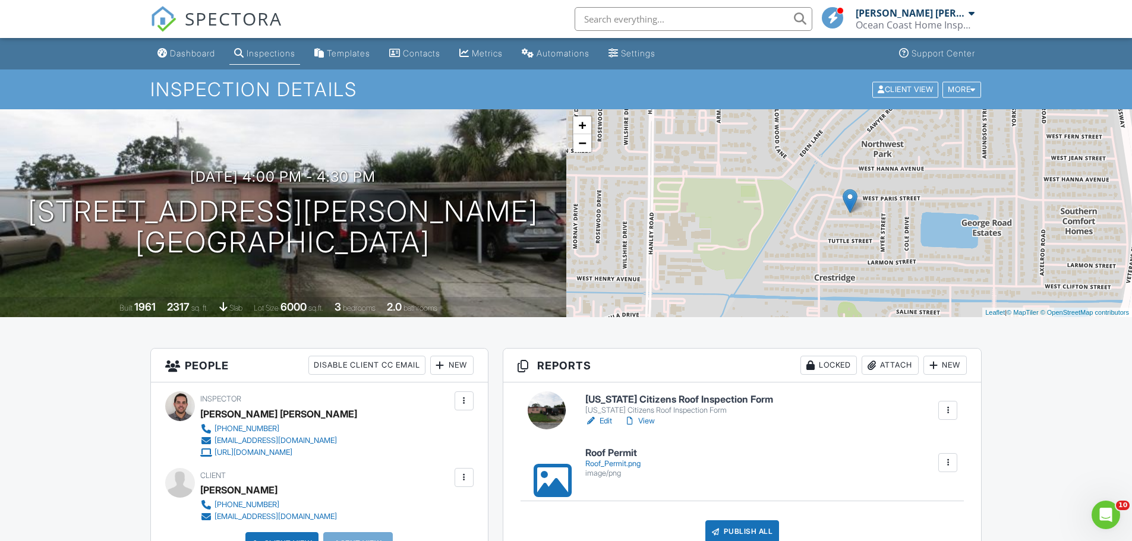
click at [455, 358] on div "New" at bounding box center [451, 365] width 43 height 19
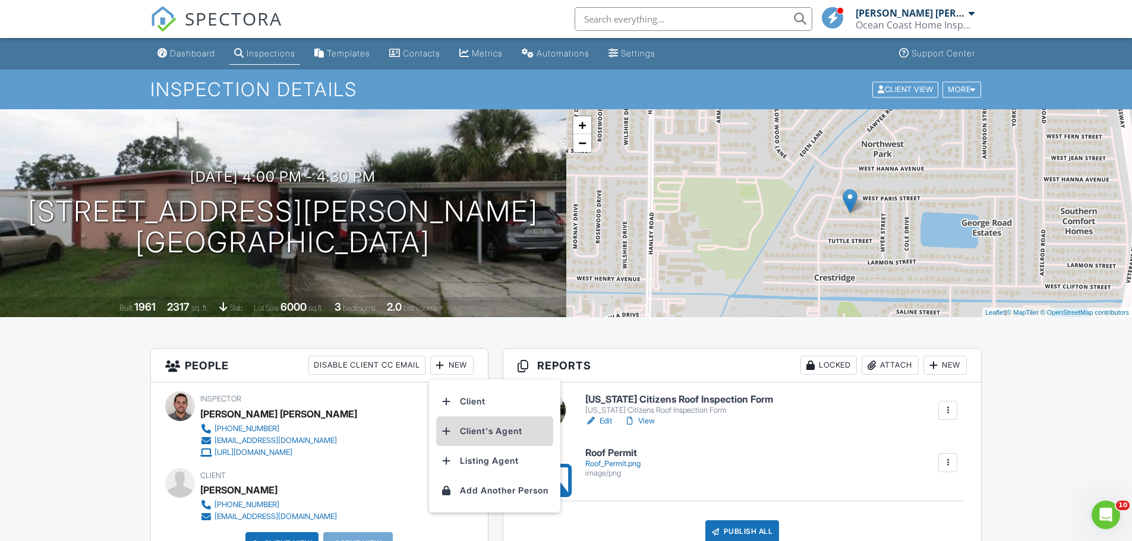
click at [481, 431] on li "Client's Agent" at bounding box center [494, 432] width 117 height 30
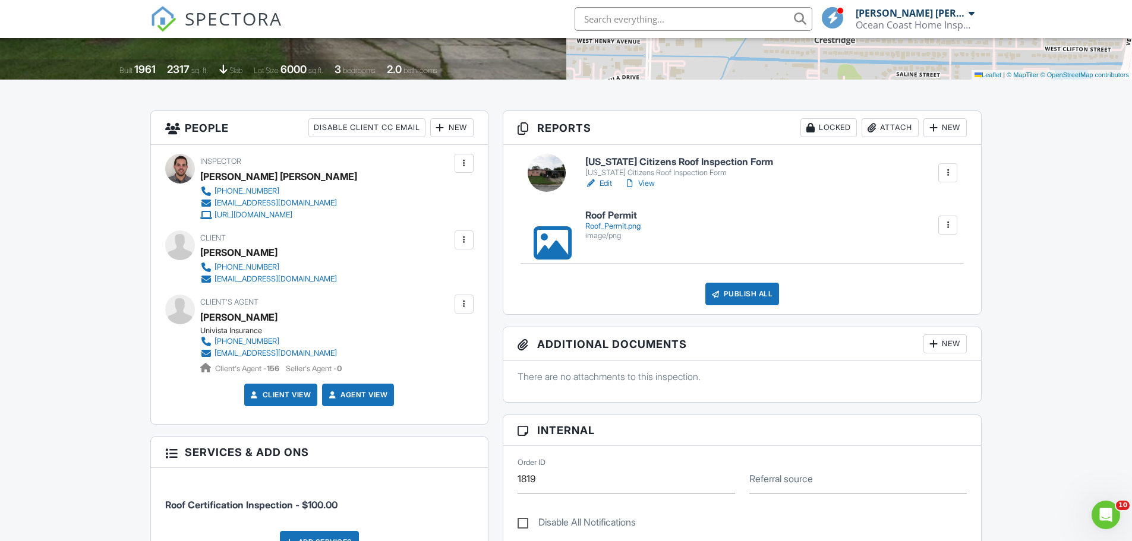
click at [737, 291] on div "Publish All" at bounding box center [742, 294] width 74 height 23
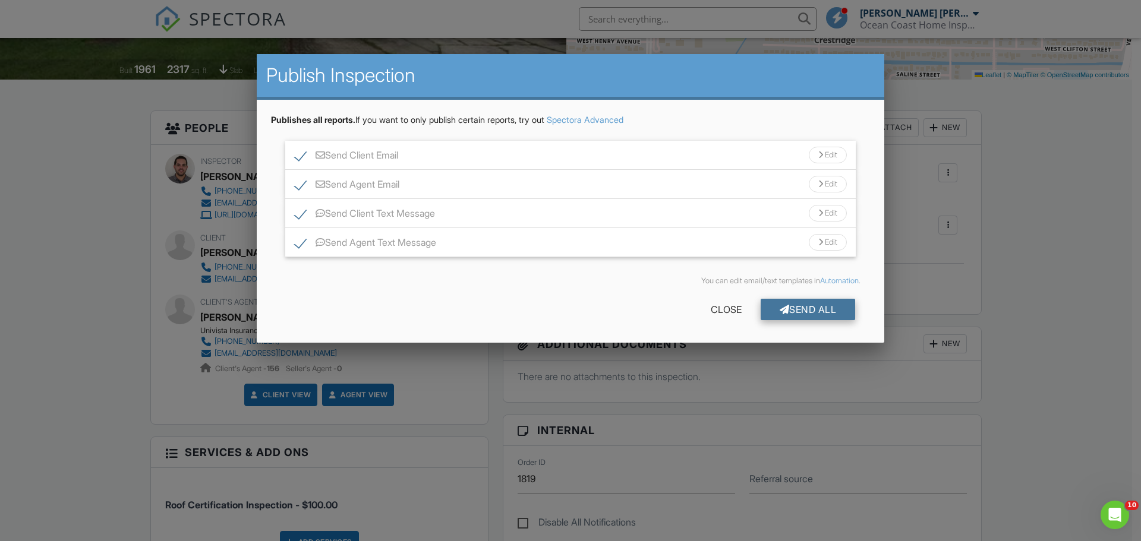
click at [790, 307] on div "Send All" at bounding box center [808, 309] width 95 height 21
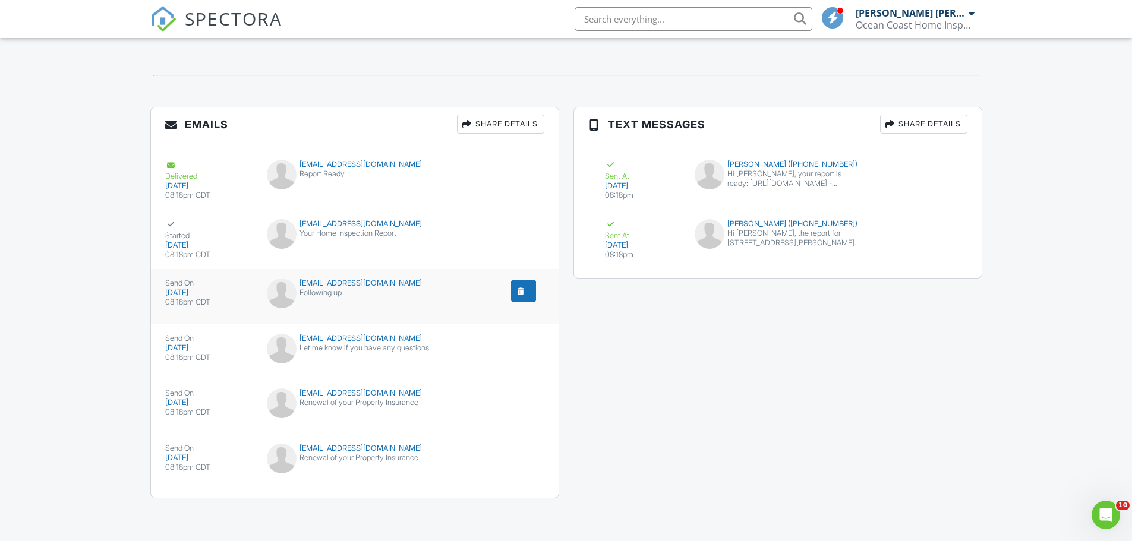
click at [519, 292] on div "submit" at bounding box center [521, 291] width 12 height 12
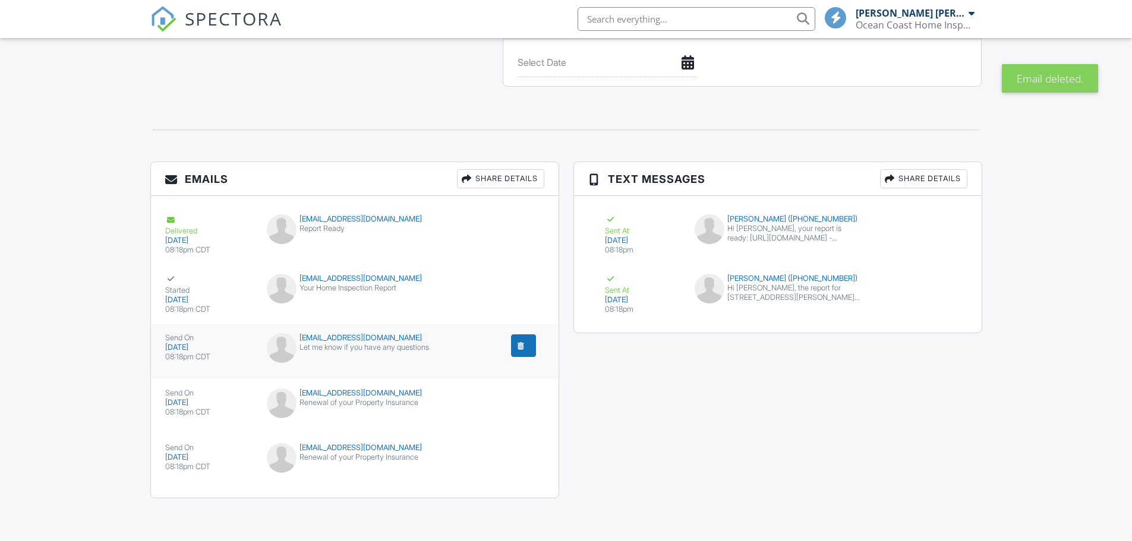
scroll to position [1277, 0]
click at [516, 345] on div "submit" at bounding box center [521, 346] width 12 height 12
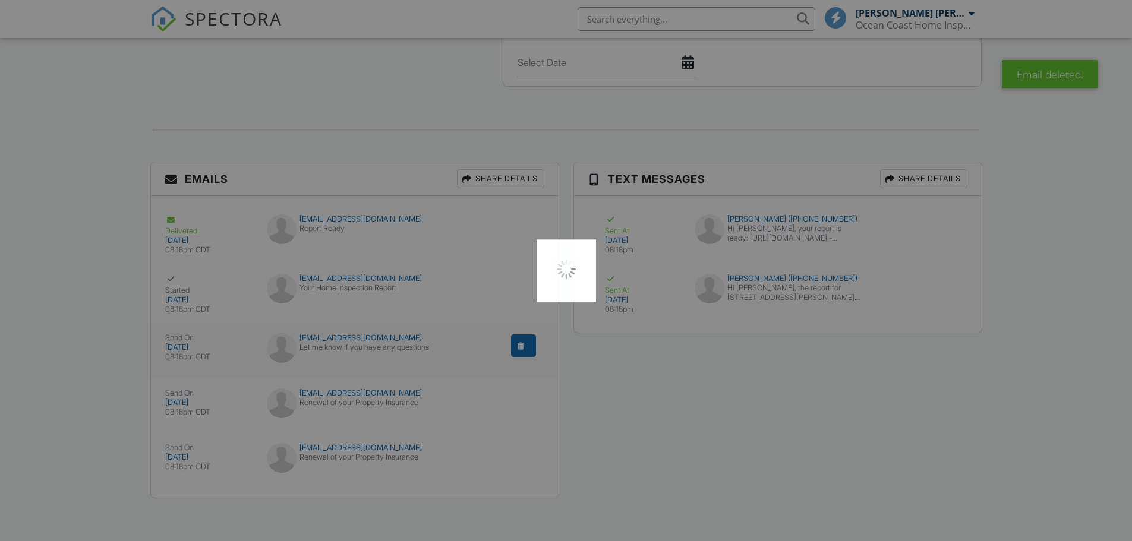
scroll to position [0, 0]
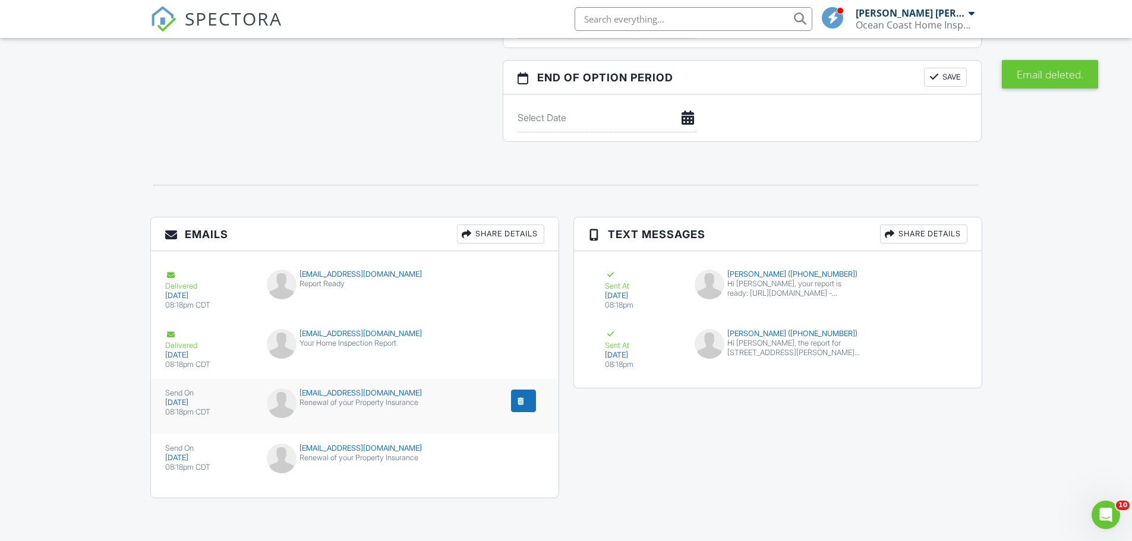
click at [521, 404] on div "submit" at bounding box center [521, 401] width 12 height 12
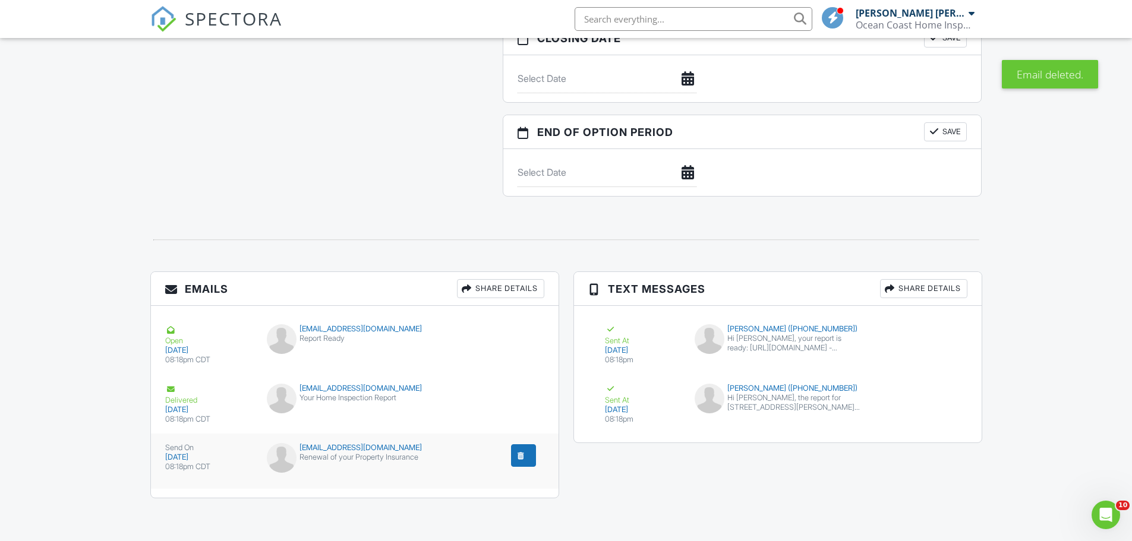
click at [518, 456] on div "submit" at bounding box center [521, 456] width 12 height 12
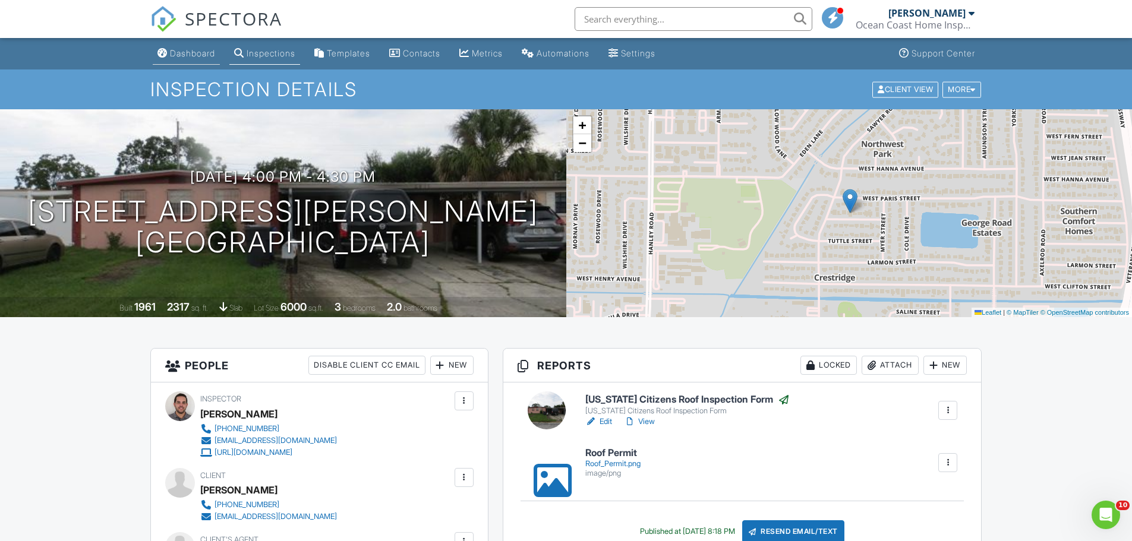
click at [179, 56] on div "Dashboard" at bounding box center [192, 53] width 45 height 10
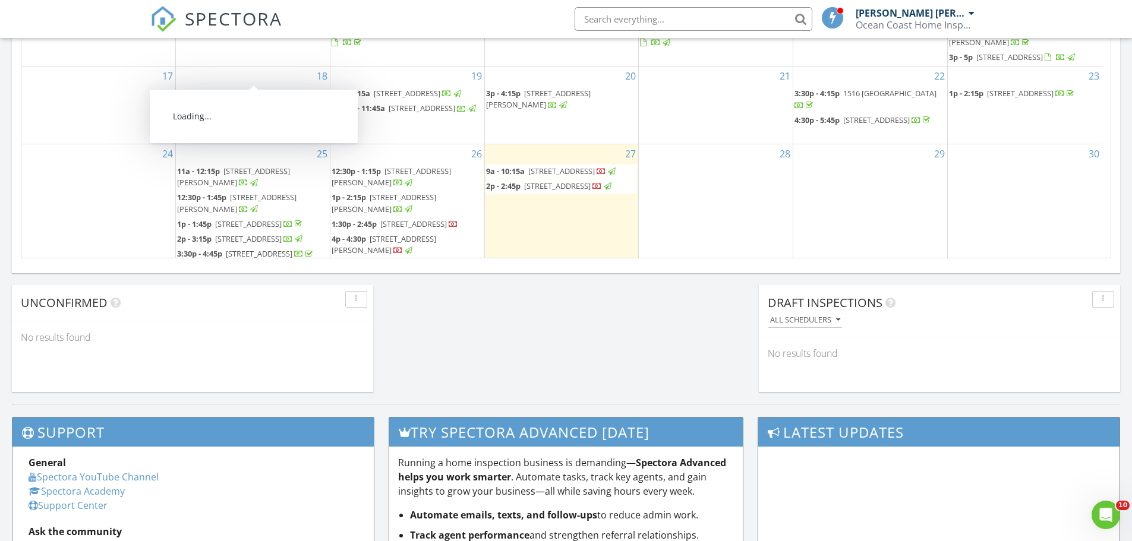
scroll to position [207, 0]
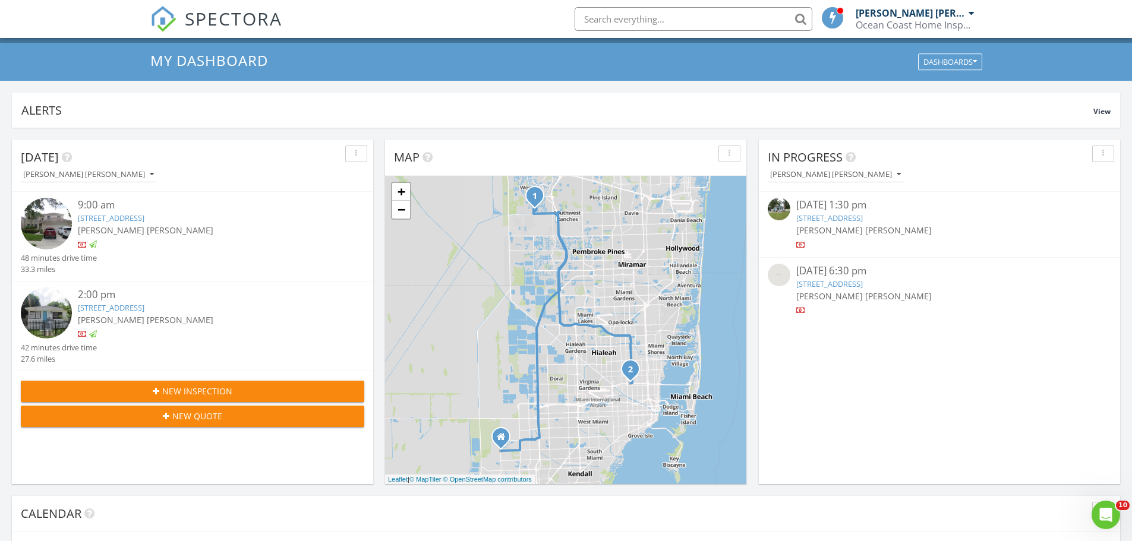
scroll to position [0, 0]
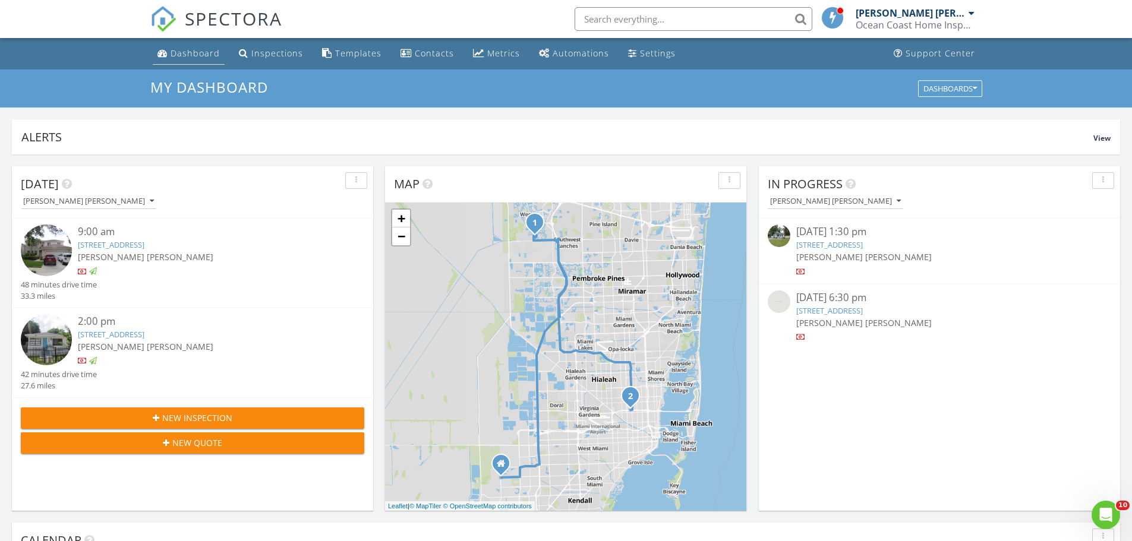
click at [187, 52] on div "Dashboard" at bounding box center [195, 53] width 49 height 11
